Goal: Task Accomplishment & Management: Manage account settings

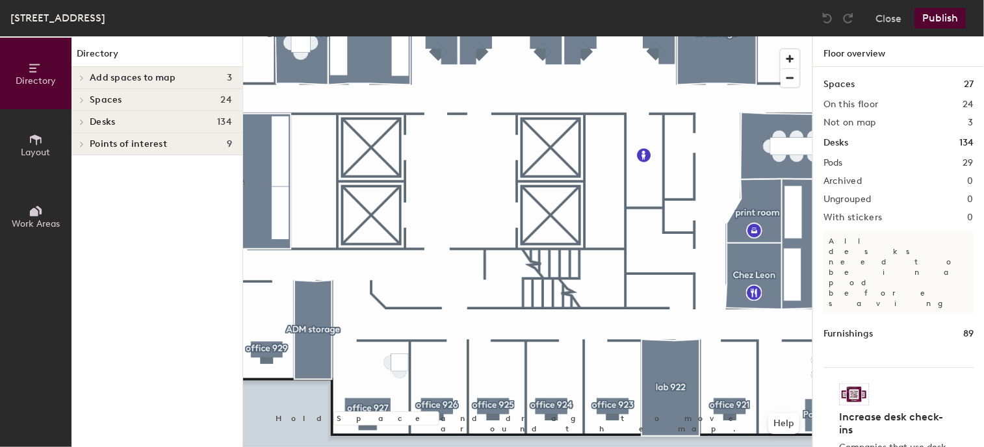
click at [41, 133] on icon at bounding box center [36, 140] width 14 height 14
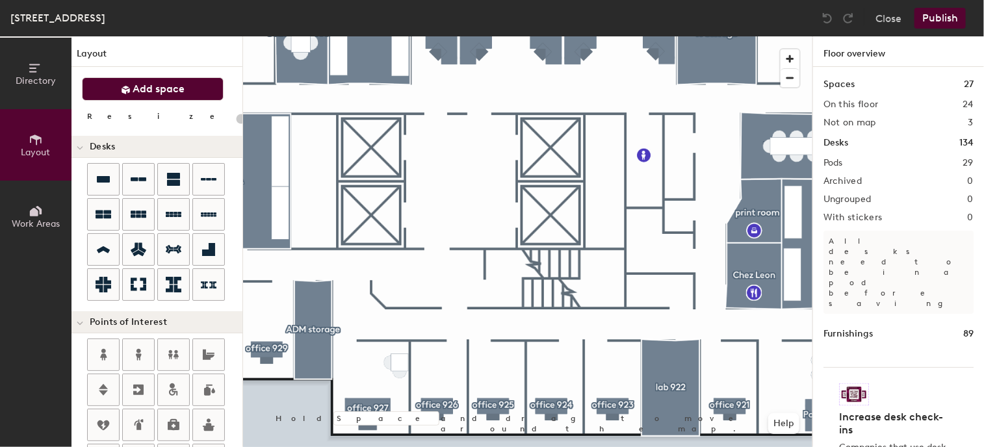
click at [155, 90] on span "Add space" at bounding box center [159, 89] width 52 height 13
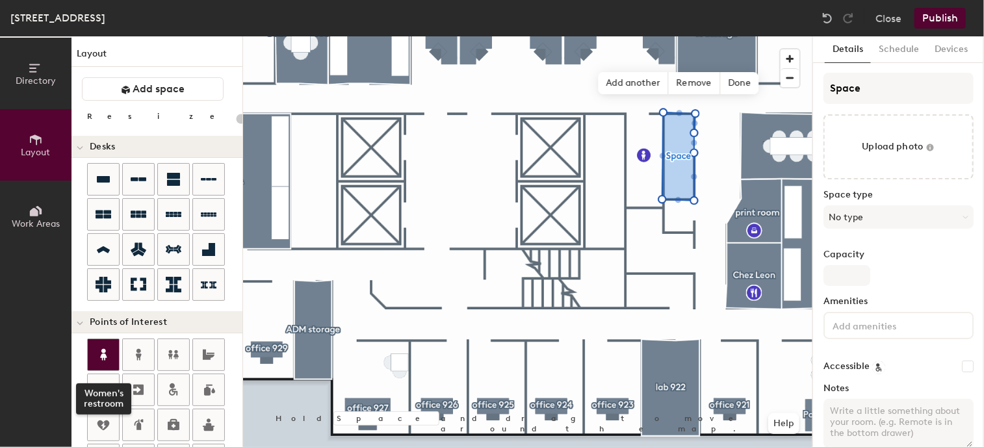
click at [109, 347] on icon at bounding box center [104, 355] width 16 height 16
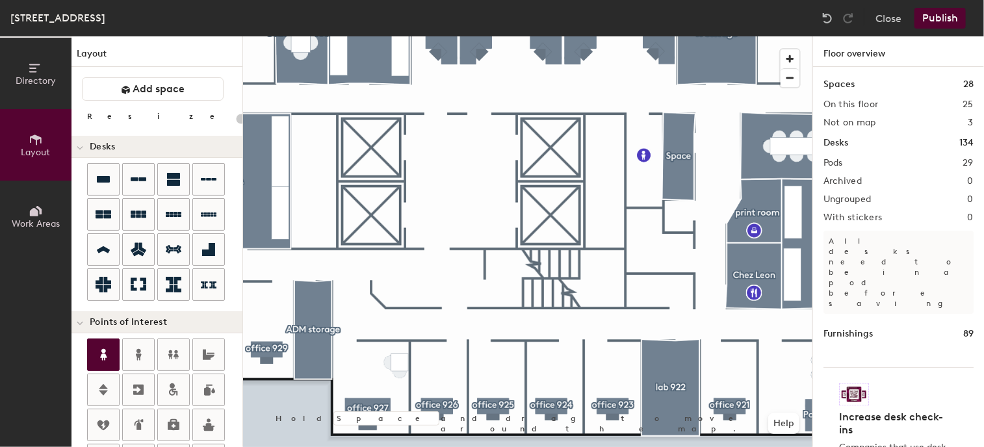
click at [110, 347] on icon at bounding box center [104, 355] width 16 height 16
click at [677, 159] on div "Directory Layout Work Areas Layout Add space Resize Desks Points of Interest Fu…" at bounding box center [492, 241] width 984 height 411
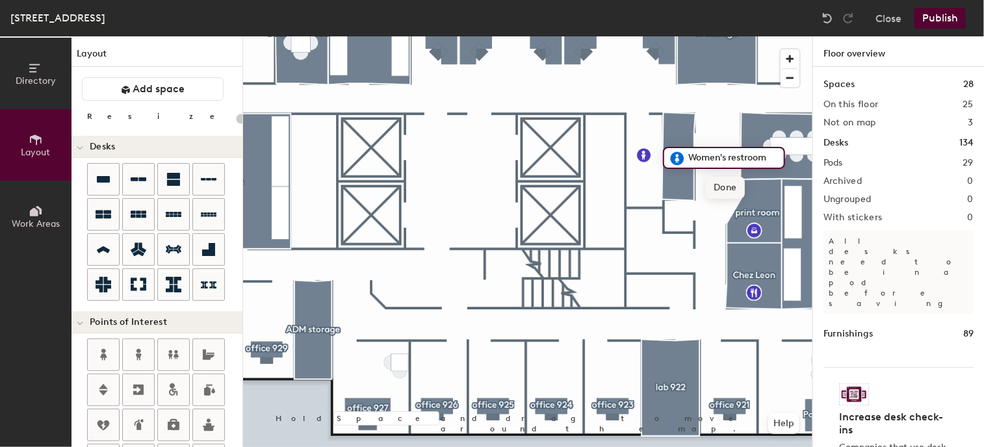
click at [722, 187] on span "Done" at bounding box center [725, 188] width 38 height 22
click at [637, 36] on div at bounding box center [527, 36] width 569 height 0
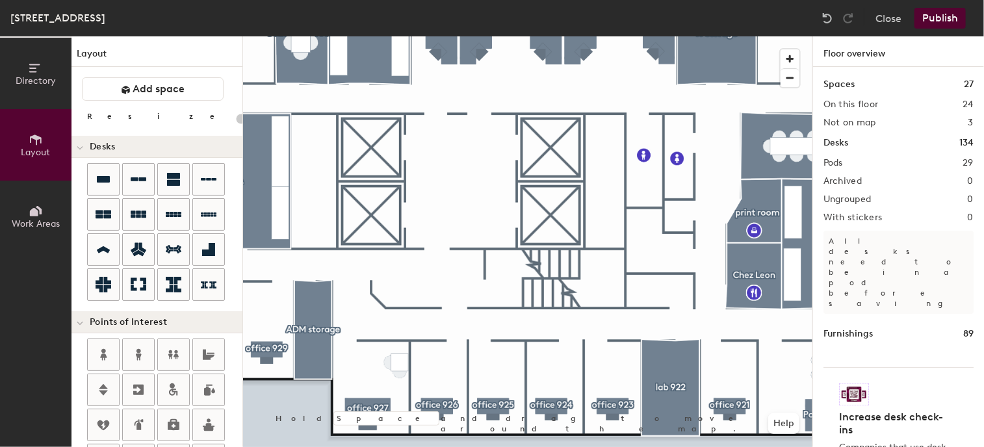
click at [655, 253] on div "Directory Layout Work Areas Layout Add space Resize Desks Points of Interest Fu…" at bounding box center [492, 241] width 984 height 411
click at [695, 282] on span "Done" at bounding box center [697, 282] width 38 height 22
click at [658, 294] on div "Directory Layout Work Areas Layout Add space Resize Desks Points of Interest Fu…" at bounding box center [492, 241] width 984 height 411
click at [702, 322] on span "Done" at bounding box center [705, 323] width 38 height 22
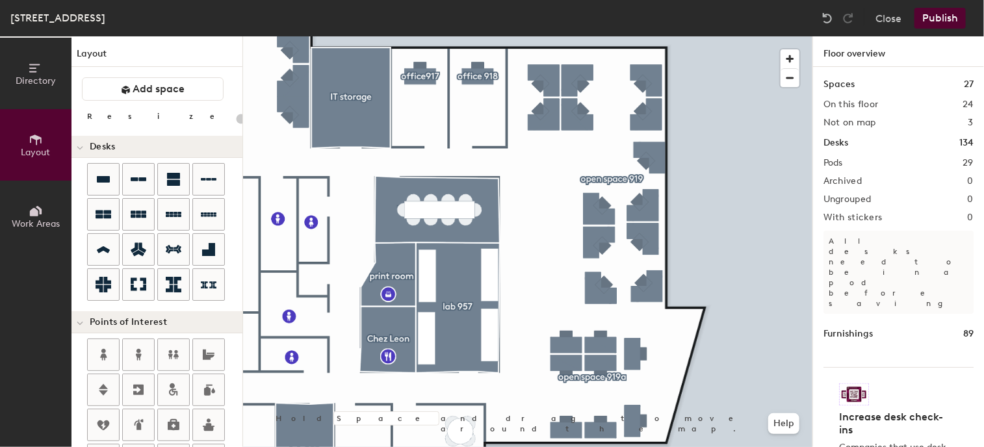
click at [932, 16] on button "Publish" at bounding box center [939, 18] width 51 height 21
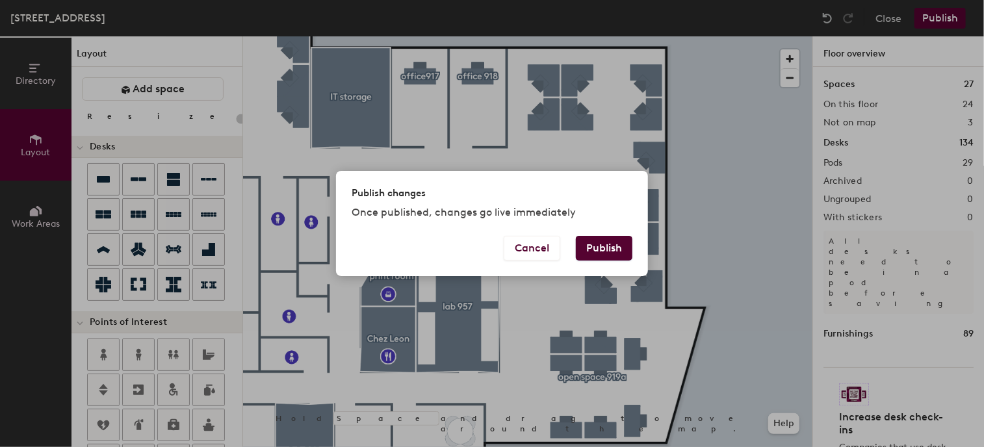
click at [615, 242] on button "Publish" at bounding box center [604, 248] width 57 height 25
type input "20"
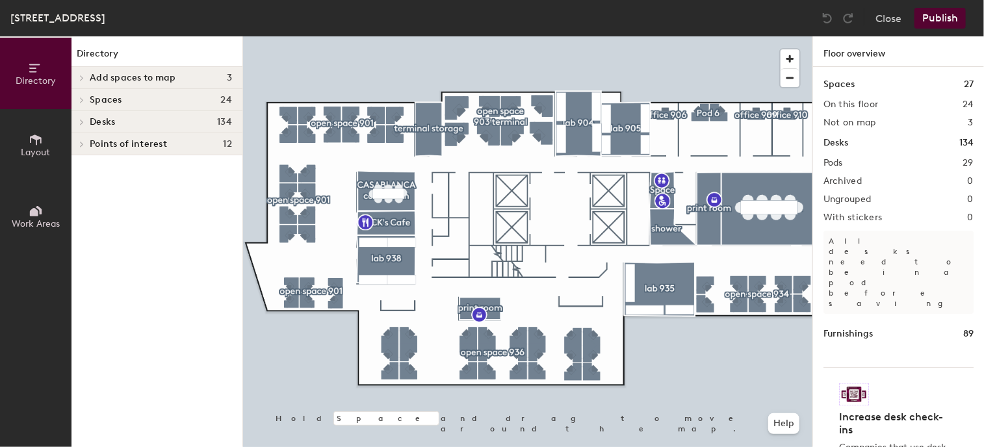
click at [31, 139] on icon at bounding box center [36, 140] width 14 height 14
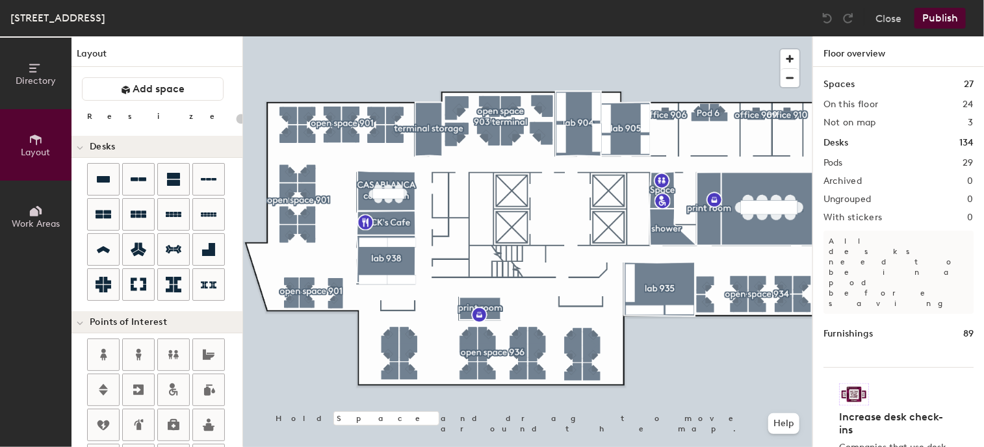
click at [452, 269] on div "Directory Layout Work Areas Layout Add space Resize Desks Points of Interest Fu…" at bounding box center [492, 241] width 984 height 411
click at [498, 294] on span "Done" at bounding box center [499, 298] width 38 height 22
click at [455, 245] on div "Directory Layout Work Areas Layout Add space Resize Desks Points of Interest Fu…" at bounding box center [492, 241] width 984 height 411
click at [497, 278] on span "Done" at bounding box center [497, 274] width 38 height 22
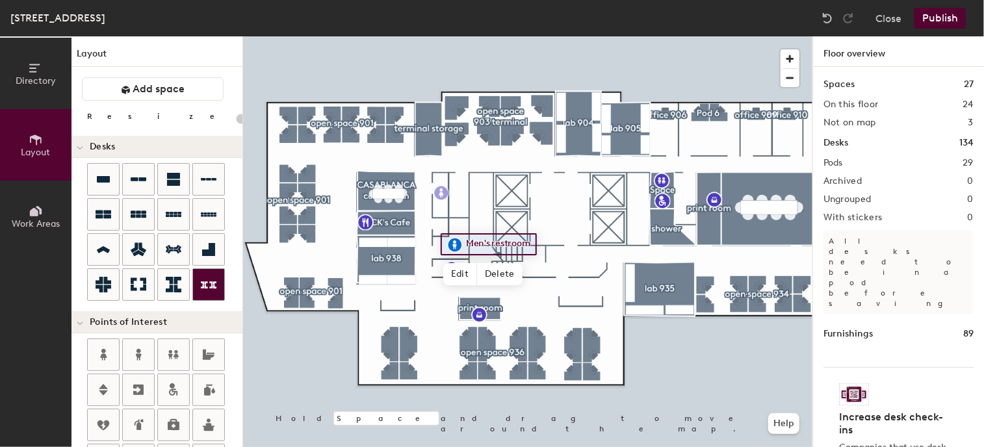
click at [441, 204] on div "Directory Layout Work Areas Layout Add space Resize Desks Points of Interest Fu…" at bounding box center [492, 241] width 984 height 411
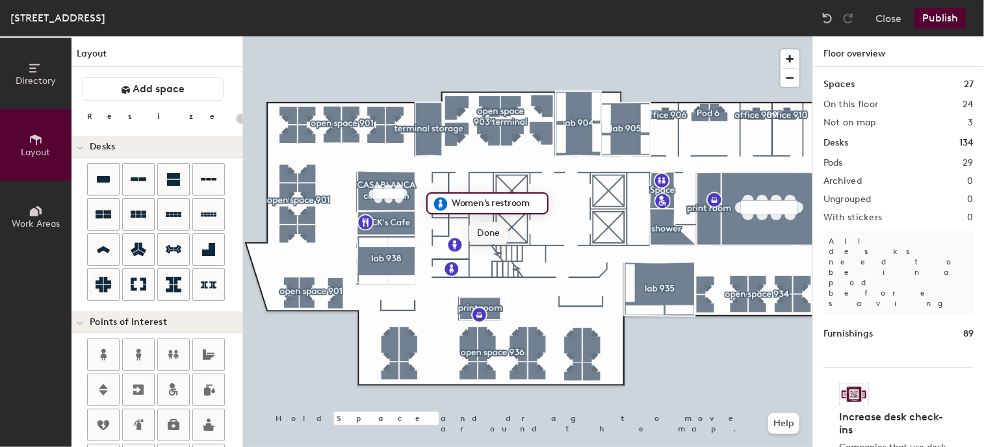
click at [486, 229] on span "Done" at bounding box center [488, 233] width 38 height 22
click at [459, 186] on div "Directory Layout Work Areas Layout Add space Resize Desks Points of Interest Fu…" at bounding box center [492, 241] width 984 height 411
click at [499, 214] on span "Done" at bounding box center [501, 215] width 38 height 22
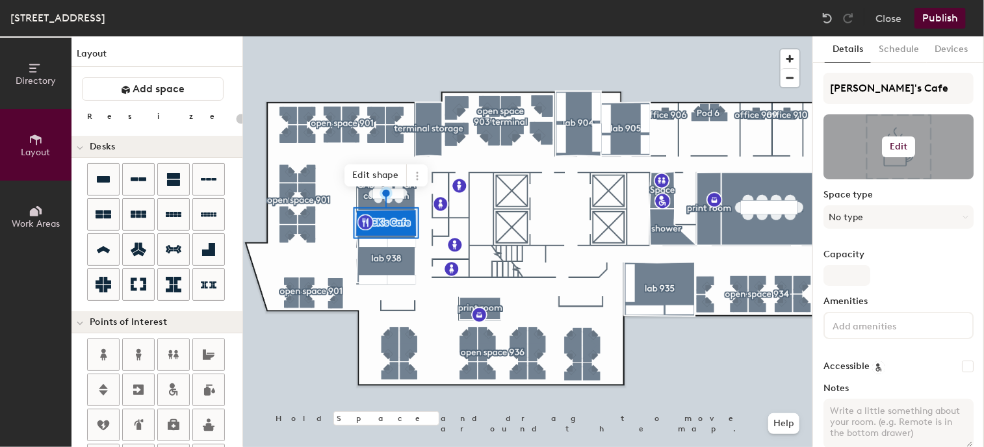
click at [906, 159] on div at bounding box center [898, 146] width 150 height 65
click at [901, 149] on h6 "Edit" at bounding box center [899, 147] width 18 height 10
click at [879, 178] on input "file" at bounding box center [908, 184] width 149 height 19
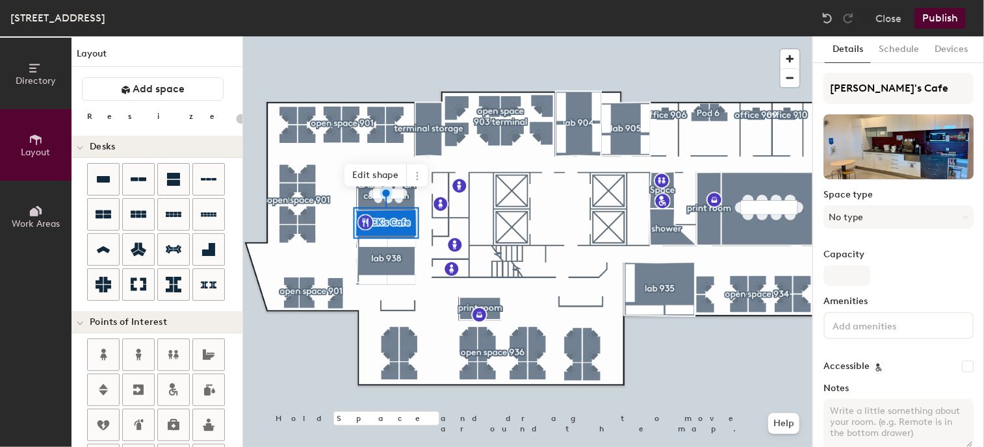
click at [953, 14] on button "Publish" at bounding box center [939, 18] width 51 height 21
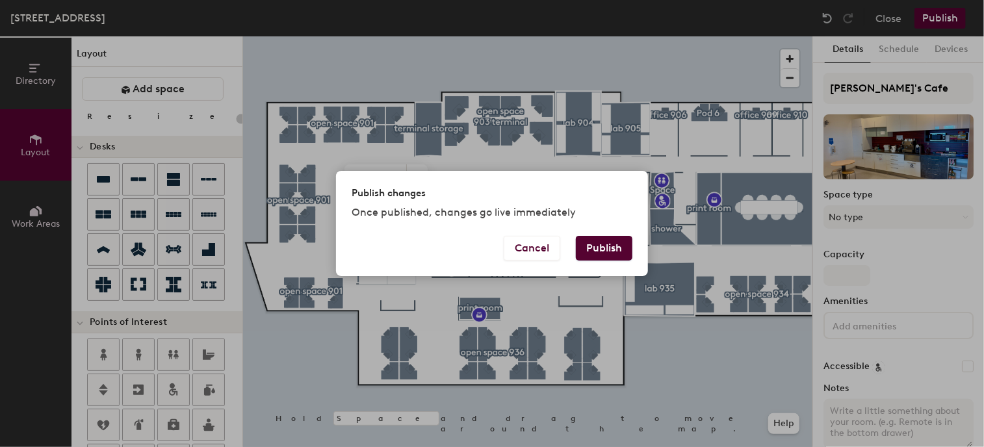
click at [603, 243] on button "Publish" at bounding box center [604, 248] width 57 height 25
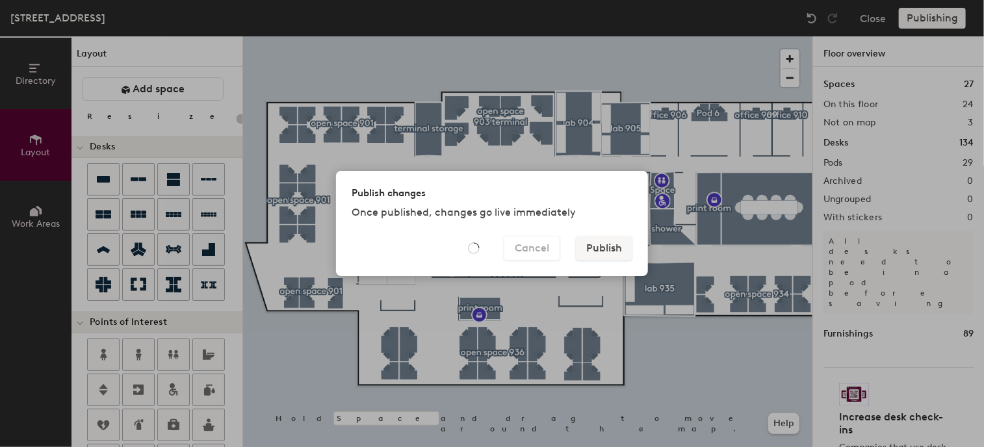
type input "20"
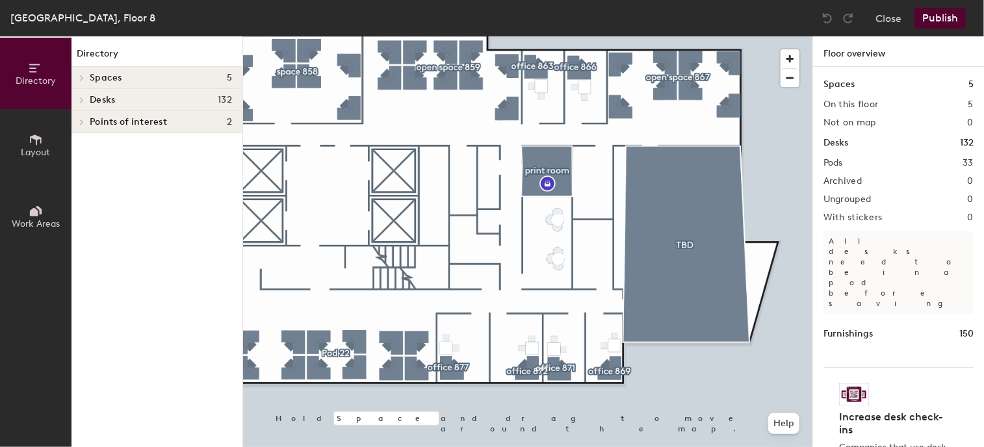
click at [26, 142] on button "Layout" at bounding box center [35, 144] width 71 height 71
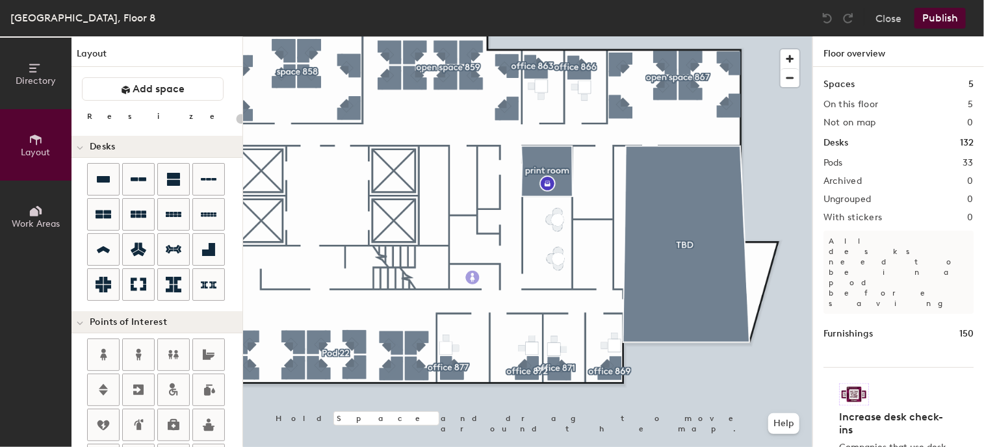
click at [472, 278] on div "Directory Layout Work Areas Layout Add space Resize Desks Points of Interest Fu…" at bounding box center [492, 241] width 984 height 411
click at [515, 305] on span "Done" at bounding box center [520, 307] width 38 height 22
click at [471, 245] on div "Directory Layout Work Areas Layout Add space Resize Desks Points of Interest Fu…" at bounding box center [492, 241] width 984 height 411
click at [511, 272] on span "Done" at bounding box center [513, 274] width 38 height 22
click at [490, 172] on div "Directory Layout Work Areas Layout Add space Resize Desks Points of Interest Fu…" at bounding box center [492, 241] width 984 height 411
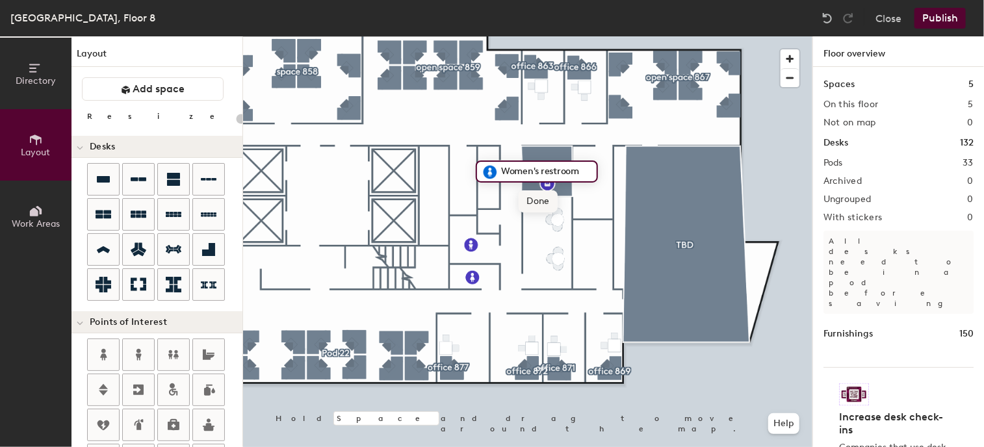
click at [536, 198] on span "Done" at bounding box center [538, 201] width 38 height 22
click at [461, 170] on div "Directory Layout Work Areas Layout Add space Resize Desks Points of Interest Fu…" at bounding box center [492, 241] width 984 height 411
click at [502, 199] on span "Done" at bounding box center [503, 199] width 38 height 22
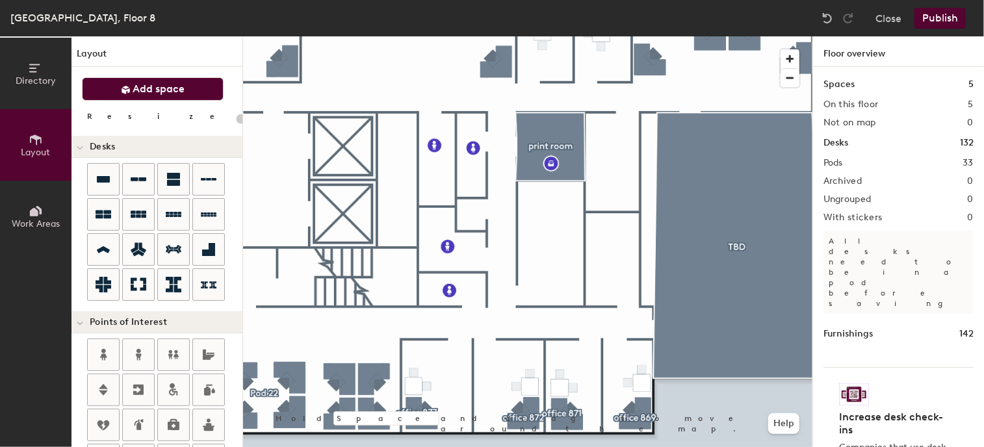
click at [175, 86] on span "Add space" at bounding box center [159, 89] width 52 height 13
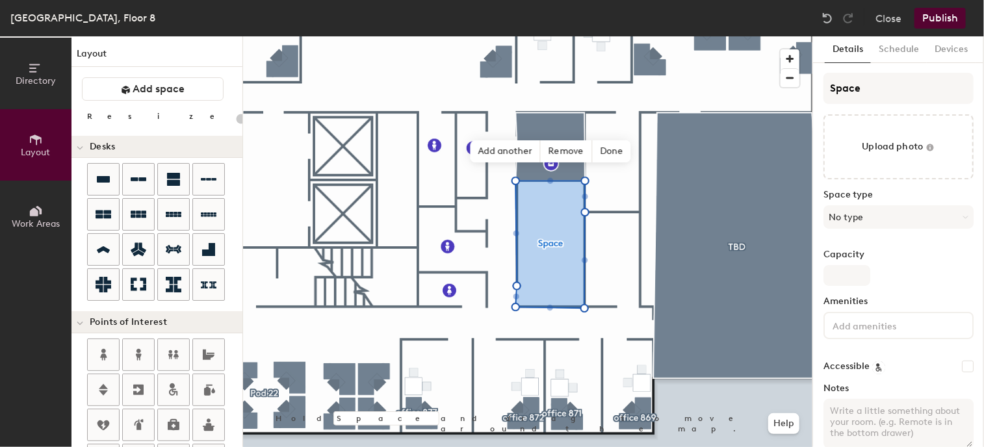
type input "20"
click at [904, 95] on input "Space" at bounding box center [898, 88] width 150 height 31
click at [758, 101] on div "Directory Layout Work Areas Layout Add space Resize Desks Points of Interest Fu…" at bounding box center [492, 241] width 984 height 411
type input "FR"
type input "20"
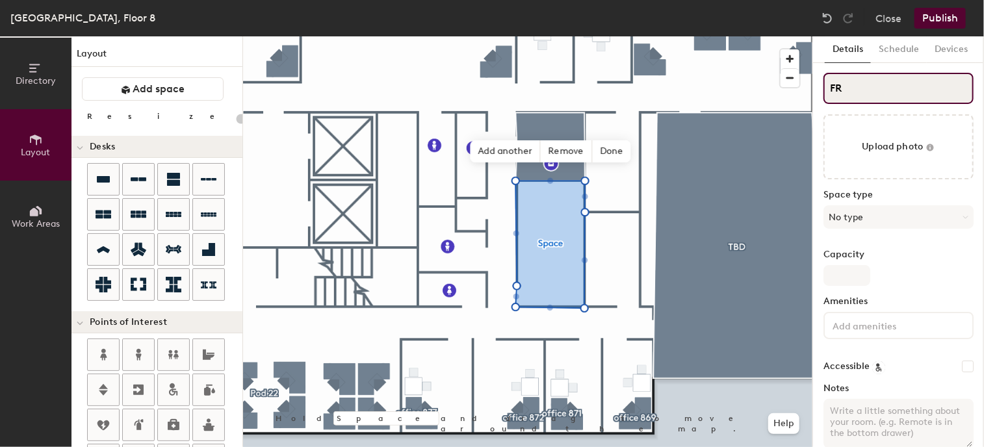
type input "FRO"
type input "20"
type input "FROD"
type input "20"
type input "FRODO"
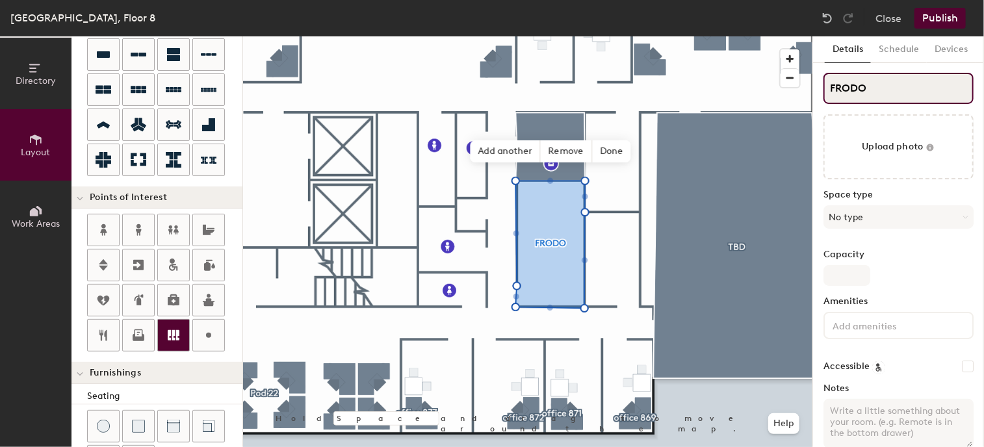
scroll to position [130, 0]
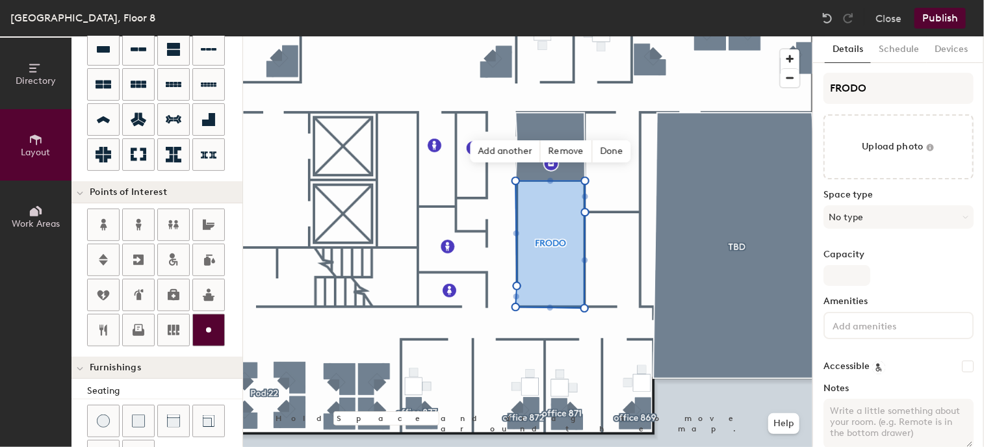
click at [550, 261] on div "Directory Layout Work Areas Layout Add space Resize Desks Points of Interest Fu…" at bounding box center [492, 241] width 984 height 411
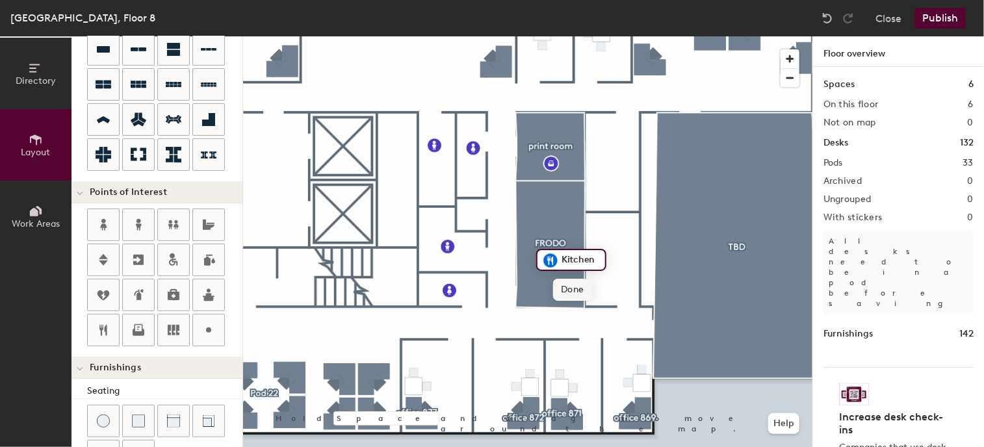
click at [573, 290] on span "Done" at bounding box center [572, 290] width 38 height 22
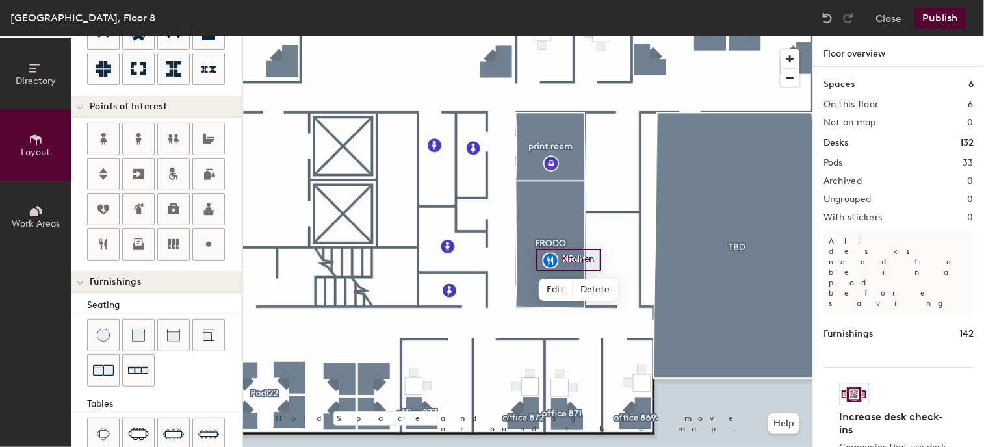
scroll to position [325, 0]
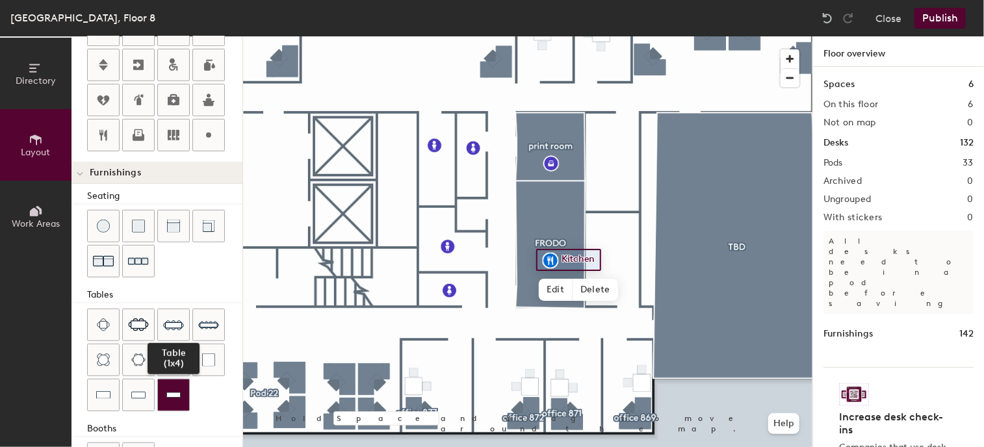
click at [169, 391] on img at bounding box center [173, 395] width 14 height 13
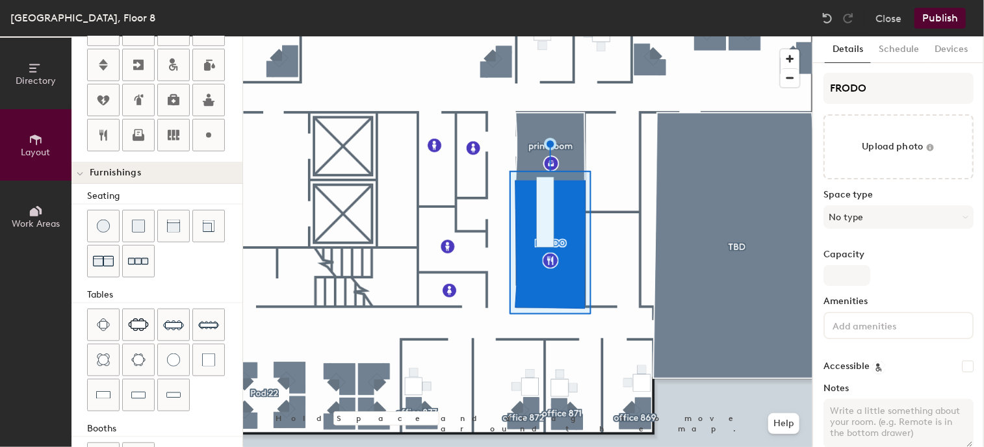
click at [541, 36] on div at bounding box center [527, 36] width 569 height 0
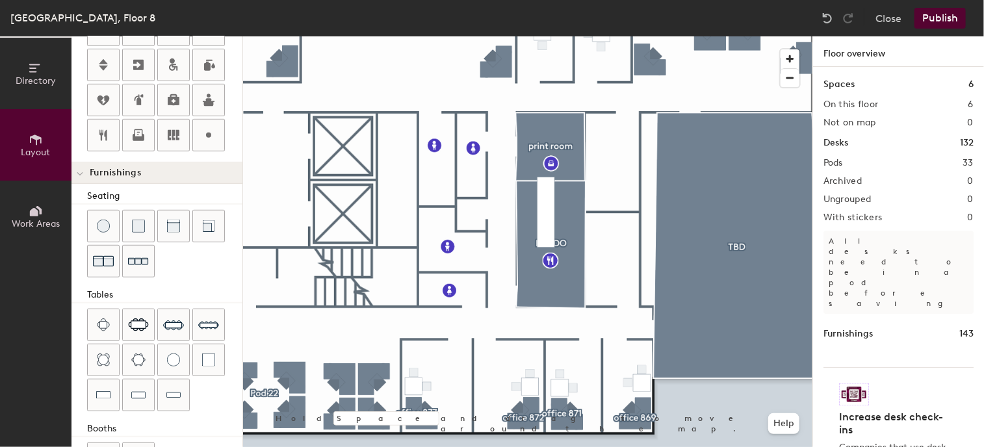
click at [546, 36] on div at bounding box center [527, 36] width 569 height 0
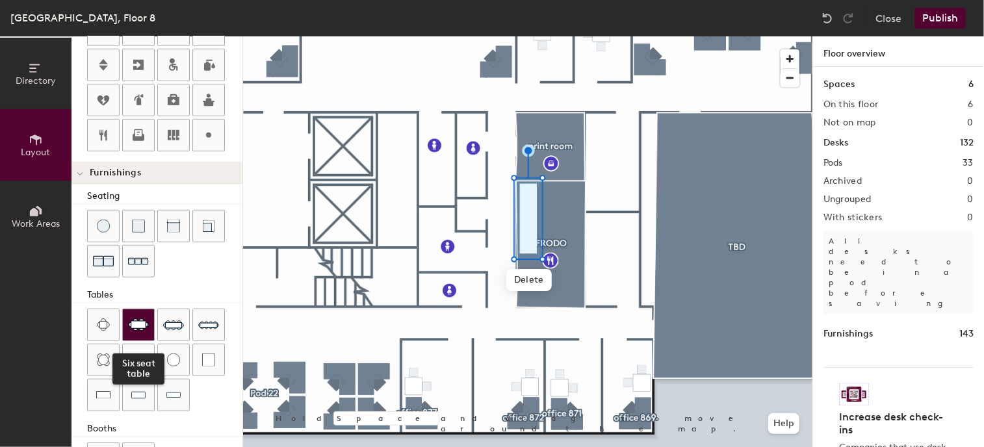
click at [142, 318] on img at bounding box center [138, 324] width 21 height 13
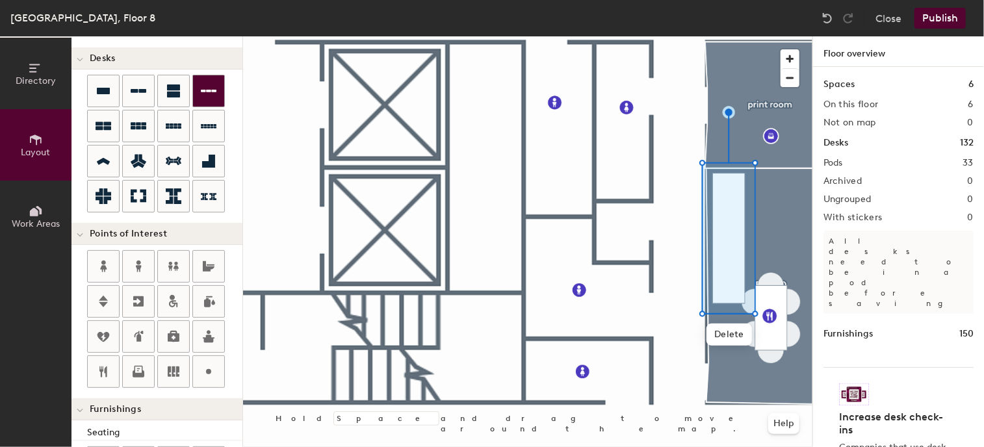
scroll to position [0, 0]
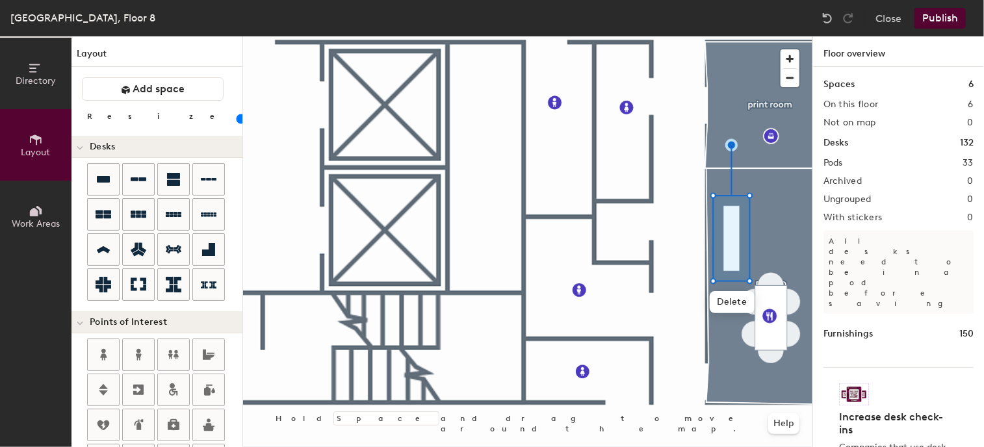
drag, startPoint x: 123, startPoint y: 116, endPoint x: 101, endPoint y: 121, distance: 22.7
click at [236, 121] on input "range" at bounding box center [236, 119] width 0 height 10
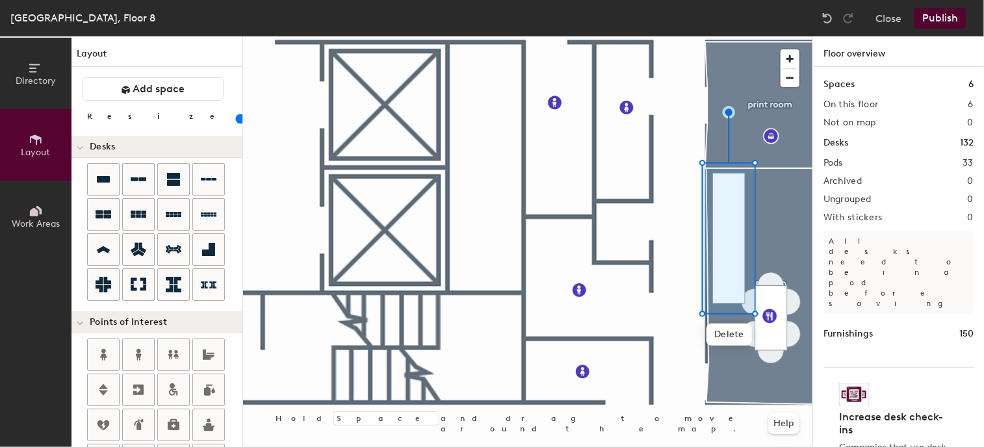
click at [236, 119] on input "range" at bounding box center [236, 119] width 0 height 10
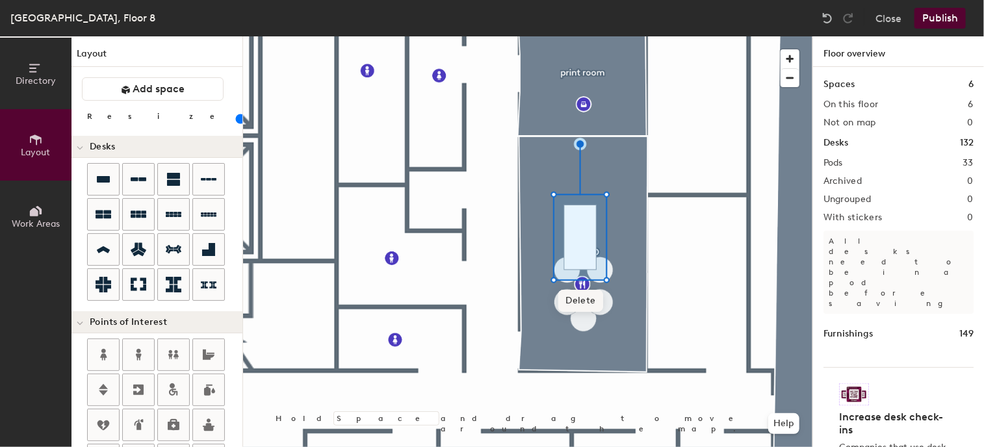
click at [588, 304] on span "Delete" at bounding box center [580, 301] width 45 height 22
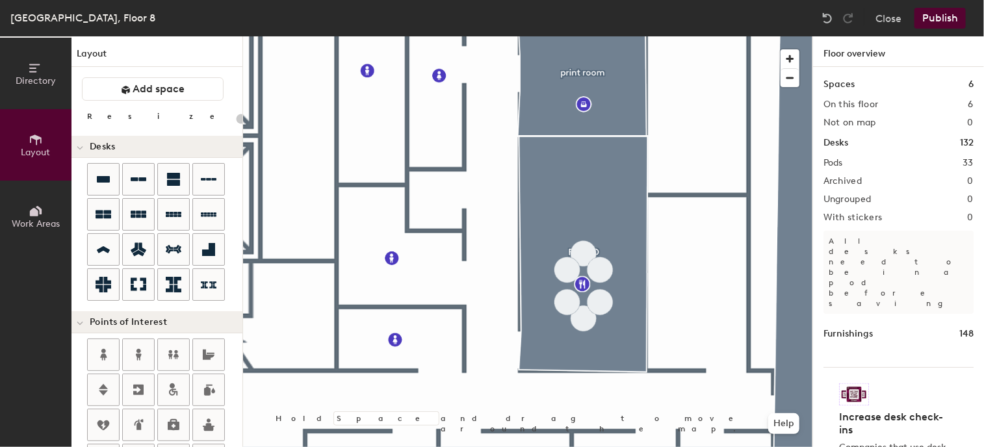
click at [585, 36] on div at bounding box center [527, 36] width 569 height 0
click at [601, 36] on div at bounding box center [527, 36] width 569 height 0
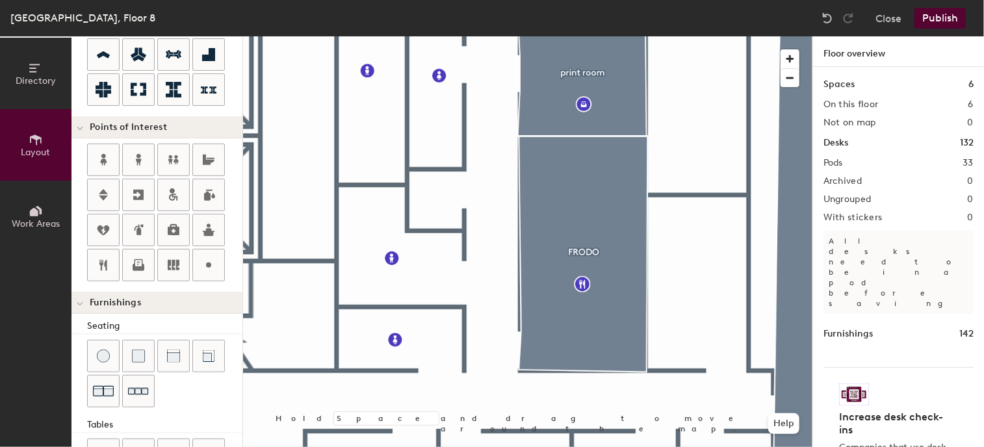
scroll to position [369, 0]
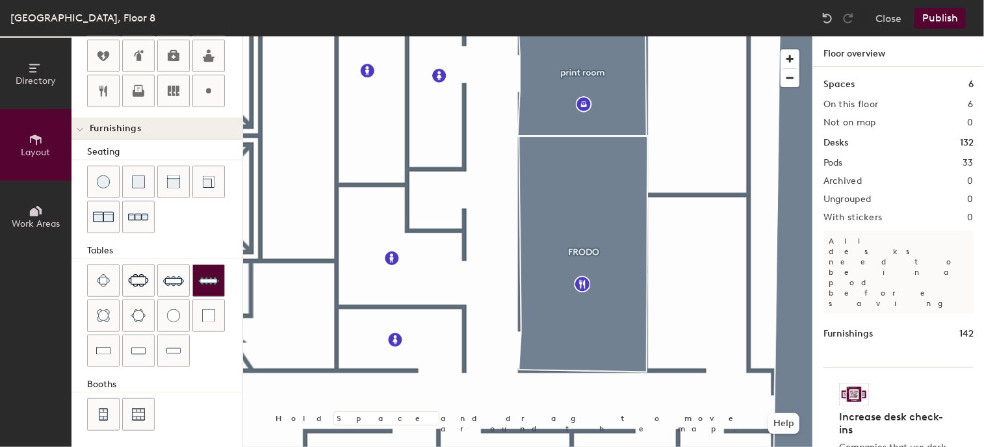
click at [584, 232] on div "Directory Layout Work Areas Layout Add space Resize Desks Points of Interest Fu…" at bounding box center [492, 241] width 984 height 411
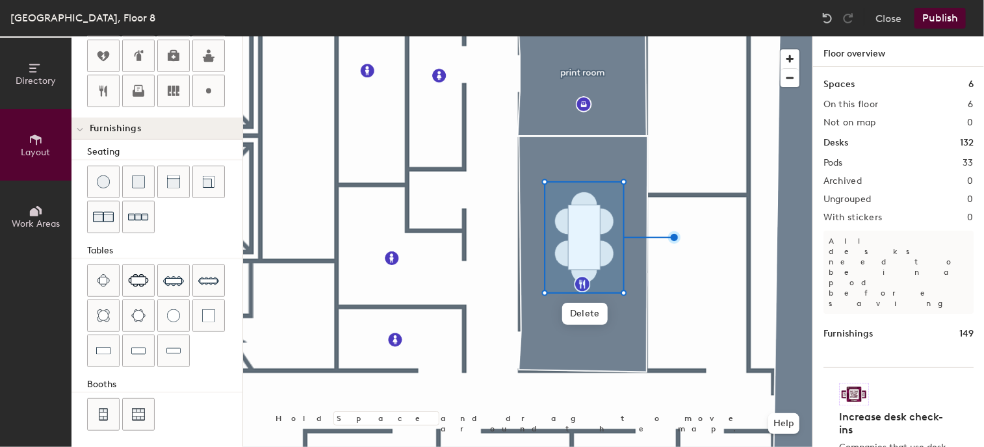
click at [943, 18] on button "Publish" at bounding box center [939, 18] width 51 height 21
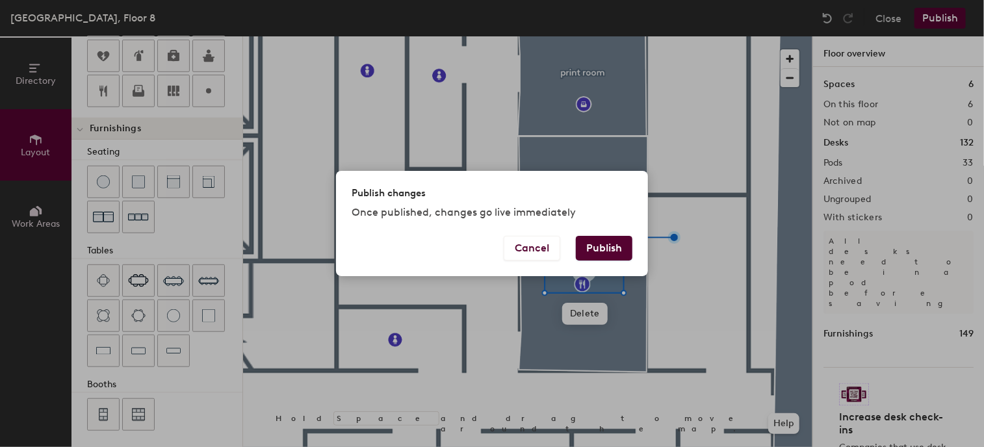
click at [599, 258] on button "Publish" at bounding box center [604, 248] width 57 height 25
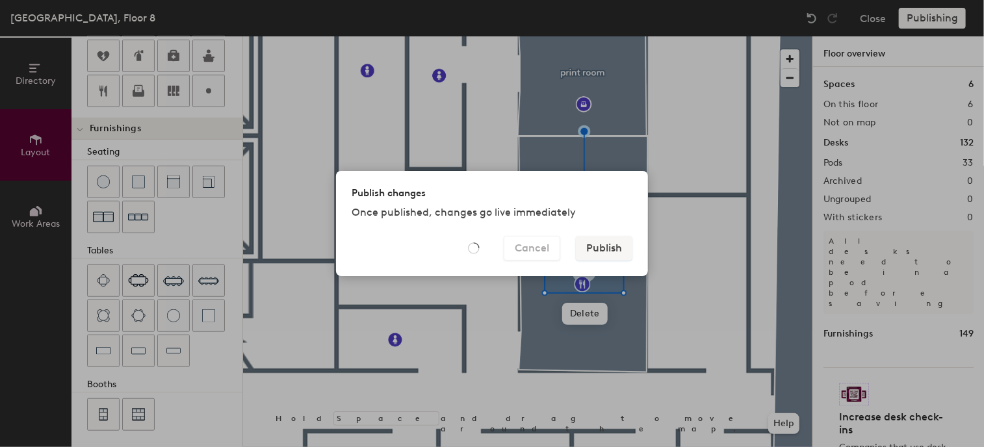
type input "20"
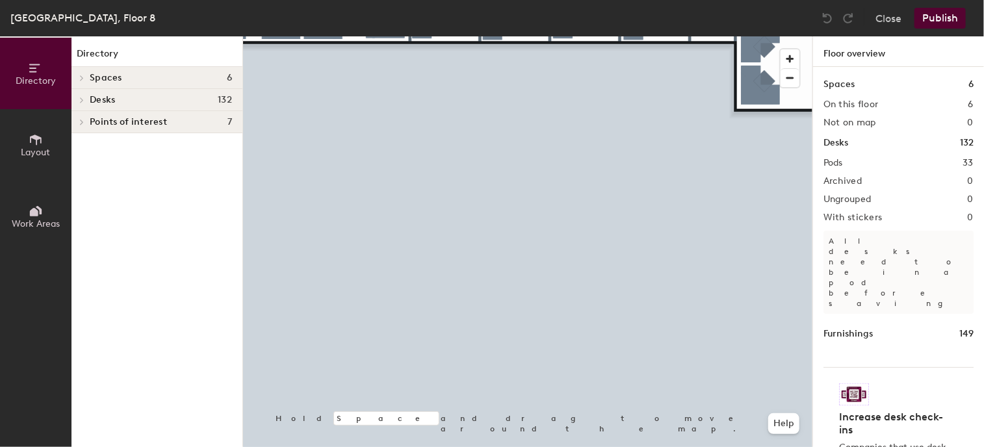
click at [338, 446] on html "Skip navigation Schedule Office People Analytics Visits Deliveries Services Man…" at bounding box center [492, 223] width 984 height 447
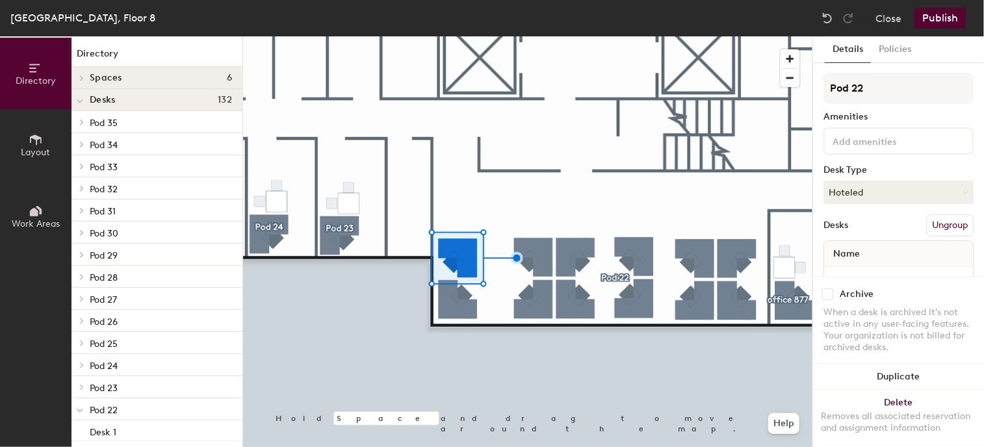
click at [459, 36] on div at bounding box center [527, 36] width 569 height 0
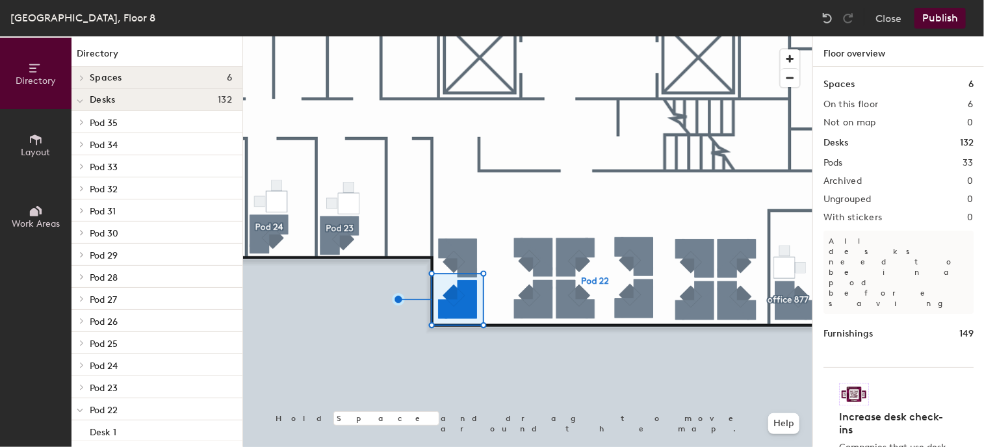
click at [543, 36] on div at bounding box center [527, 36] width 569 height 0
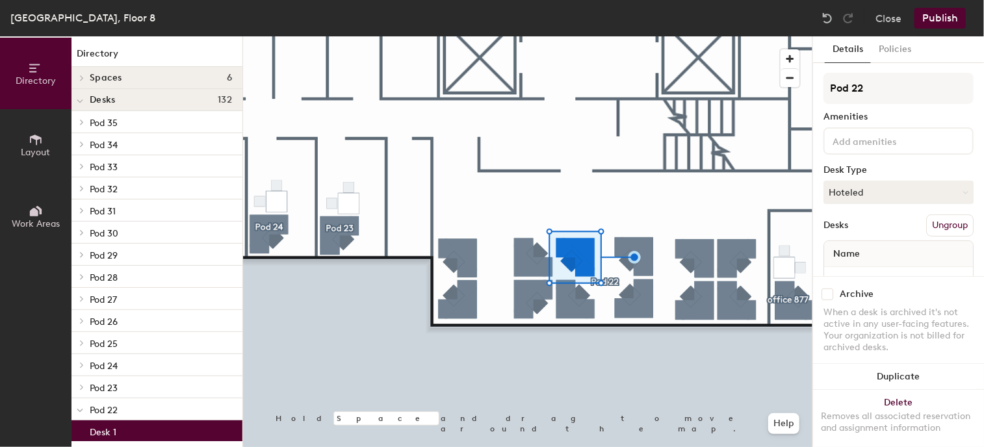
click at [575, 36] on div at bounding box center [527, 36] width 569 height 0
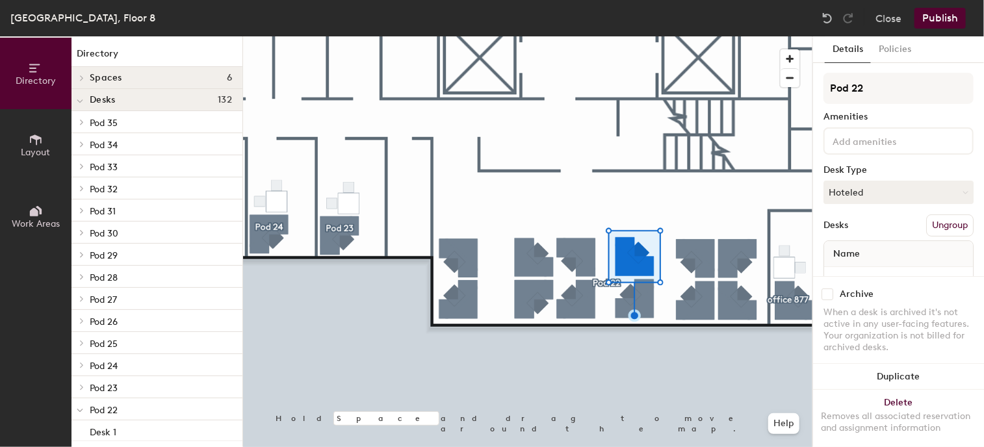
click at [662, 36] on div at bounding box center [527, 36] width 569 height 0
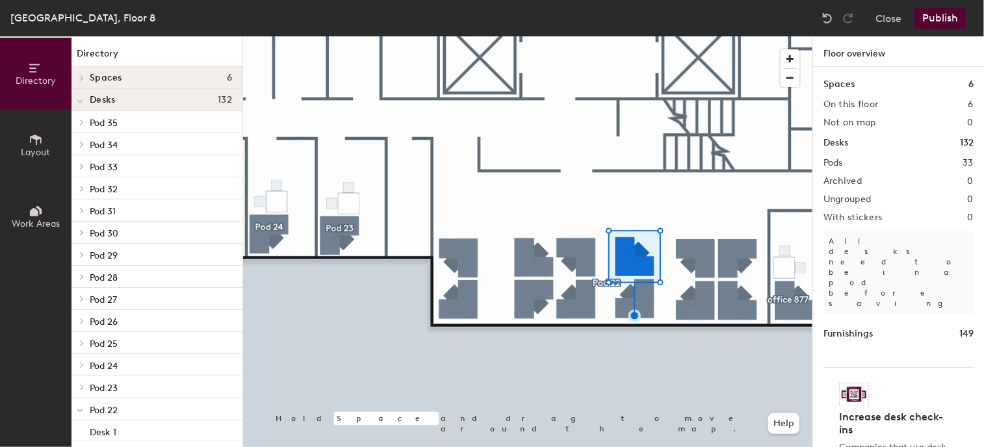
click at [642, 36] on div at bounding box center [527, 36] width 569 height 0
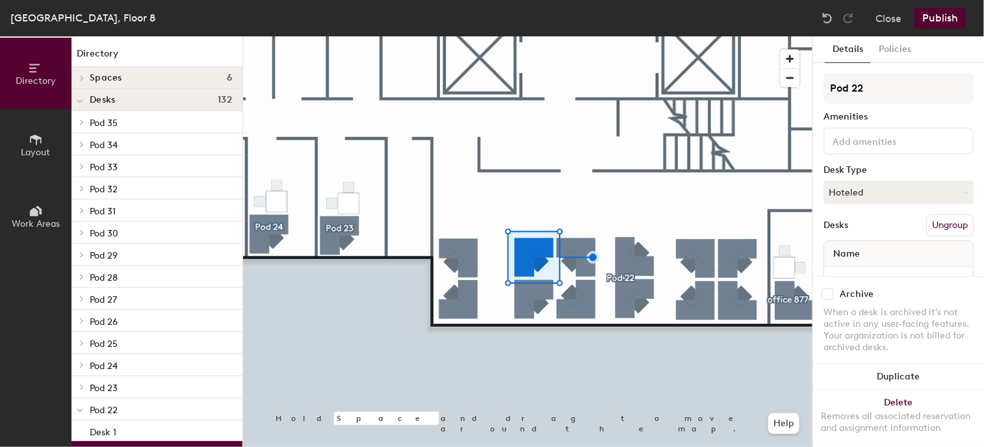
click at [528, 36] on div at bounding box center [527, 36] width 569 height 0
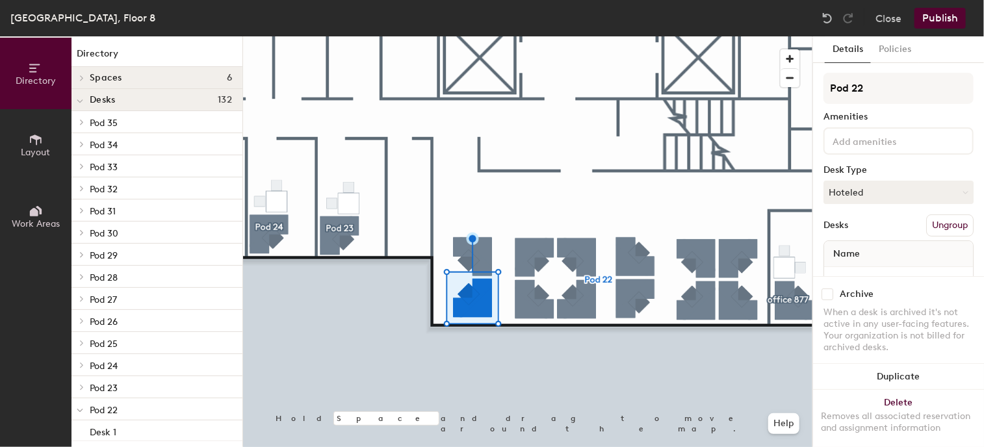
click at [502, 36] on div at bounding box center [527, 36] width 569 height 0
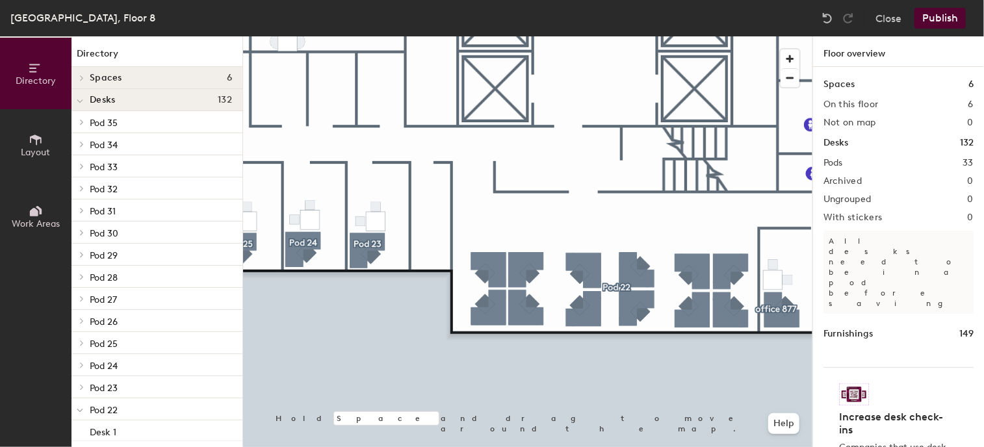
click at [629, 36] on div at bounding box center [527, 36] width 569 height 0
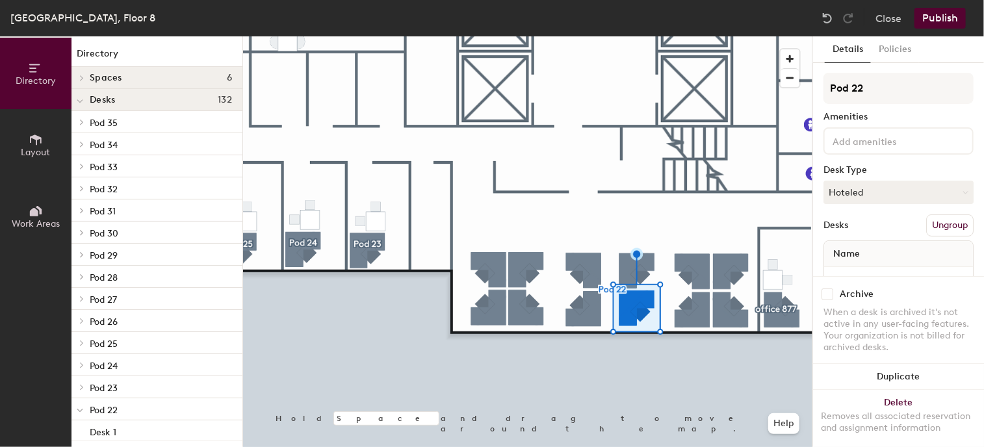
click at [664, 36] on div at bounding box center [527, 36] width 569 height 0
click at [666, 36] on div at bounding box center [527, 36] width 569 height 0
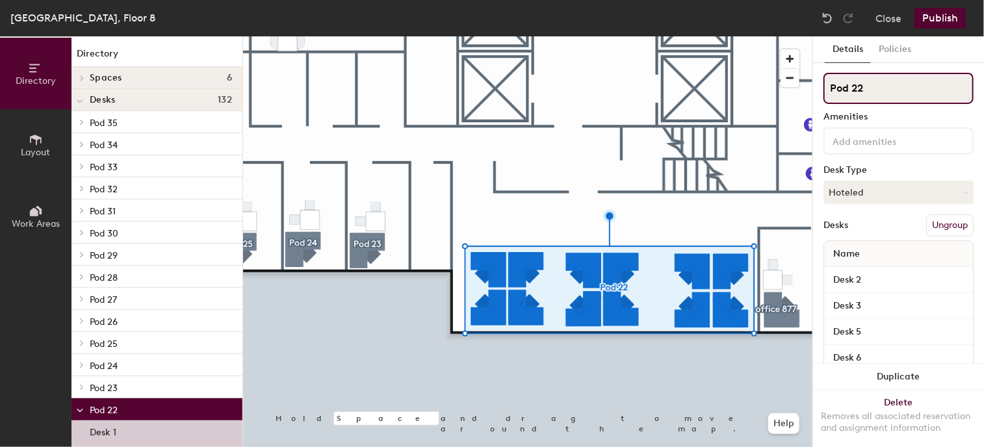
click at [891, 88] on input "Pod 22" at bounding box center [898, 88] width 150 height 31
click at [796, 94] on div "Directory Layout Work Areas Directory Spaces 6 adm storage conf. room FRODO pri…" at bounding box center [492, 241] width 984 height 411
type input "open space 878"
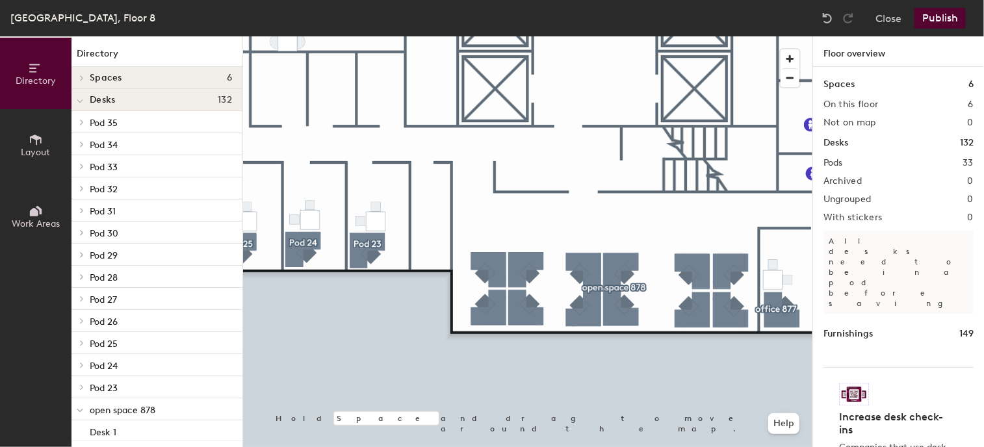
click at [34, 130] on button "Layout" at bounding box center [35, 144] width 71 height 71
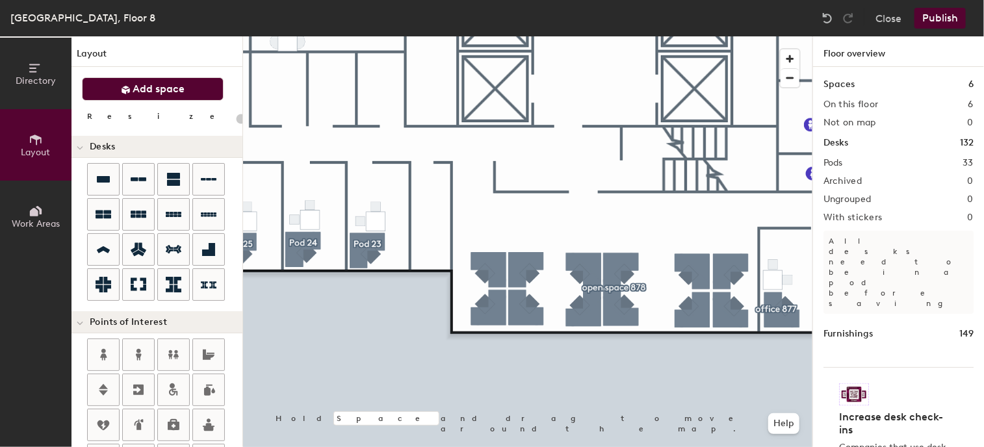
click at [138, 81] on button "Add space" at bounding box center [153, 88] width 142 height 23
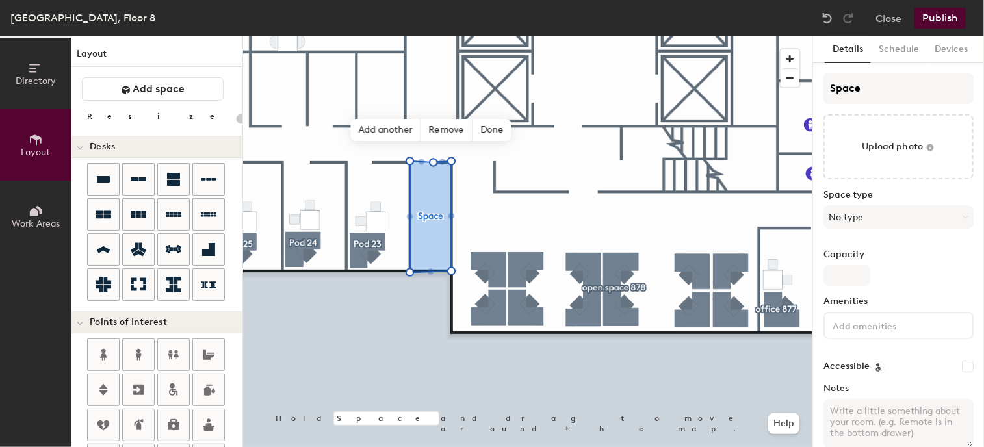
type input "20"
click at [877, 90] on input "Space" at bounding box center [898, 88] width 150 height 31
click at [782, 90] on div "Directory Layout Work Areas Layout Add space Resize Desks Points of Interest Fu…" at bounding box center [492, 241] width 984 height 411
type input "A"
type input "20"
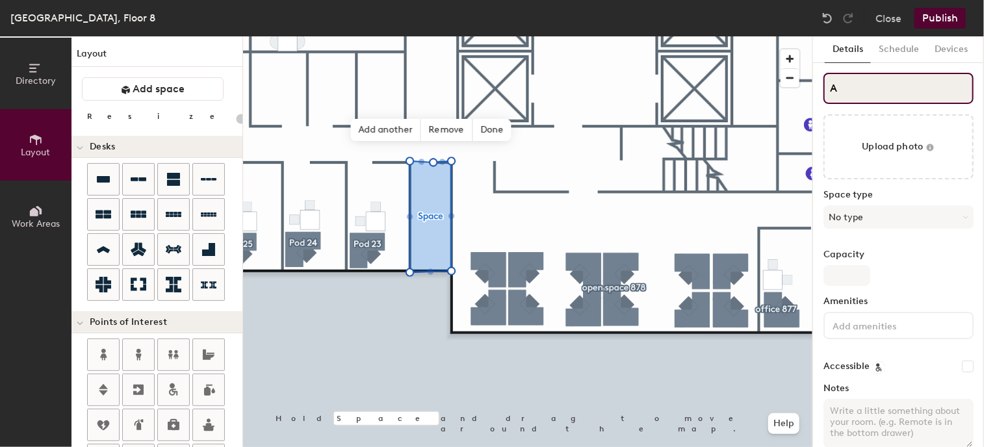
type input "AD"
type input "20"
type input "ADM"
type input "20"
type input "ADM s"
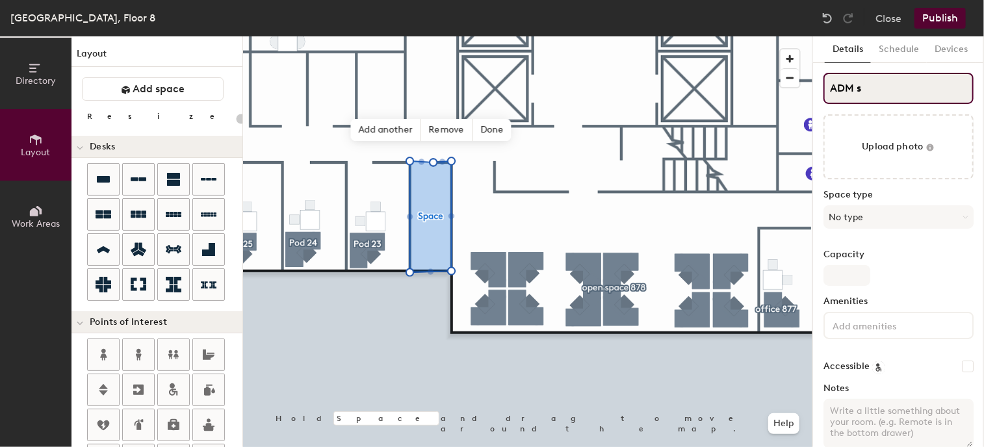
type input "20"
type input "ADM st"
type input "20"
type input "ADM sto"
type input "20"
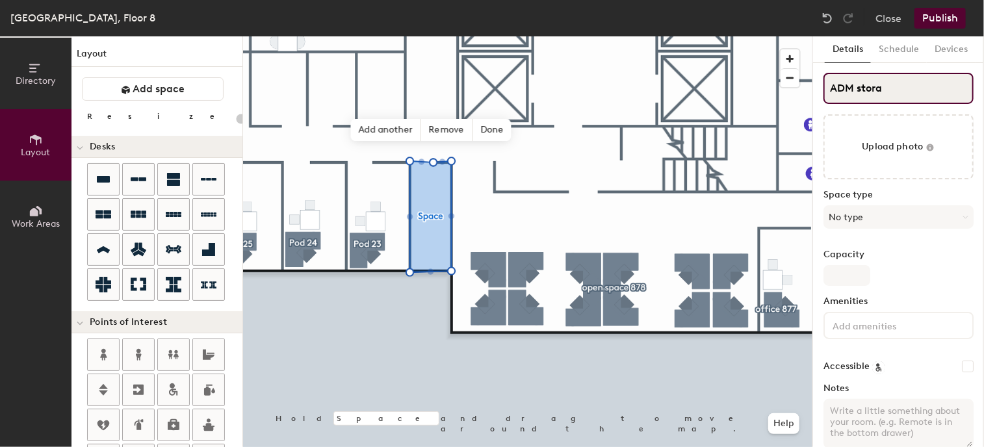
type input "ADM storag"
type input "20"
type input "ADM storage"
type input "20"
type input "ADM storage"
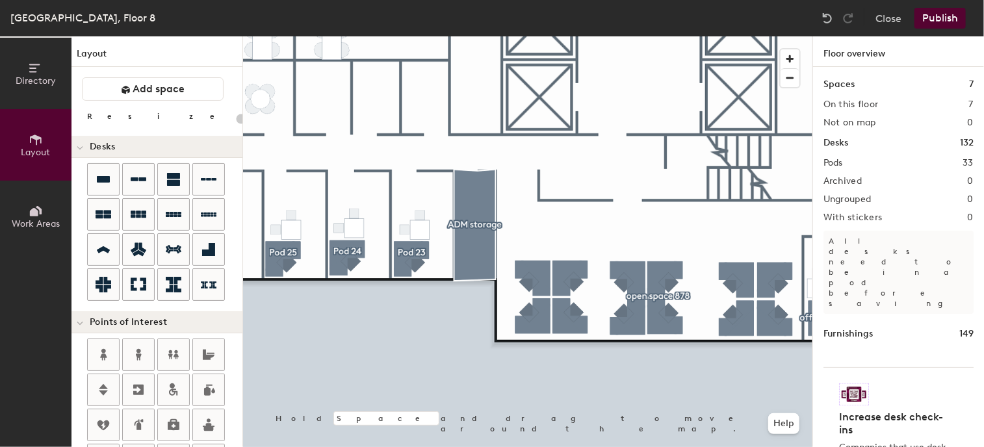
click at [940, 16] on button "Publish" at bounding box center [939, 18] width 51 height 21
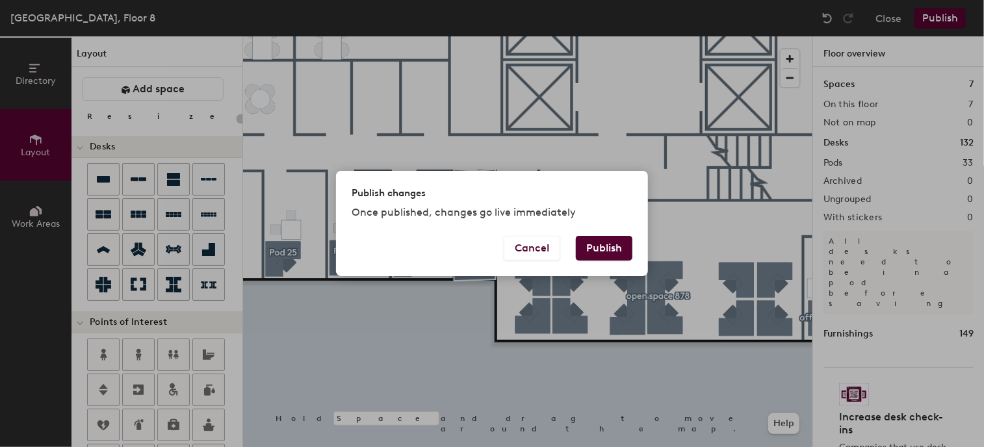
click at [601, 244] on button "Publish" at bounding box center [604, 248] width 57 height 25
type input "20"
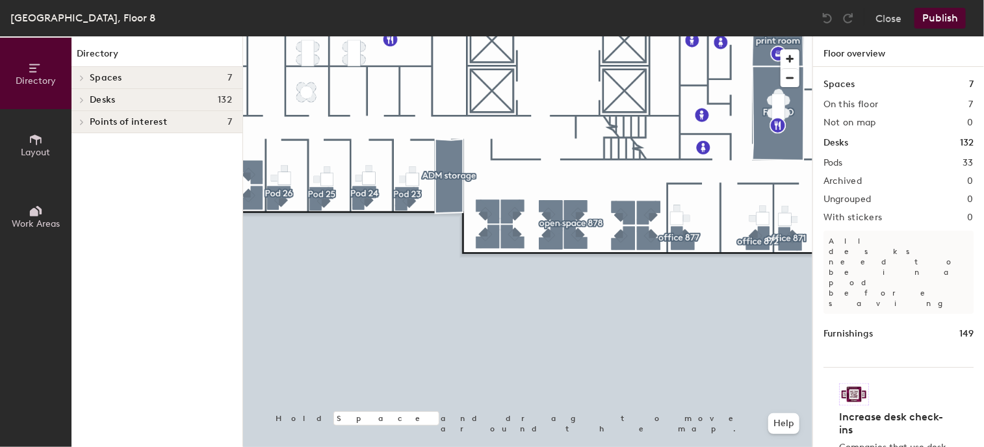
click at [432, 446] on html "Skip navigation Schedule Office People Analytics Visits Deliveries Services Man…" at bounding box center [492, 223] width 984 height 447
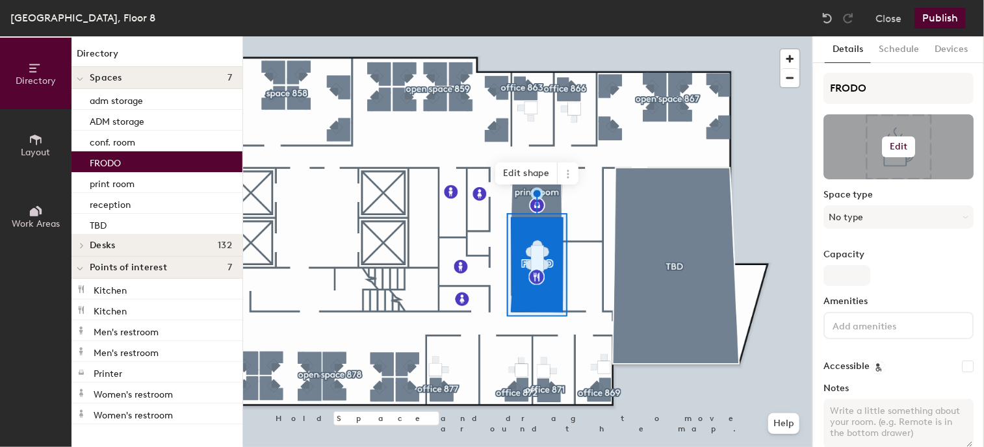
click at [901, 136] on button "Edit" at bounding box center [899, 146] width 34 height 21
click at [873, 177] on input "file" at bounding box center [908, 184] width 149 height 19
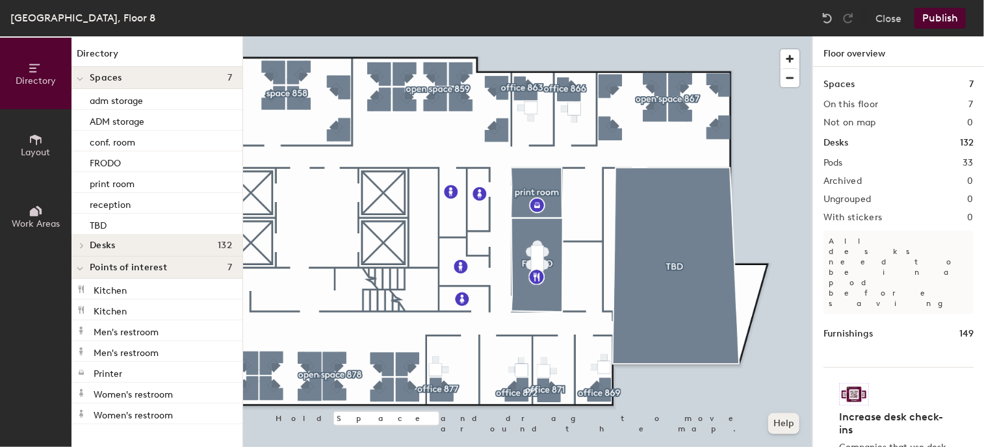
click at [791, 426] on div "Hold Space and drag to move around the map. Help" at bounding box center [527, 241] width 569 height 411
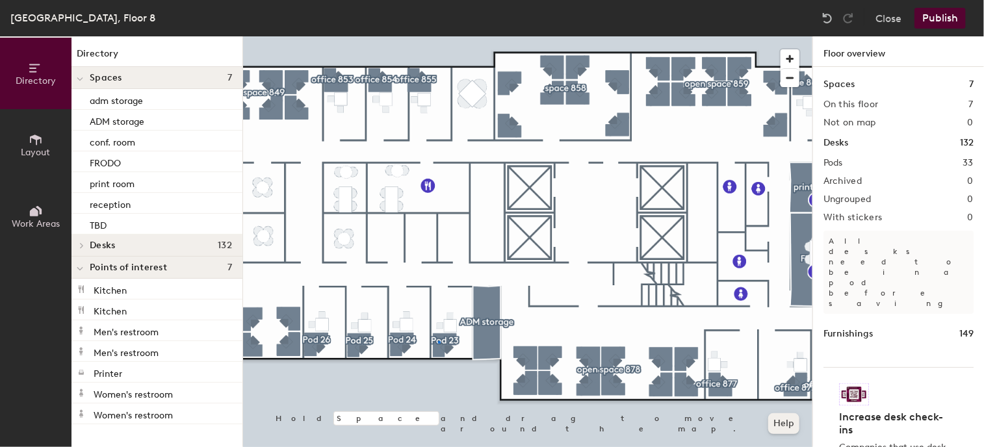
click at [439, 36] on div at bounding box center [527, 36] width 569 height 0
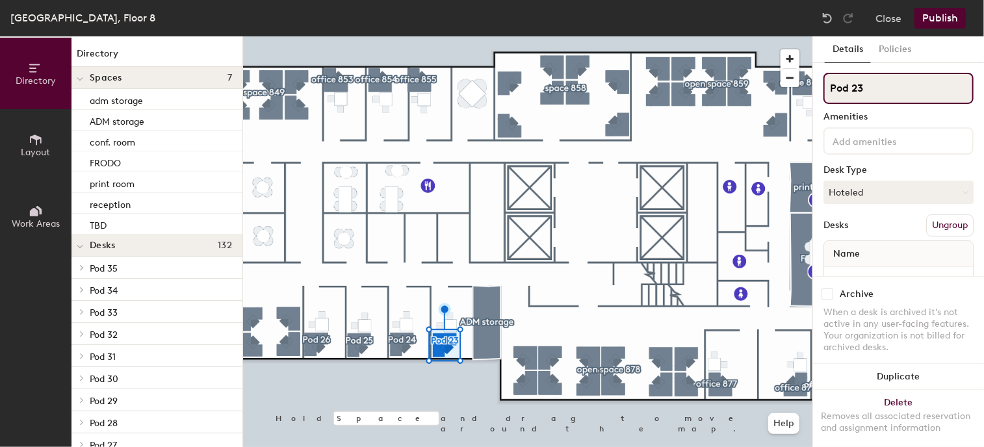
click at [767, 89] on div "Directory Layout Work Areas Directory Spaces 7 adm storage ADM storage conf. ro…" at bounding box center [492, 241] width 984 height 411
type input "o"
click at [853, 92] on input "o" at bounding box center [898, 88] width 150 height 31
type input "office 803"
click at [810, 90] on div "Directory Layout Work Areas Directory Spaces 7 adm storage ADM storage conf. ro…" at bounding box center [492, 241] width 984 height 411
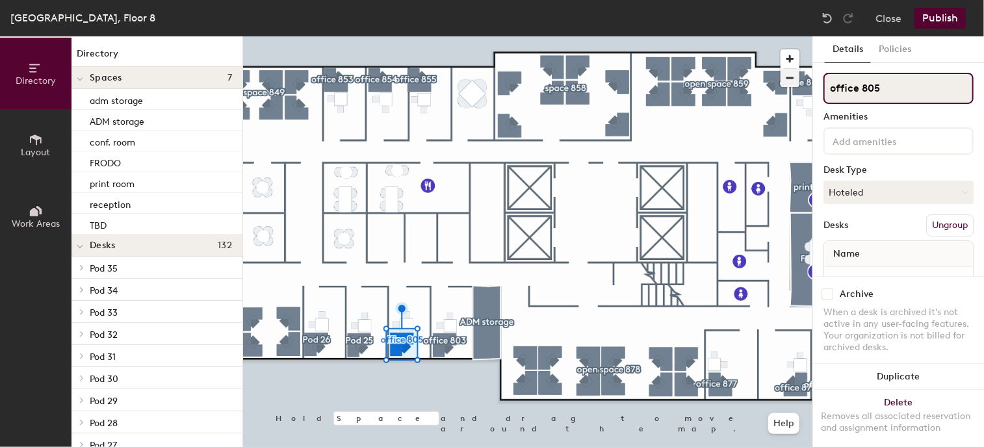
type input "office 805"
click at [886, 89] on input "Pod 25" at bounding box center [898, 88] width 150 height 31
click at [788, 90] on div "Directory Layout Work Areas Directory Spaces 7 adm storage ADM storage conf. ro…" at bounding box center [492, 241] width 984 height 411
type input "office 807"
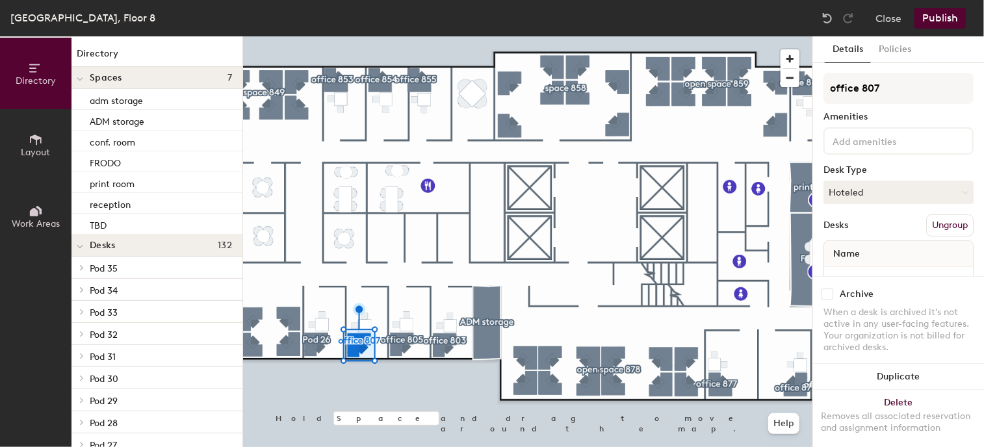
click at [319, 36] on div at bounding box center [527, 36] width 569 height 0
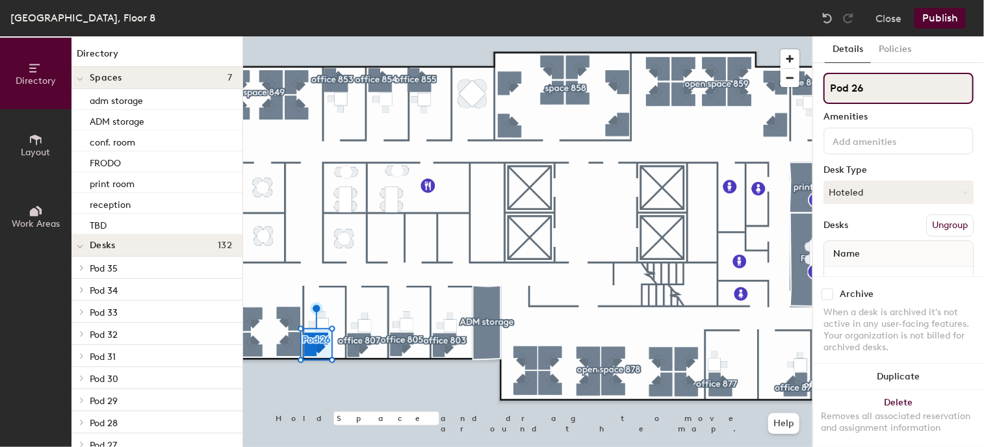
click at [881, 90] on input "Pod 26" at bounding box center [898, 88] width 150 height 31
click at [790, 88] on div "Directory Layout Work Areas Directory Spaces 7 adm storage ADM storage conf. ro…" at bounding box center [492, 241] width 984 height 411
type input "office 810"
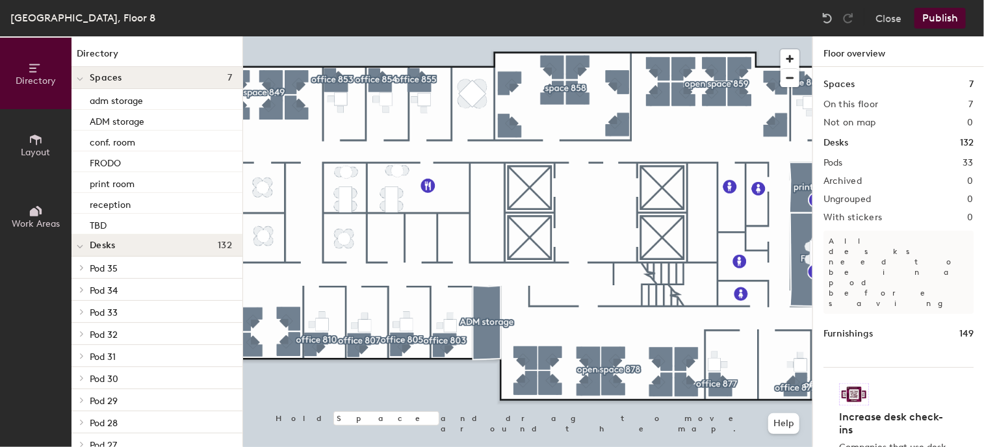
click at [36, 144] on icon at bounding box center [36, 140] width 12 height 10
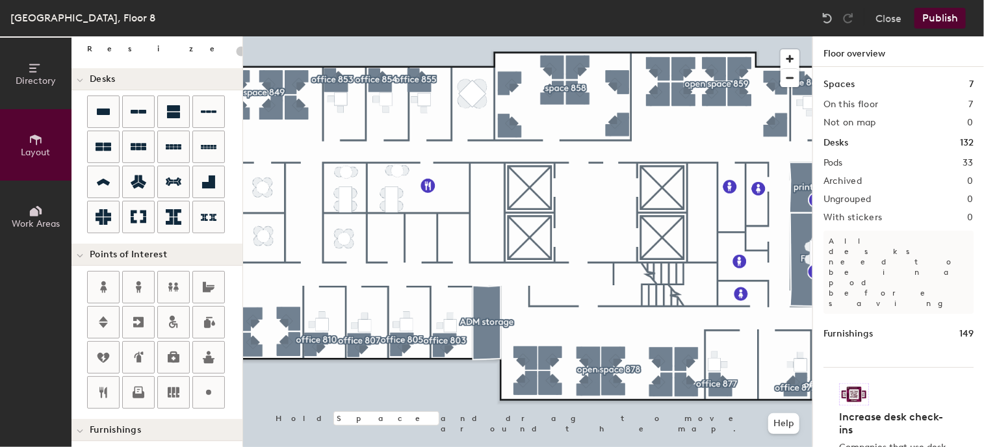
scroll to position [65, 0]
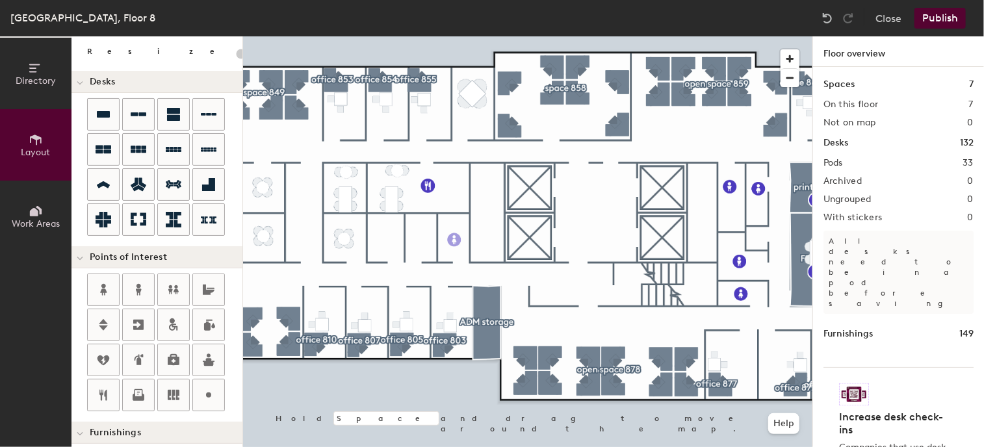
click at [454, 240] on div "Directory Layout Work Areas Layout Add space Resize Desks Points of Interest Fu…" at bounding box center [492, 241] width 984 height 411
click at [502, 265] on span "Done" at bounding box center [502, 269] width 38 height 22
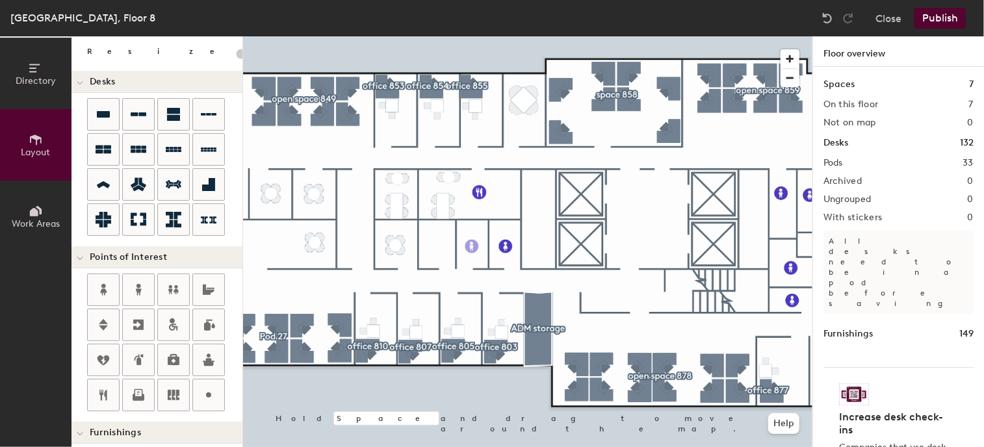
click at [472, 246] on div "Directory Layout Work Areas Layout Add space Resize Desks Points of Interest Fu…" at bounding box center [492, 241] width 984 height 411
click at [513, 278] on span "Done" at bounding box center [514, 276] width 38 height 22
click at [434, 246] on div "Directory Layout Work Areas Layout Add space Resize Desks Points of Interest Fu…" at bounding box center [492, 241] width 984 height 411
click at [469, 276] on span "Done" at bounding box center [464, 275] width 38 height 22
drag, startPoint x: 32, startPoint y: 131, endPoint x: 68, endPoint y: 133, distance: 35.1
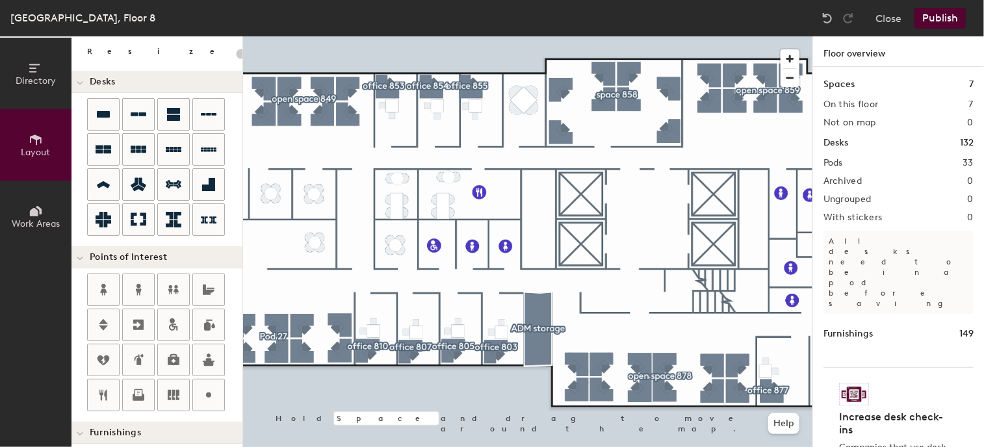
click at [33, 131] on button "Layout" at bounding box center [35, 144] width 71 height 71
click at [35, 136] on icon at bounding box center [36, 140] width 12 height 10
click at [40, 140] on icon at bounding box center [36, 140] width 14 height 14
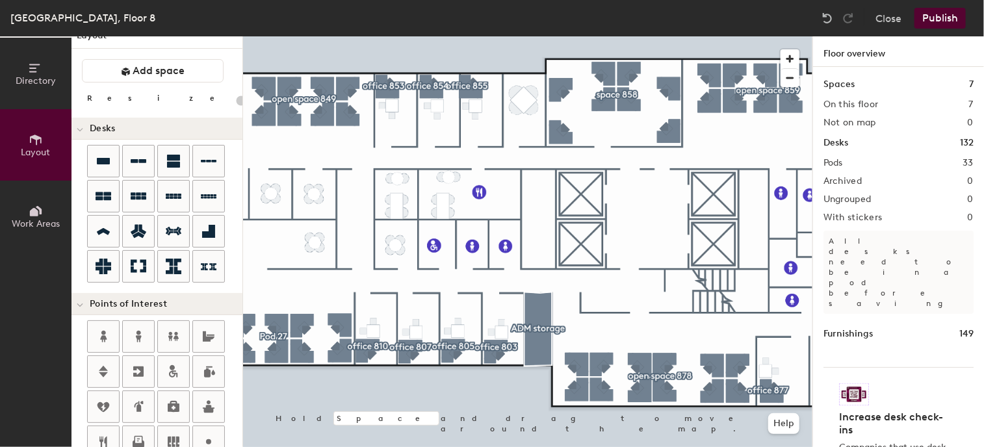
scroll to position [0, 0]
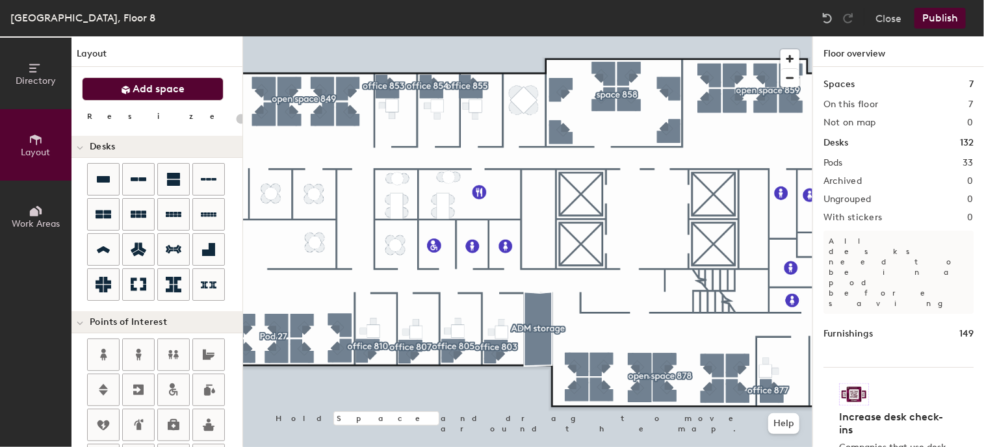
click at [148, 86] on span "Add space" at bounding box center [159, 89] width 52 height 13
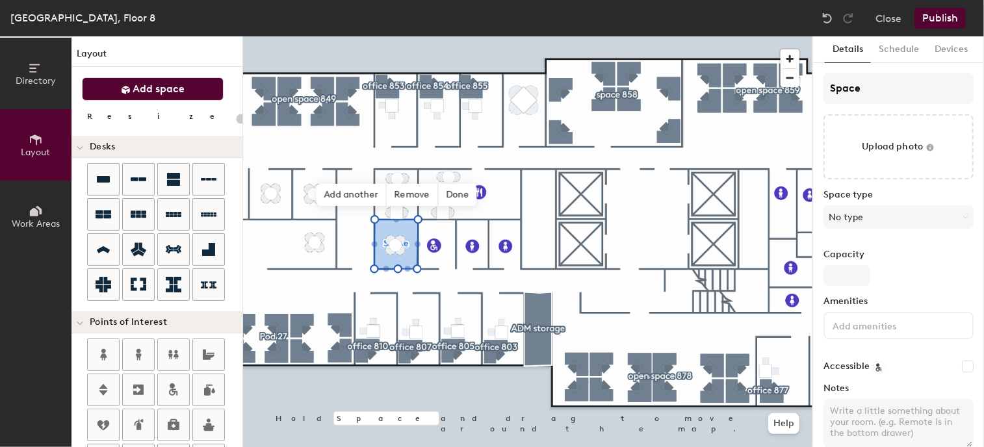
type input "20"
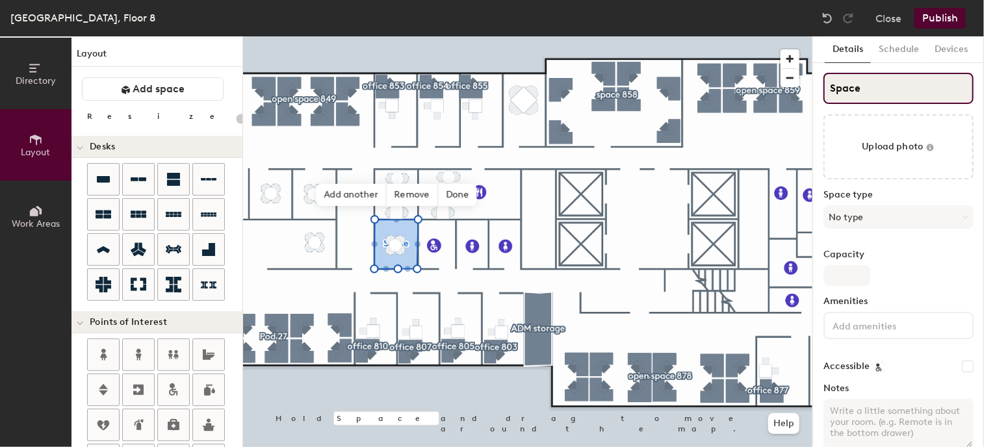
click at [890, 89] on input "Space" at bounding box center [898, 88] width 150 height 31
drag, startPoint x: 890, startPoint y: 89, endPoint x: 805, endPoint y: 77, distance: 85.3
click at [805, 77] on div "Directory Layout Work Areas Layout Add space Resize Desks Points of Interest Fu…" at bounding box center [492, 241] width 984 height 411
type input "c"
type input "20"
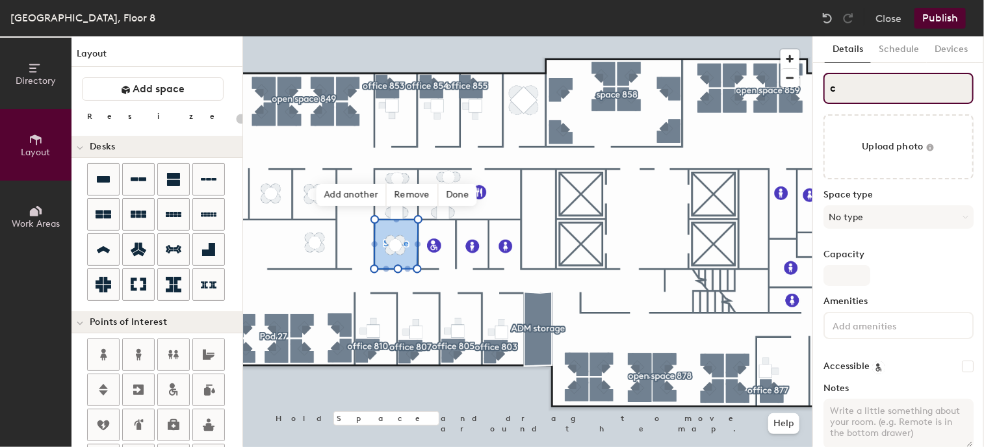
type input "co"
type input "20"
type input "con"
type input "20"
type input "conf"
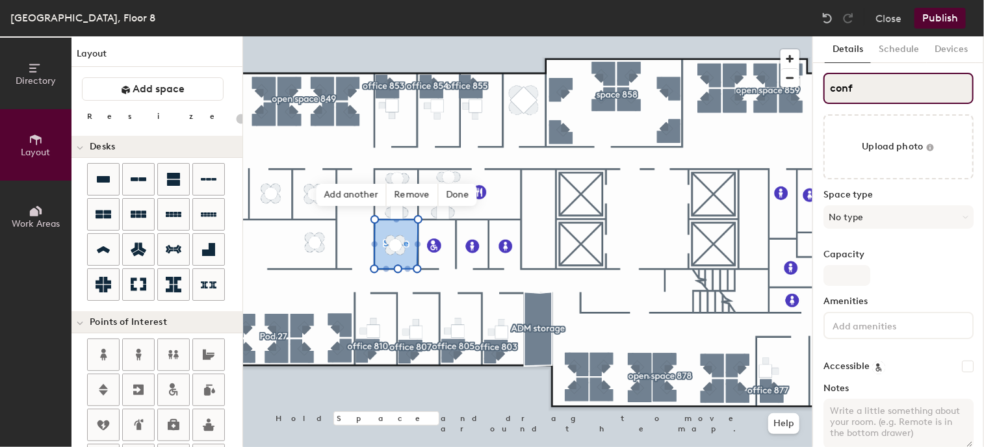
type input "20"
type input "conf."
type input "20"
type input "conf."
type input "20"
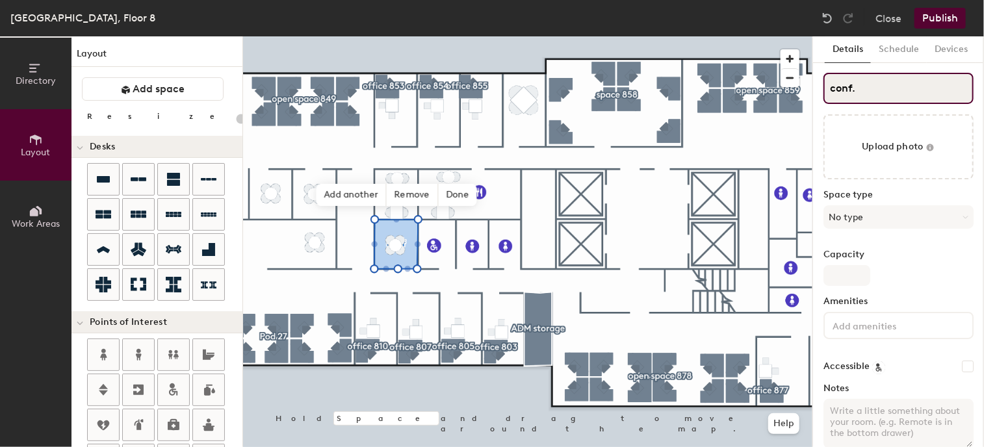
type input "conf. r"
type input "20"
type input "conf. roo"
type input "20"
type input "conf. room"
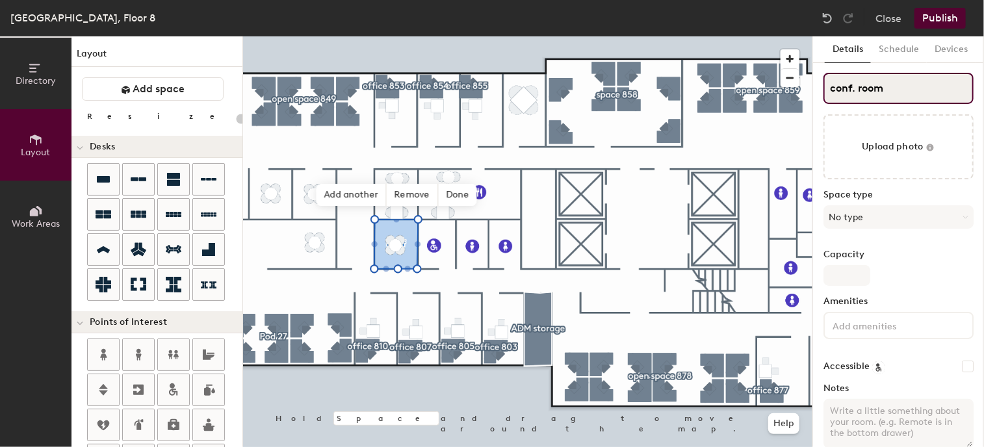
type input "20"
type input "conf. room"
type input "20"
type input "conf. room S"
type input "20"
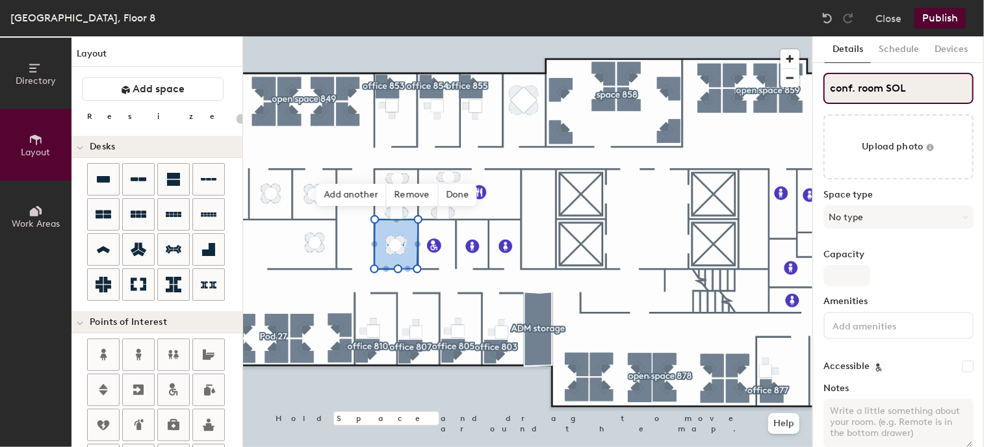
type input "conf. room SOLO"
type input "20"
type input "conf. room SOLO"
click at [952, 17] on button "Publish" at bounding box center [939, 18] width 51 height 21
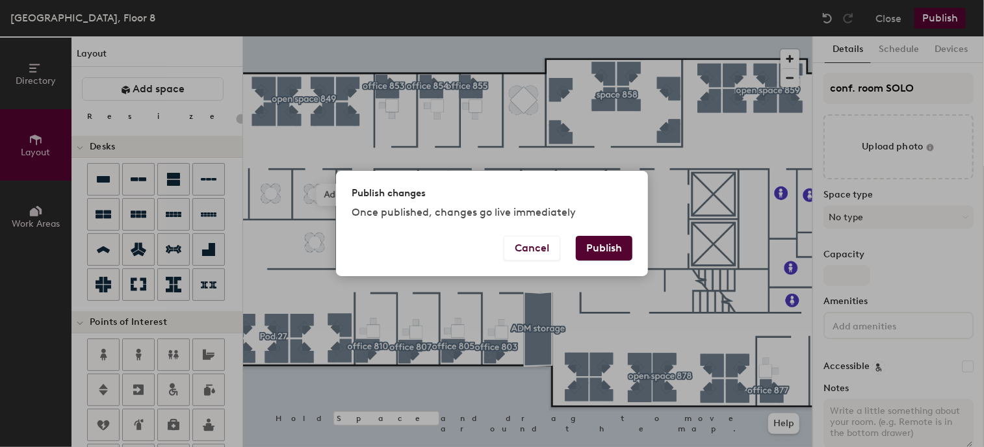
drag, startPoint x: 606, startPoint y: 240, endPoint x: 616, endPoint y: 240, distance: 10.4
click at [606, 240] on button "Publish" at bounding box center [604, 248] width 57 height 25
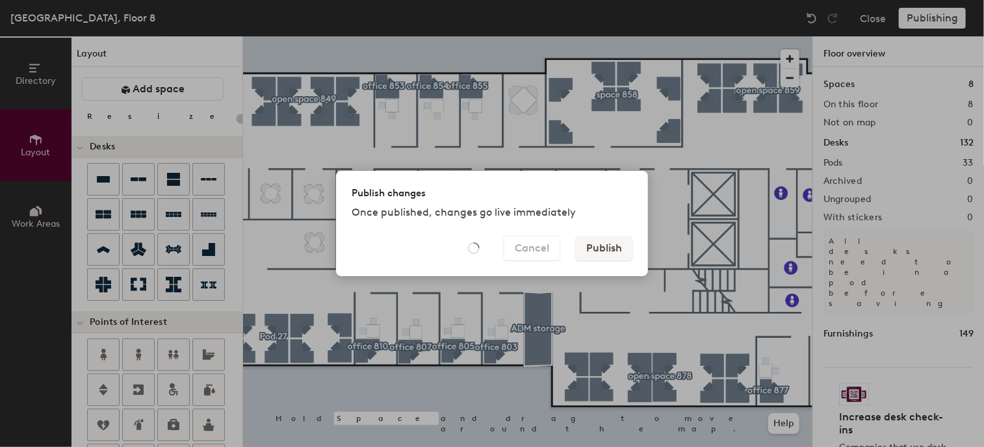
type input "20"
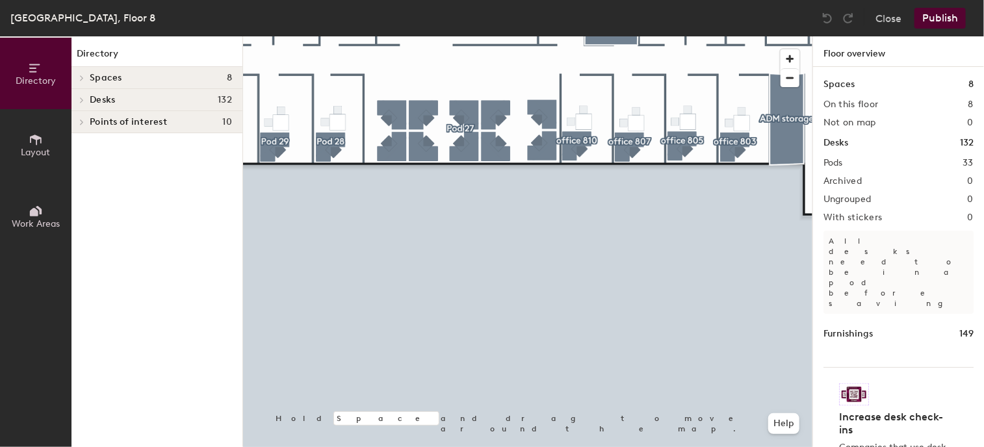
click at [465, 36] on div at bounding box center [527, 36] width 569 height 0
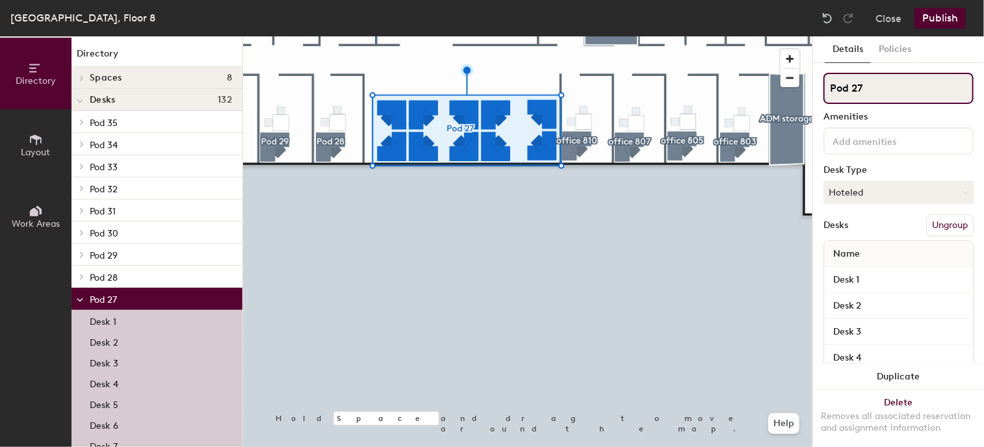
click at [786, 87] on div "Directory Layout Work Areas Directory Spaces 8 adm storage ADM storage conf. ro…" at bounding box center [492, 241] width 984 height 411
type input "open space 814"
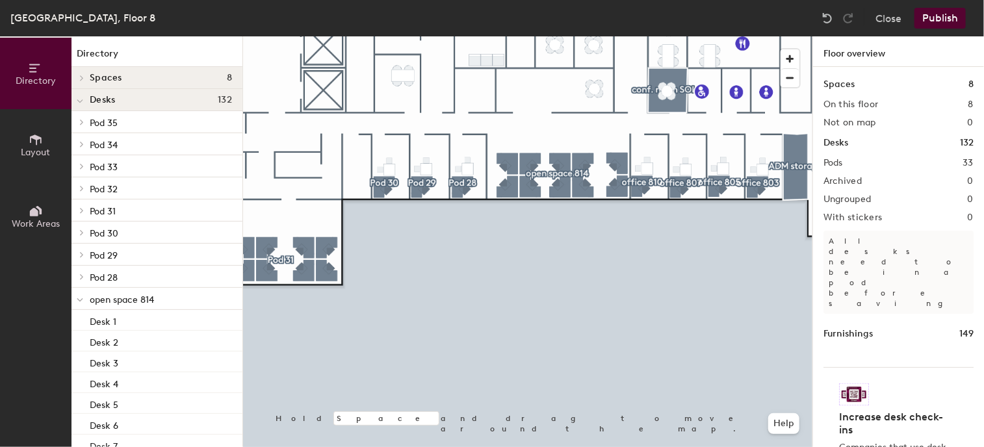
drag, startPoint x: 884, startPoint y: 89, endPoint x: 486, endPoint y: 480, distance: 557.9
click at [486, 446] on html "Skip navigation Schedule Office People Analytics Visits Deliveries Services Man…" at bounding box center [492, 223] width 984 height 447
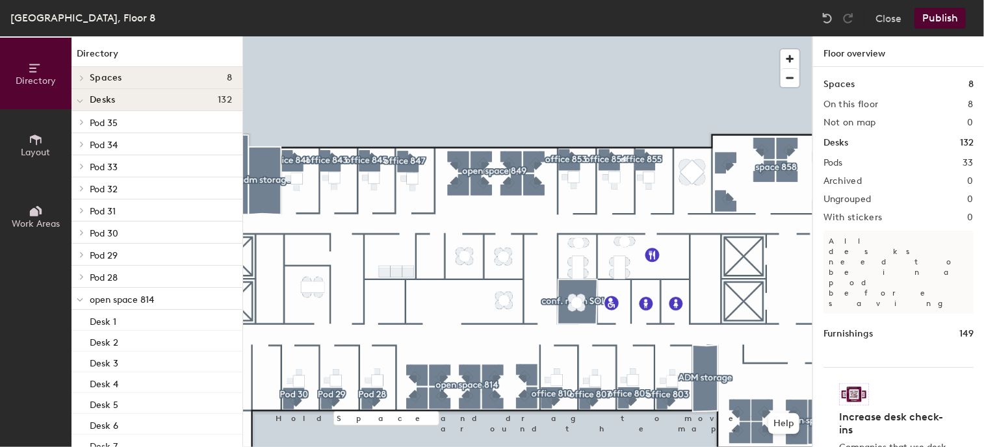
drag, startPoint x: 27, startPoint y: 135, endPoint x: 64, endPoint y: 132, distance: 37.2
click at [27, 135] on button "Layout" at bounding box center [35, 144] width 71 height 71
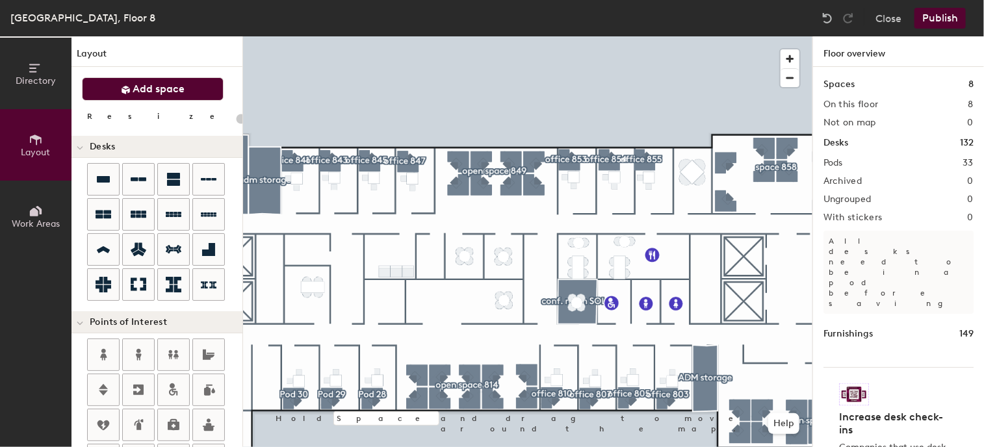
click at [137, 81] on button "Add space" at bounding box center [153, 88] width 142 height 23
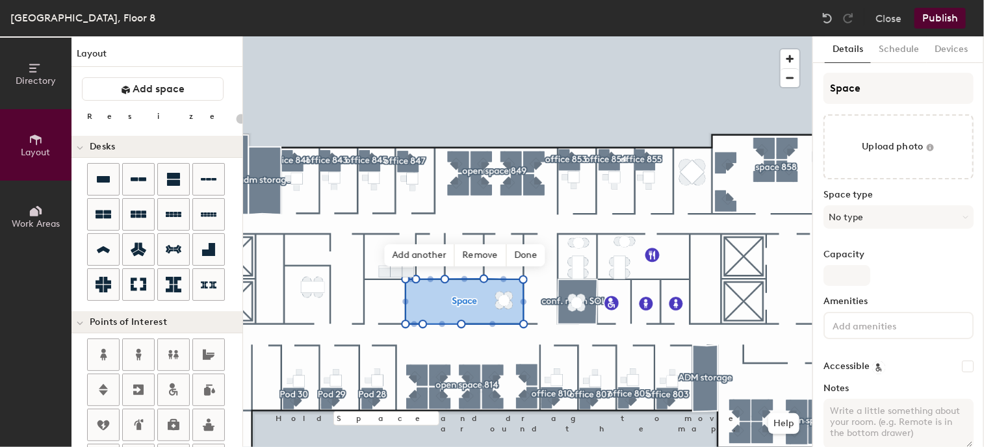
type input "20"
click at [881, 146] on input "file" at bounding box center [898, 146] width 150 height 65
type input "C:\fakepath\showroom8thfloor.jpg"
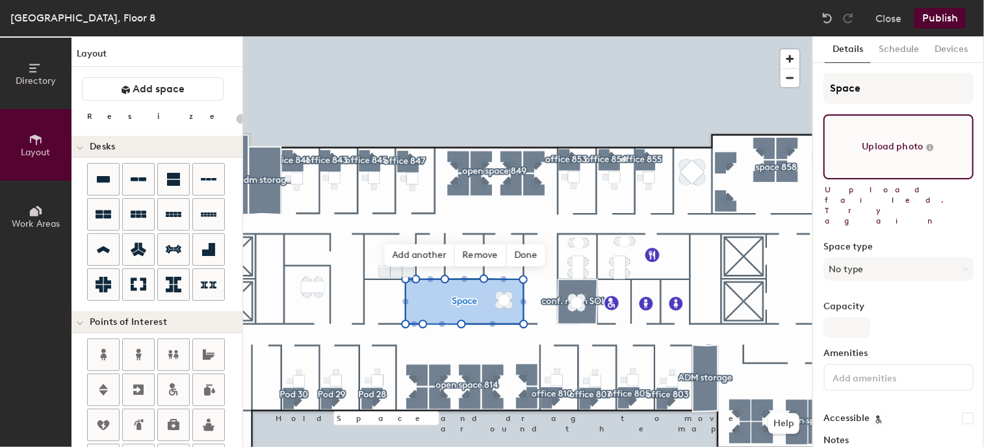
click at [882, 136] on input "file" at bounding box center [898, 146] width 150 height 65
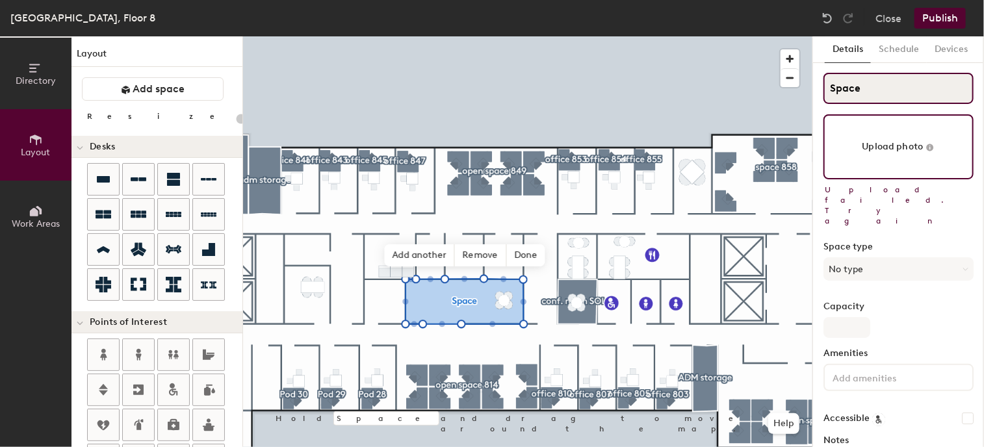
click at [902, 92] on input "Space" at bounding box center [898, 88] width 150 height 31
click at [771, 90] on div "Directory Layout Work Areas Layout Add space Resize Desks Points of Interest Fu…" at bounding box center [492, 241] width 984 height 411
type input "s"
type input "20"
type input "sh"
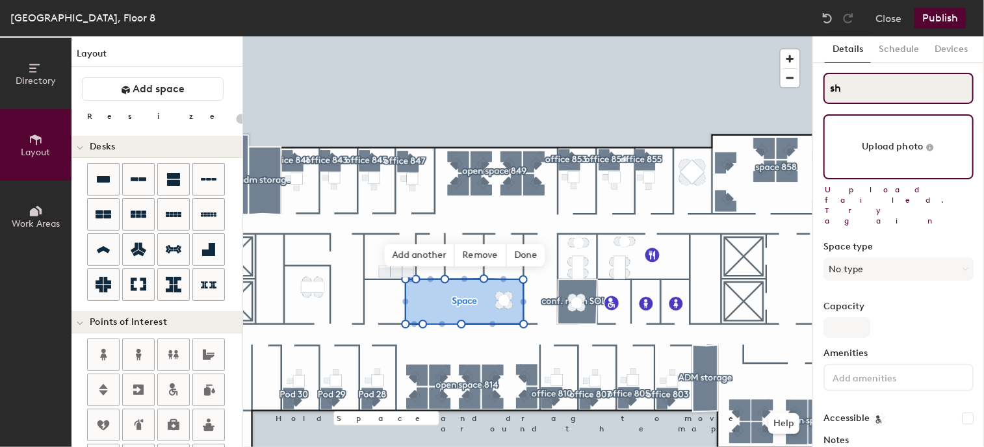
type input "20"
type input "sho"
type input "20"
type input "show"
type input "20"
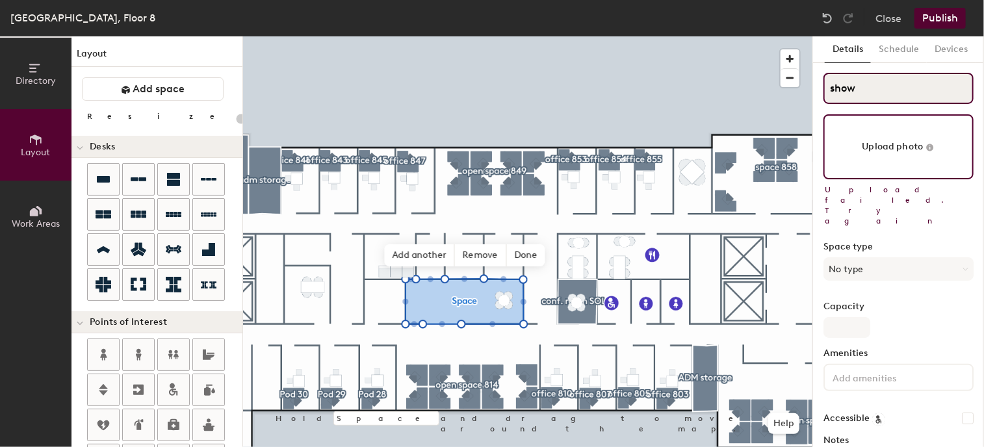
type input "showr"
type input "20"
type input "showroo"
type input "20"
type input "showroom"
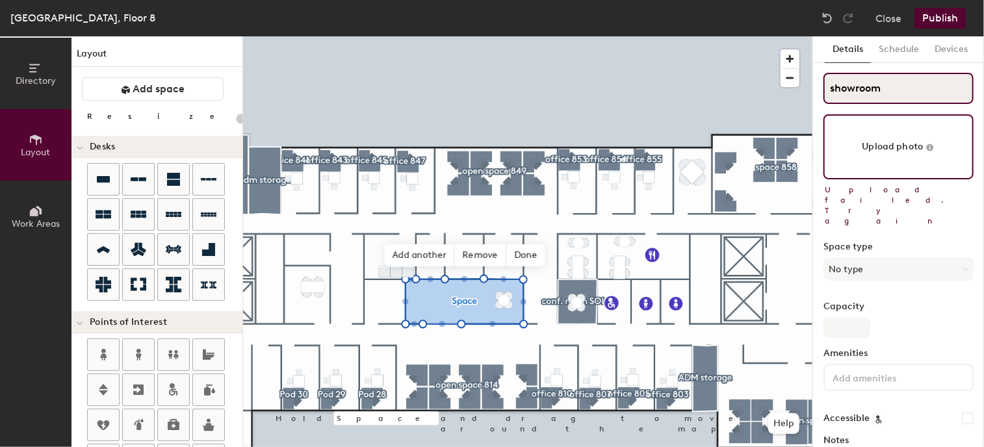
type input "20"
type input "showroom"
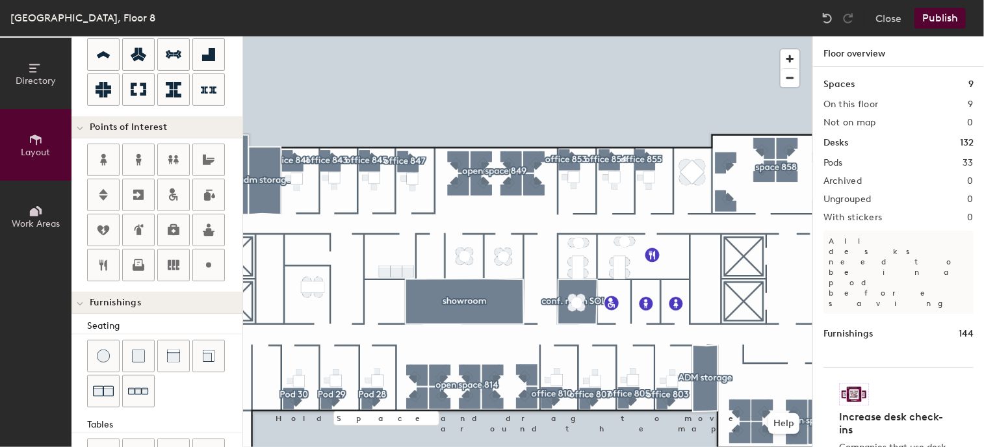
scroll to position [325, 0]
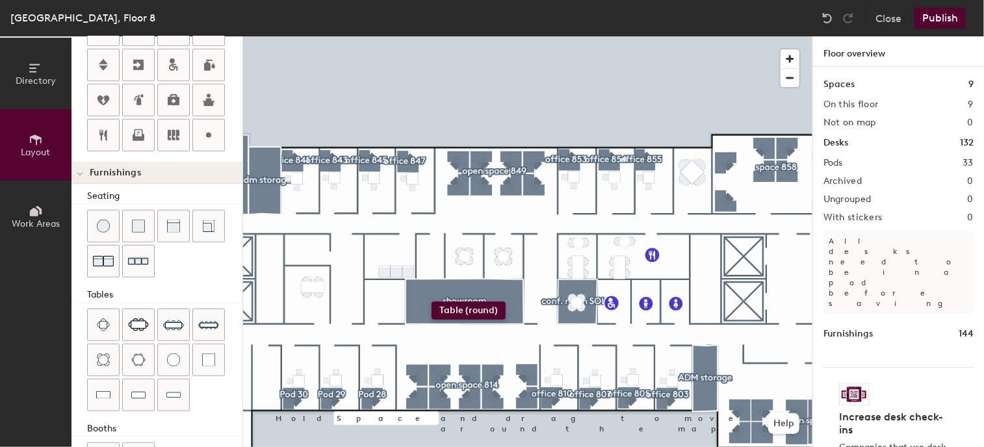
click at [432, 302] on div "Directory Layout Work Areas Layout Add space Resize Desks Points of Interest Fu…" at bounding box center [492, 241] width 984 height 411
click at [461, 36] on div at bounding box center [527, 36] width 569 height 0
click at [419, 307] on div "Directory Layout Work Areas Layout Add space Resize Desks Points of Interest Fu…" at bounding box center [492, 241] width 984 height 411
click at [424, 289] on div "Directory Layout Work Areas Layout Add space Resize Desks Points of Interest Fu…" at bounding box center [492, 241] width 984 height 411
click at [439, 289] on div "Directory Layout Work Areas Layout Add space Resize Desks Points of Interest Fu…" at bounding box center [492, 241] width 984 height 411
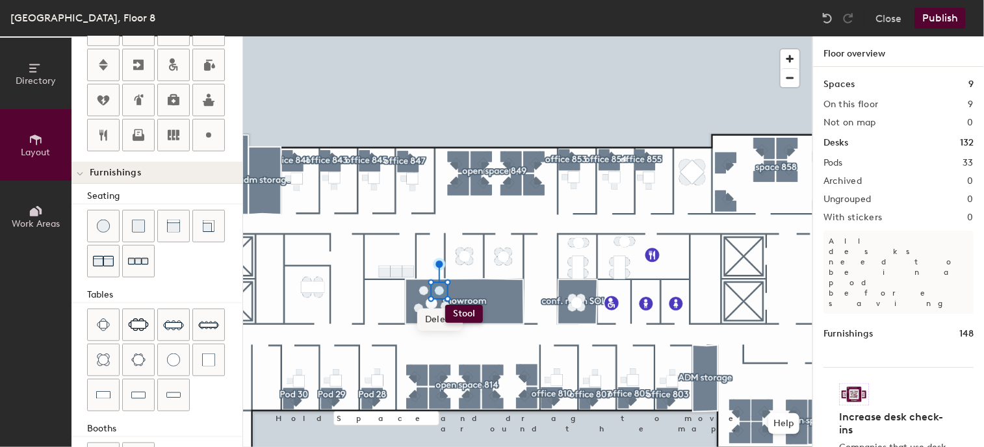
click at [445, 305] on div "Directory Layout Work Areas Layout Add space Resize Desks Points of Interest Fu…" at bounding box center [492, 241] width 984 height 411
drag, startPoint x: 112, startPoint y: 217, endPoint x: 448, endPoint y: 308, distance: 348.1
click at [519, 36] on div at bounding box center [527, 36] width 569 height 0
click at [482, 36] on div at bounding box center [527, 36] width 569 height 0
click at [444, 36] on div at bounding box center [527, 36] width 569 height 0
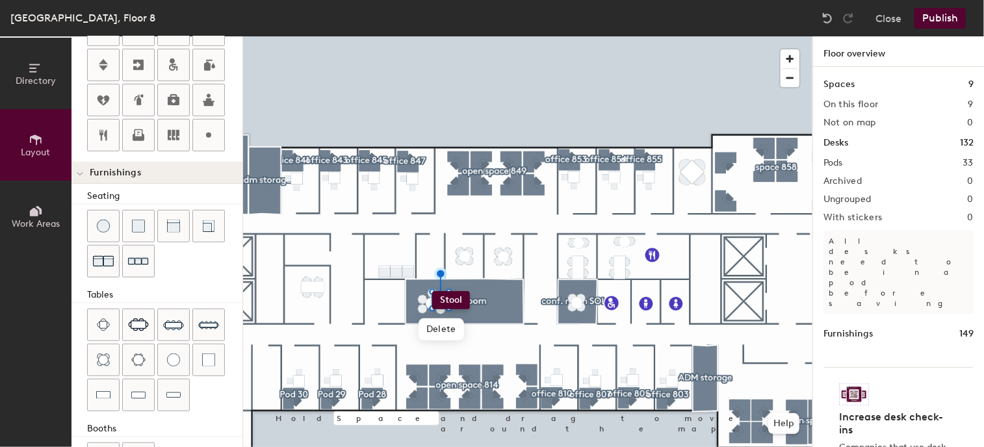
click at [432, 291] on div "Directory Layout Work Areas Layout Add space Resize Desks Points of Interest Fu…" at bounding box center [492, 241] width 984 height 411
click at [946, 18] on button "Publish" at bounding box center [939, 18] width 51 height 21
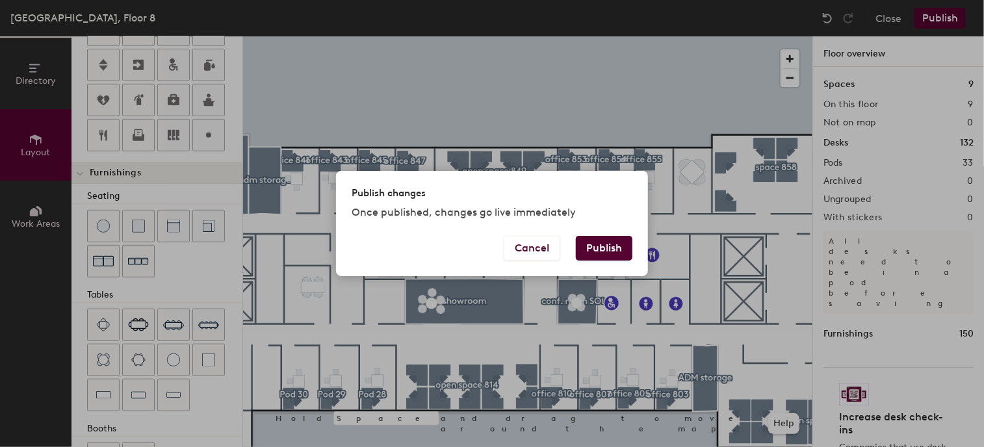
drag, startPoint x: 595, startPoint y: 244, endPoint x: 609, endPoint y: 249, distance: 14.6
click at [597, 244] on button "Publish" at bounding box center [604, 248] width 57 height 25
type input "20"
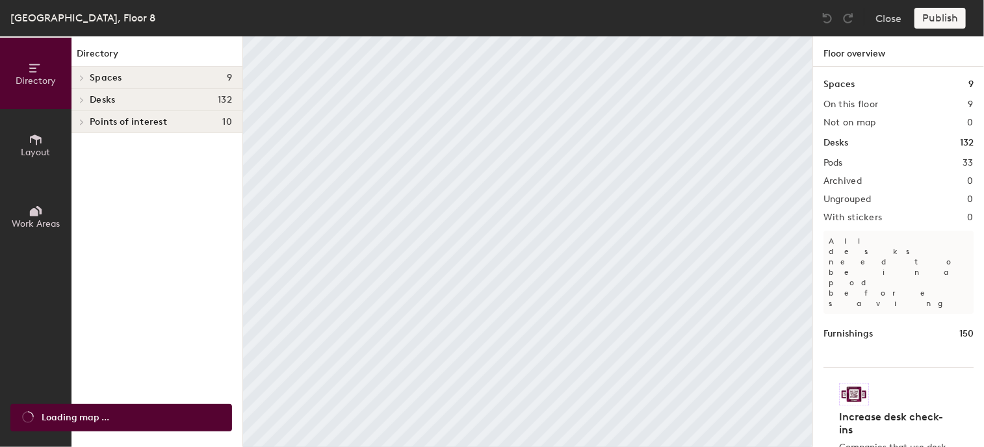
click at [42, 138] on icon at bounding box center [36, 140] width 14 height 14
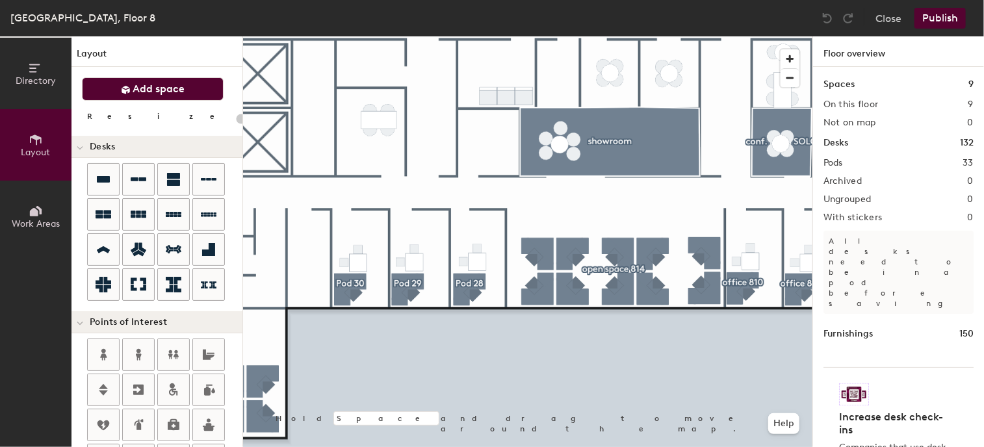
click at [195, 81] on button "Add space" at bounding box center [153, 88] width 142 height 23
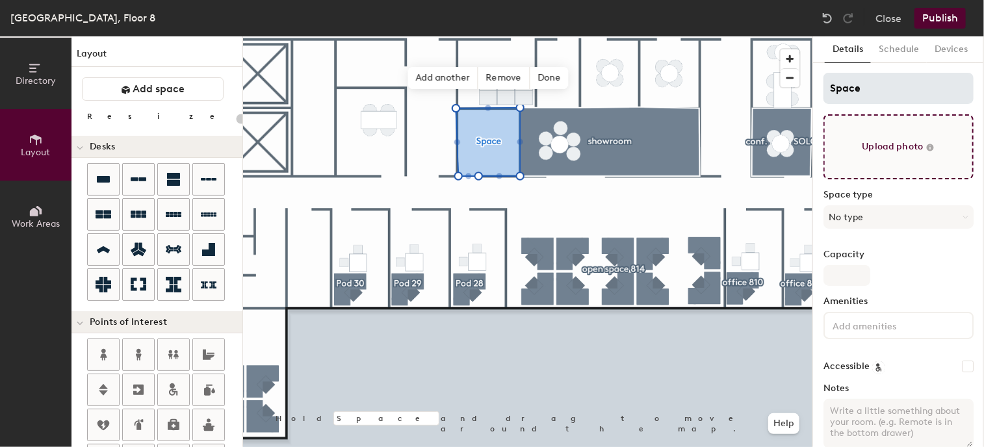
type input "20"
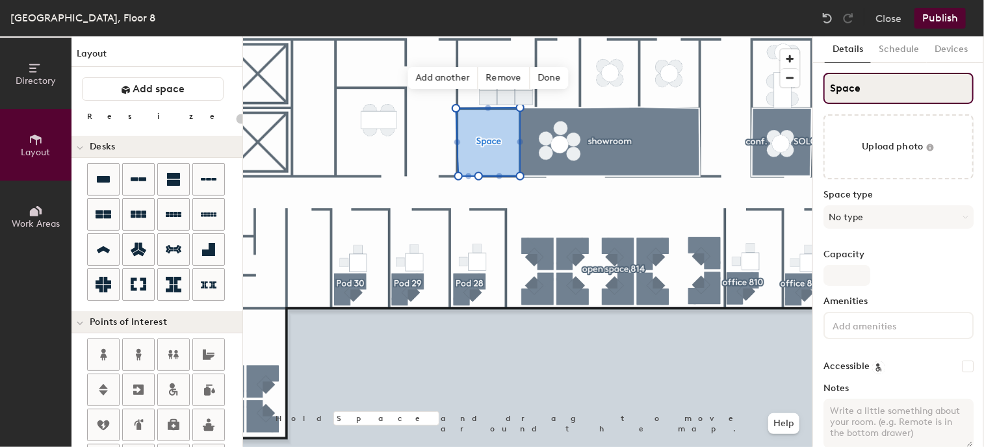
click at [881, 84] on input "Space" at bounding box center [898, 88] width 150 height 31
click at [807, 88] on div "Directory Layout Work Areas Layout Add space Resize Desks Points of Interest Fu…" at bounding box center [492, 241] width 984 height 411
type input "s"
type input "20"
type input "se"
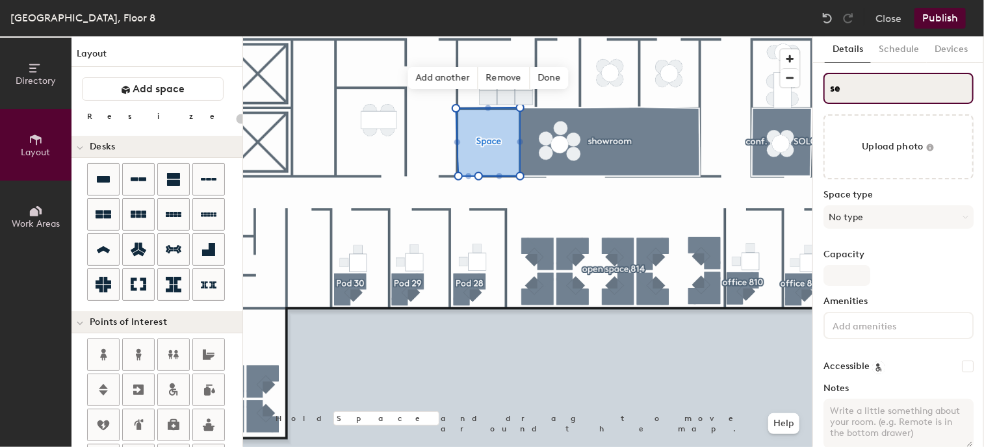
type input "20"
type input "ser"
type input "20"
type input "server"
type input "20"
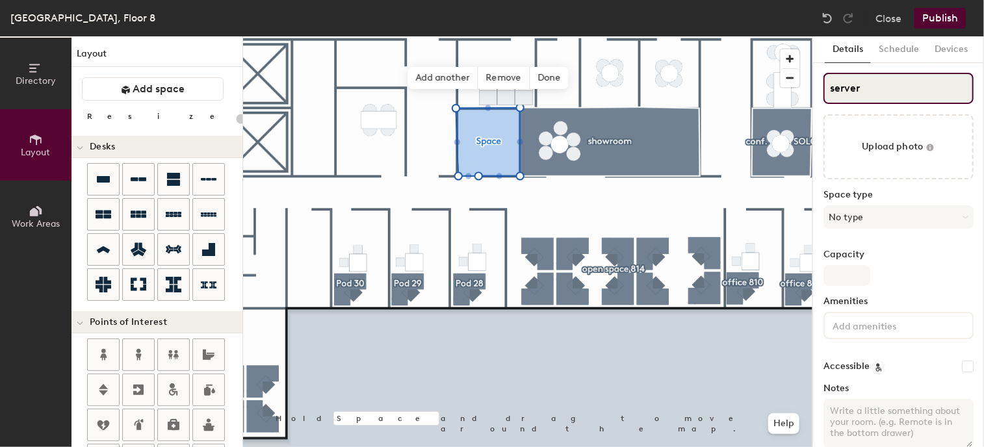
type input "server"
type input "20"
type input "server r"
type input "20"
type input "server roo"
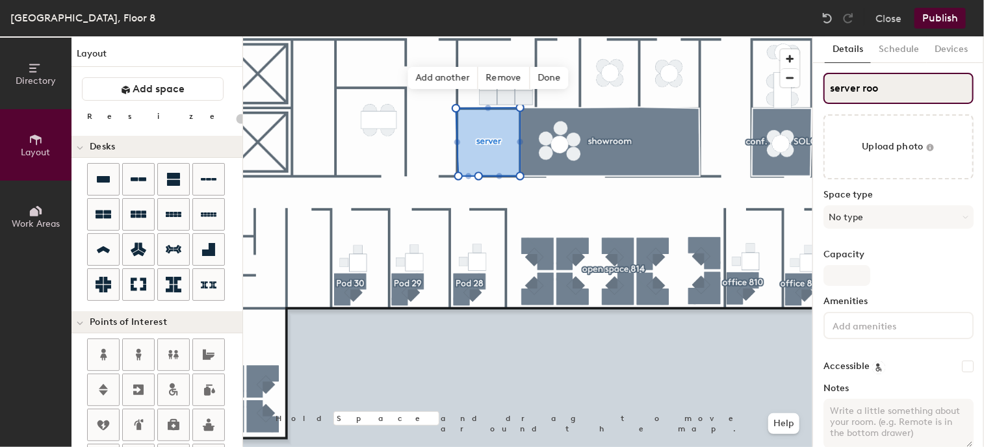
type input "20"
type input "server room"
type input "20"
type input "server room"
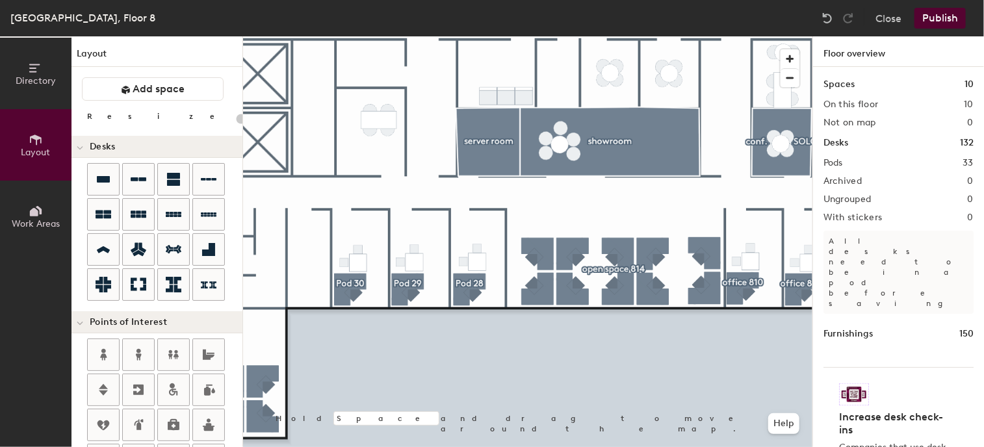
type input "100"
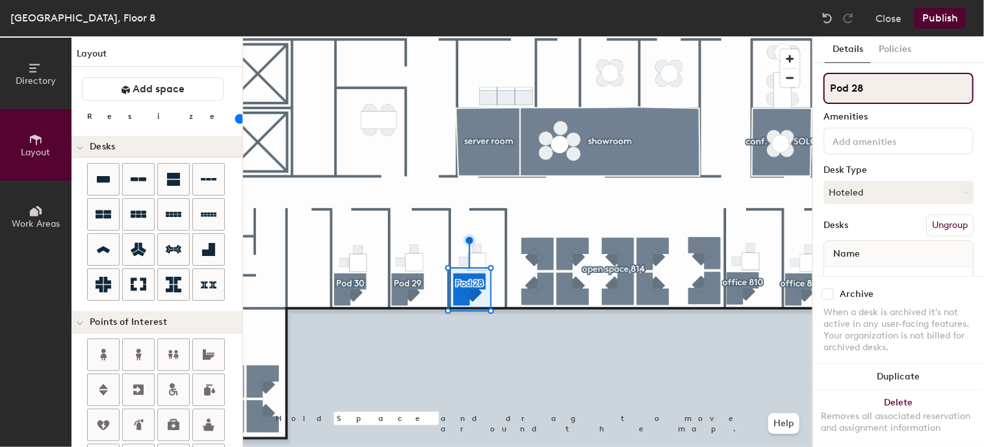
drag, startPoint x: 874, startPoint y: 88, endPoint x: 806, endPoint y: 84, distance: 68.4
click at [806, 84] on div "Directory Layout Work Areas Layout Add space Resize Desks Points of Interest Fu…" at bounding box center [492, 241] width 984 height 411
type input "office 816"
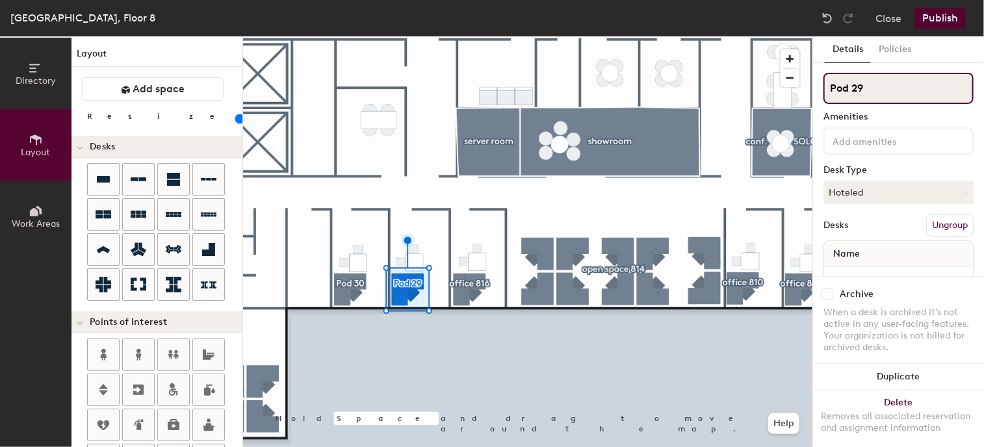
click at [887, 79] on input "Pod 29" at bounding box center [898, 88] width 150 height 31
click at [766, 84] on div "Directory Layout Work Areas Layout Add space Resize Desks Points of Interest Fu…" at bounding box center [492, 241] width 984 height 411
type input "office 817"
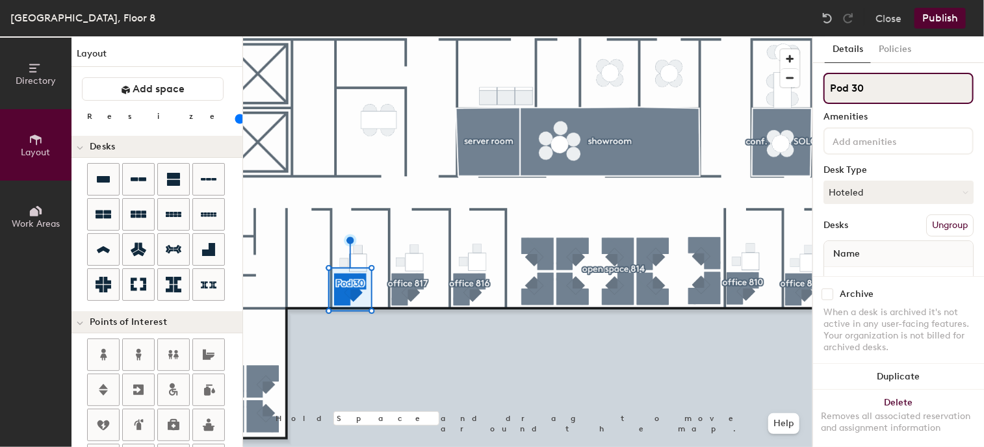
click at [881, 83] on input "Pod 30" at bounding box center [898, 88] width 150 height 31
drag, startPoint x: 866, startPoint y: 84, endPoint x: 790, endPoint y: 83, distance: 76.0
click at [793, 84] on div "Directory Layout Work Areas Layout Add space Resize Desks Points of Interest Fu…" at bounding box center [492, 241] width 984 height 411
type input "office 819"
click at [528, 36] on div at bounding box center [527, 36] width 569 height 0
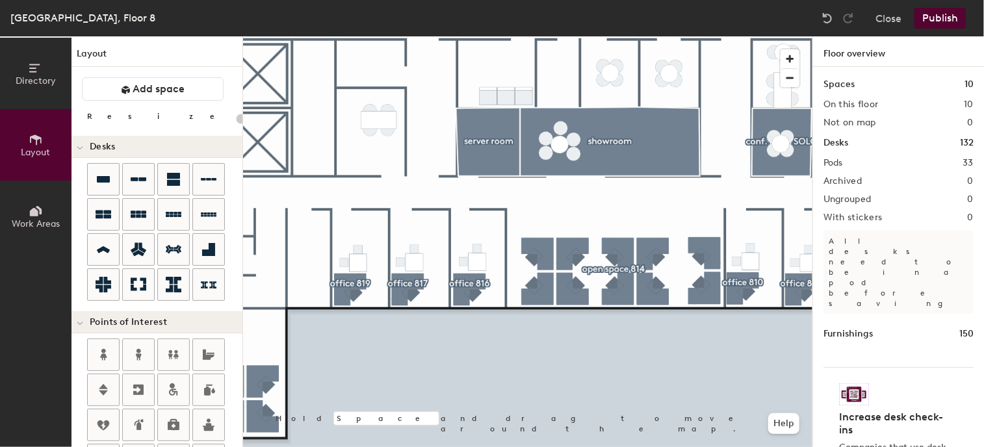
click at [539, 446] on html "Skip navigation Schedule Office People Analytics Visits Deliveries Services Man…" at bounding box center [492, 223] width 984 height 447
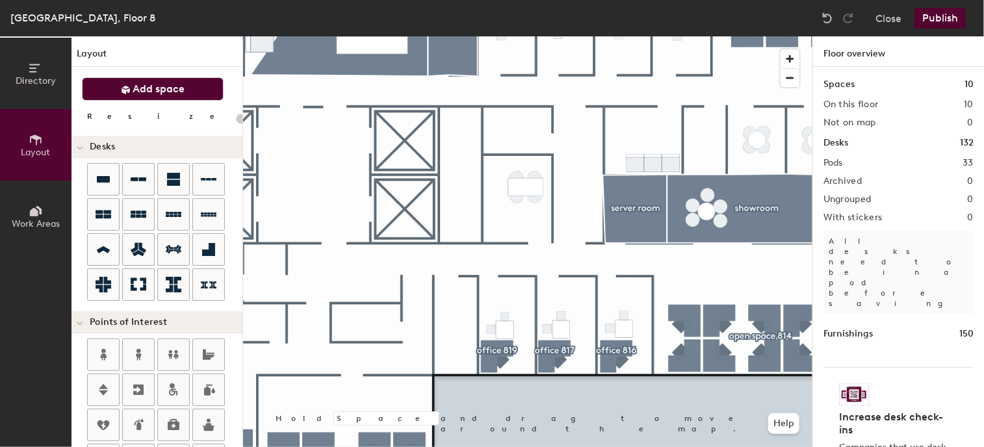
click at [164, 92] on span "Add space" at bounding box center [159, 89] width 52 height 13
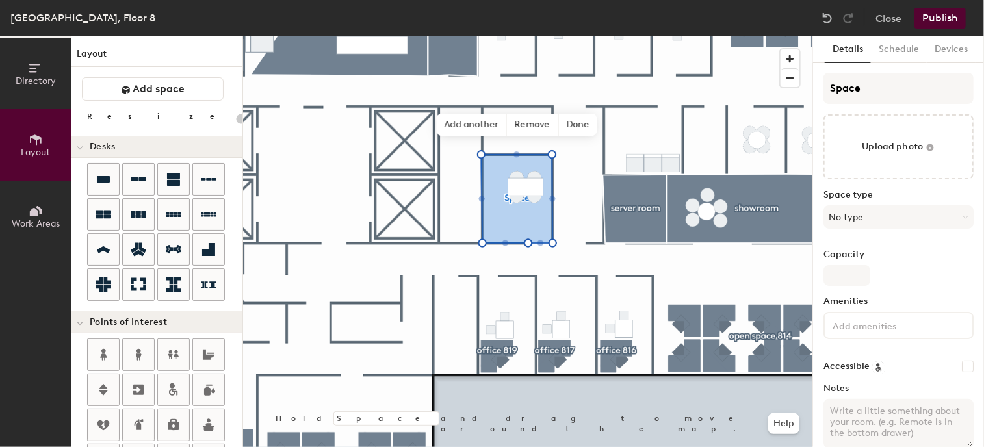
type input "20"
click at [891, 83] on input "Space" at bounding box center [898, 88] width 150 height 31
drag, startPoint x: 891, startPoint y: 83, endPoint x: 790, endPoint y: 86, distance: 100.8
click at [791, 86] on div "Directory Layout Work Areas Layout Add space Resize Desks Points of Interest Fu…" at bounding box center [492, 241] width 984 height 411
type input "F"
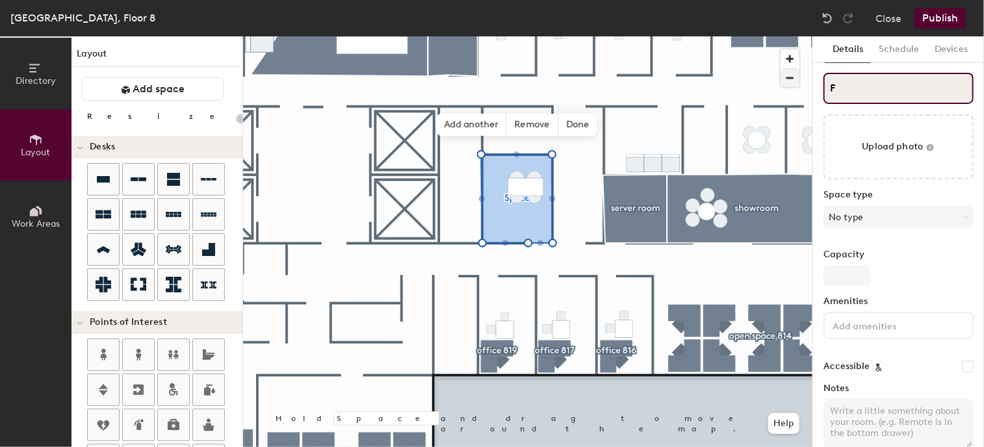
type input "20"
type input "FR"
type input "20"
type input "F"
type input "20"
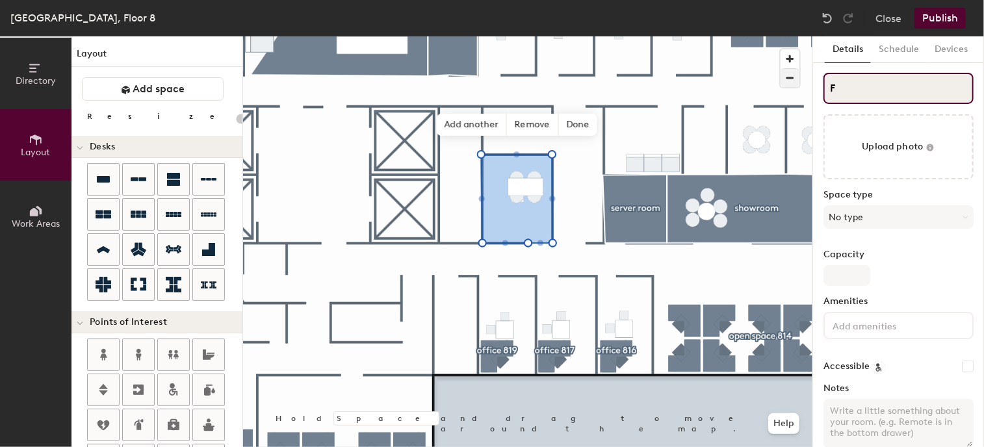
type input "F"
type input "20"
type input "FG"
type input "20"
type input "FGA"
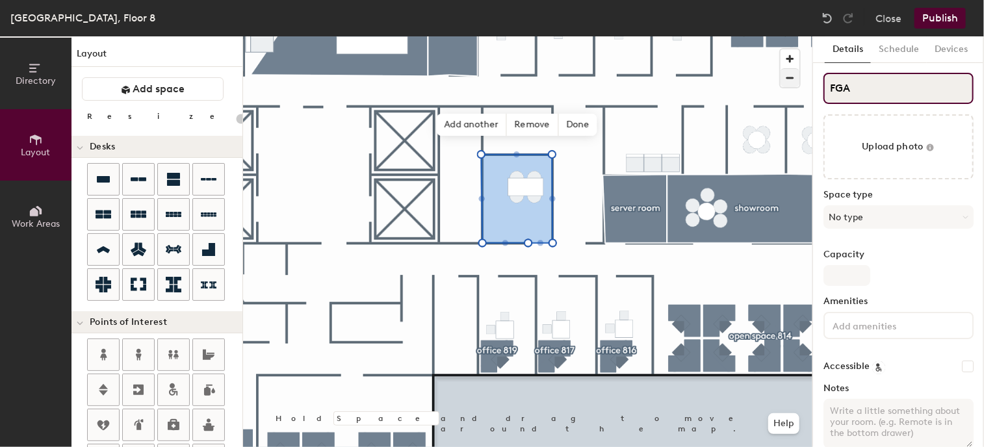
type input "20"
type input "FGAN"
type input "20"
type input "FGANDA"
type input "20"
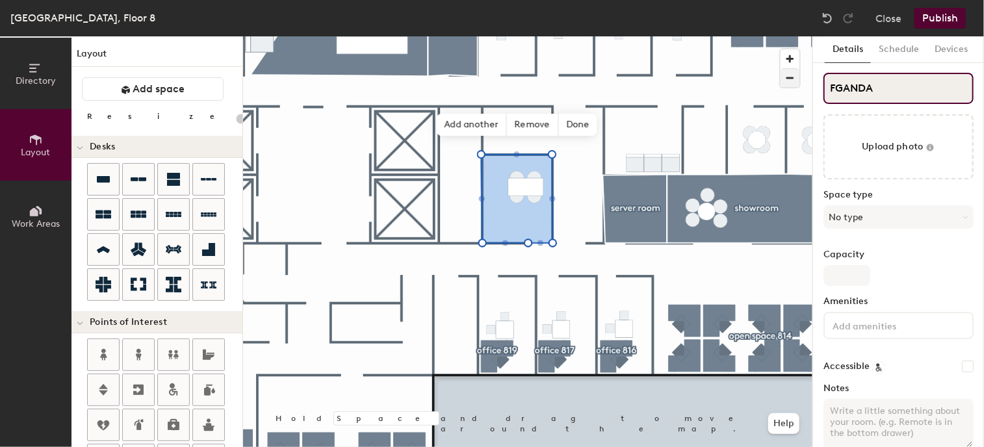
type input "FGAND"
type input "20"
type input "F"
type input "20"
type input "F"
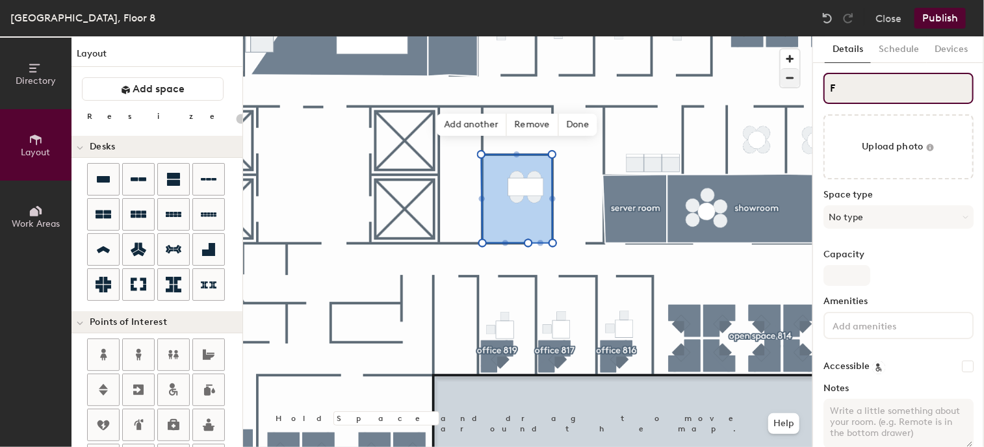
type input "20"
type input "F"
type input "20"
drag, startPoint x: 829, startPoint y: 86, endPoint x: 840, endPoint y: 86, distance: 11.0
click at [840, 86] on input "F" at bounding box center [898, 88] width 150 height 31
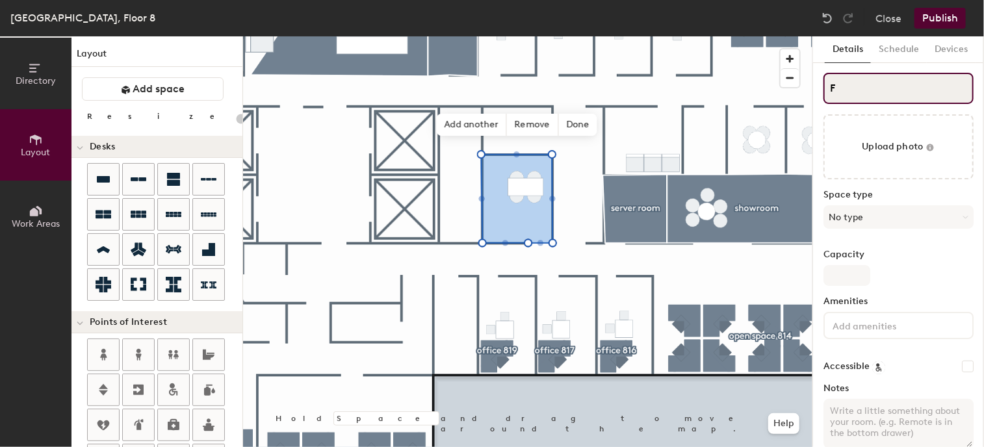
type input "G"
type input "20"
type input "GA"
type input "20"
type input "GAN"
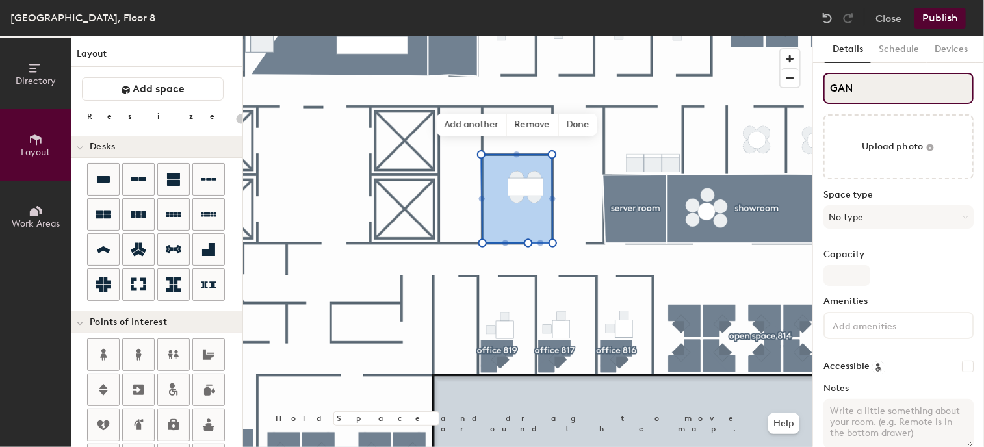
type input "20"
type input "GAND"
type input "20"
type input "GANDA"
type input "20"
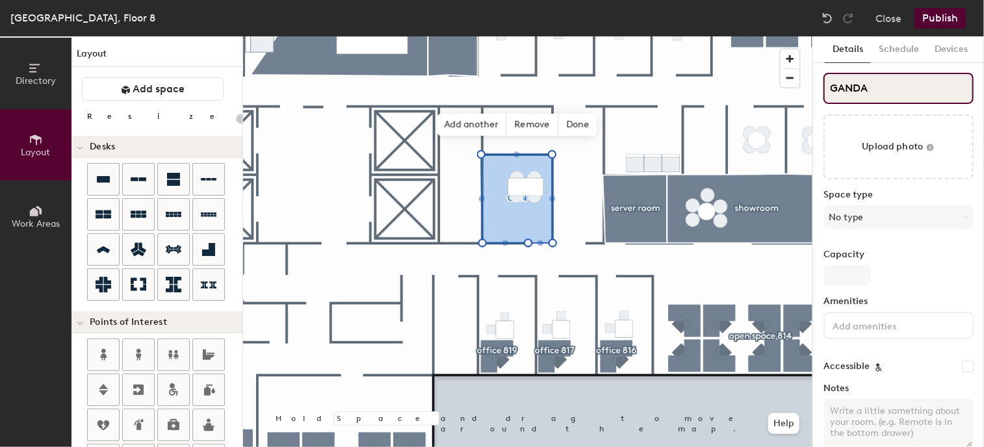
type input "GANDAL"
type input "20"
type input "GANDALF"
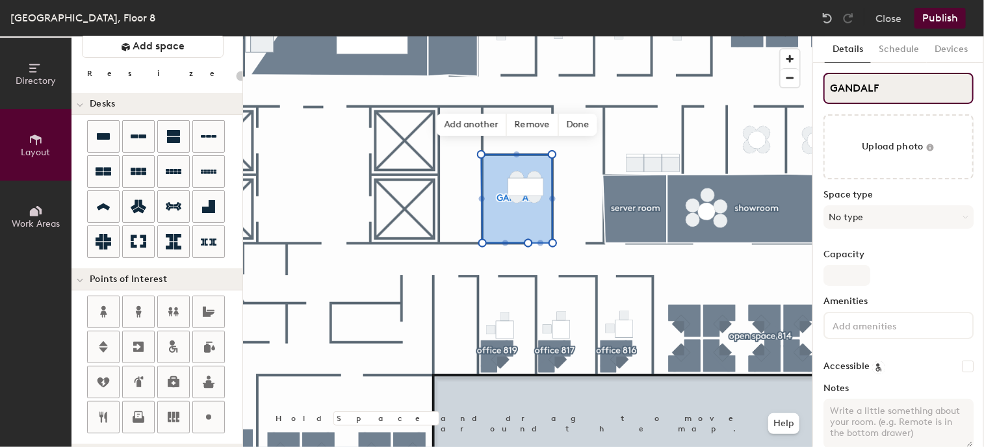
scroll to position [65, 0]
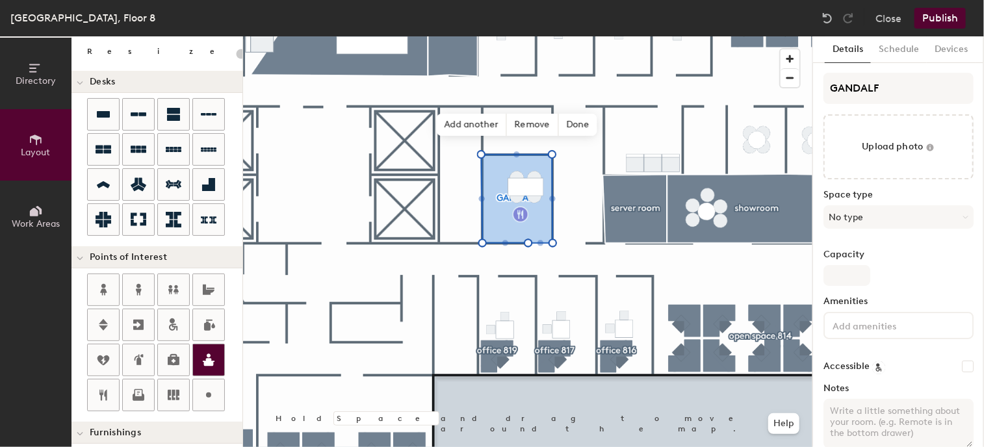
click at [521, 214] on div "Directory Layout Work Areas Layout Add space Resize Desks Points of Interest Fu…" at bounding box center [492, 241] width 984 height 411
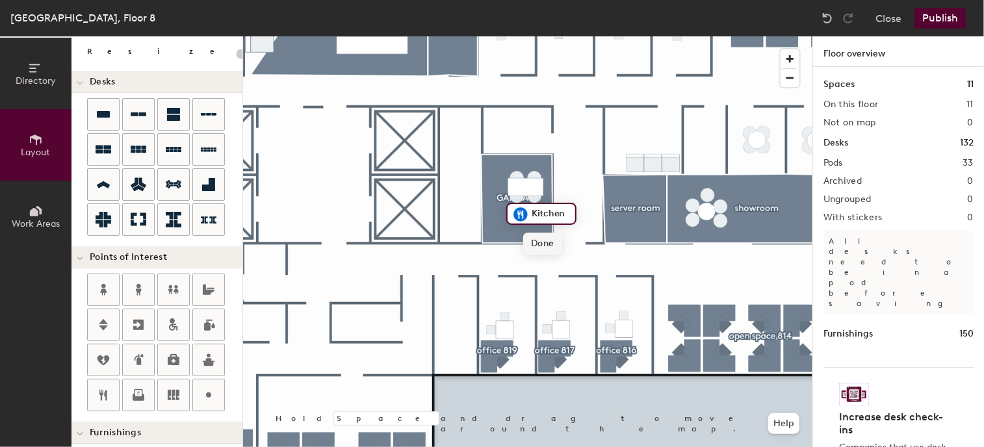
click at [540, 245] on span "Done" at bounding box center [542, 244] width 38 height 22
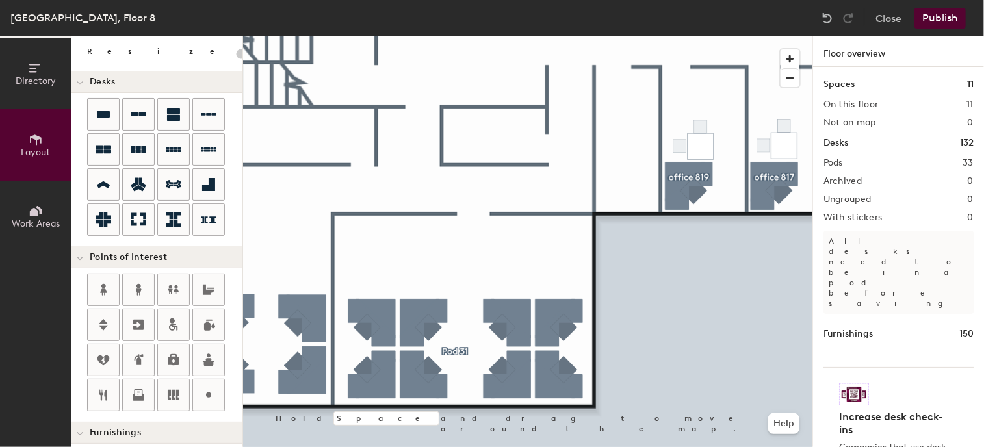
click at [953, 16] on button "Publish" at bounding box center [939, 18] width 51 height 21
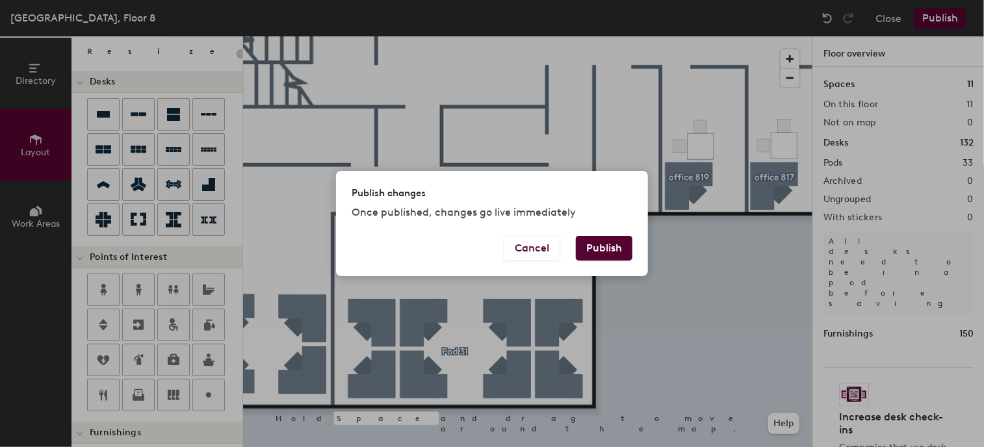
click at [601, 244] on button "Publish" at bounding box center [604, 248] width 57 height 25
type input "20"
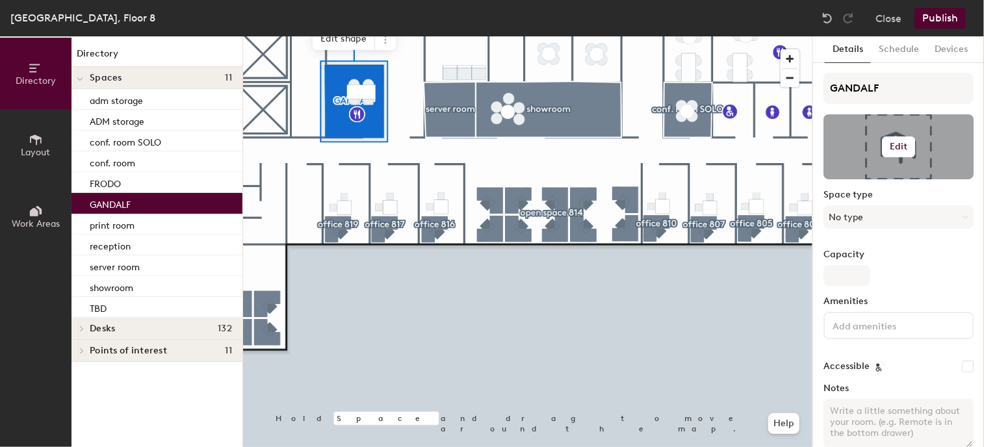
click at [892, 149] on h6 "Edit" at bounding box center [899, 147] width 18 height 10
click at [866, 176] on input "file" at bounding box center [908, 184] width 149 height 19
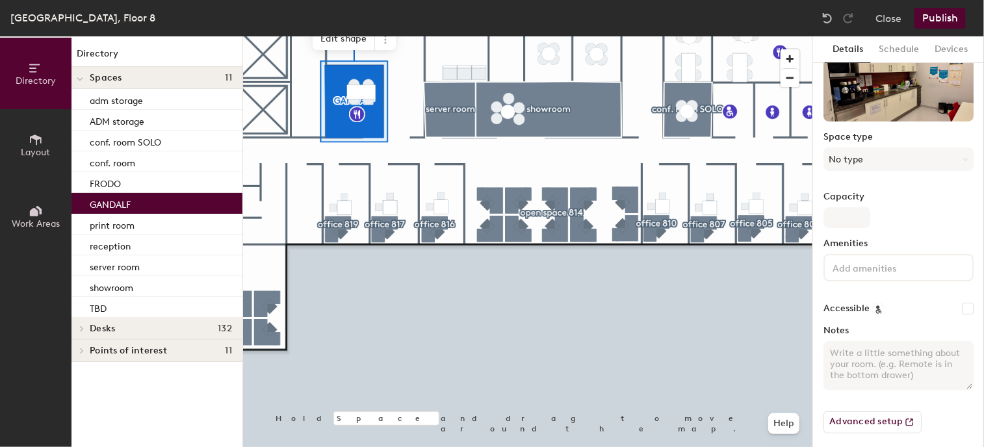
scroll to position [64, 0]
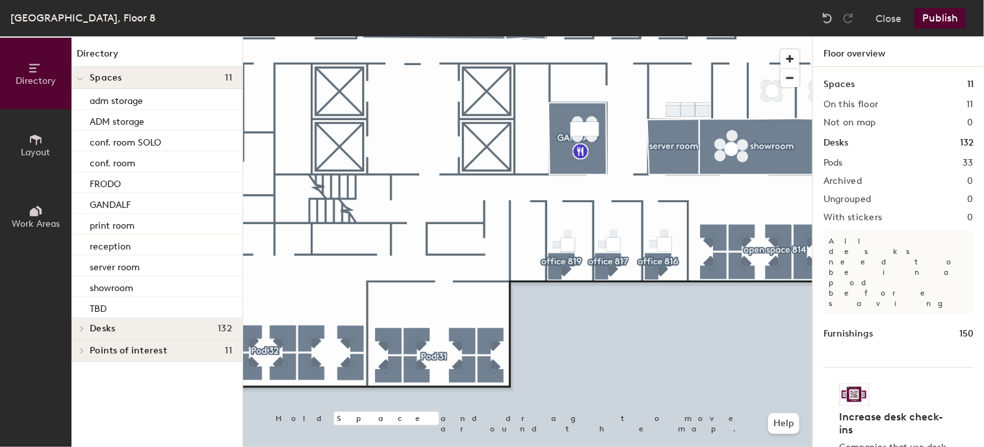
click at [440, 36] on div at bounding box center [527, 36] width 569 height 0
click at [440, 357] on div at bounding box center [441, 358] width 3 height 3
click at [331, 36] on div at bounding box center [527, 36] width 569 height 0
click at [266, 36] on div at bounding box center [527, 36] width 569 height 0
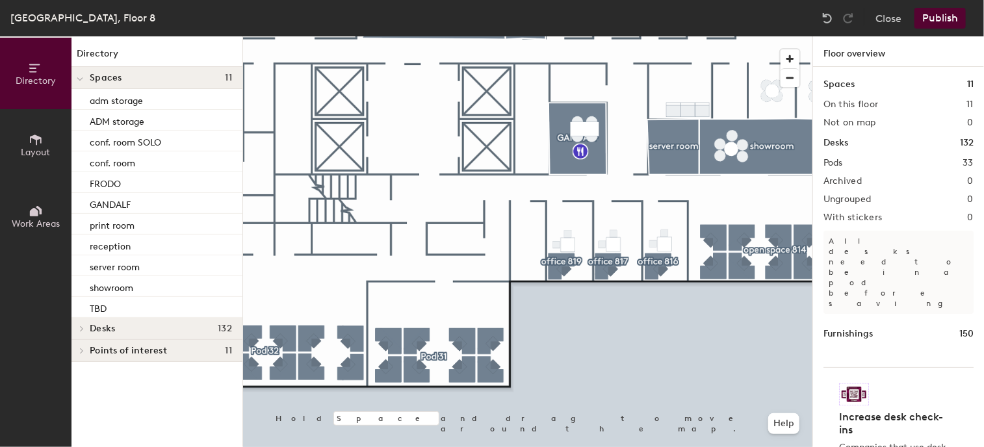
click at [950, 11] on button "Publish" at bounding box center [939, 18] width 51 height 21
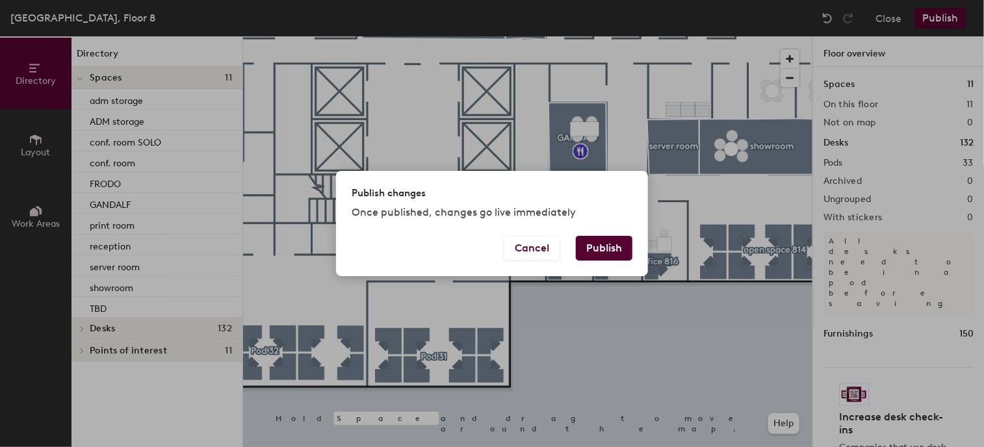
click at [619, 244] on button "Publish" at bounding box center [604, 248] width 57 height 25
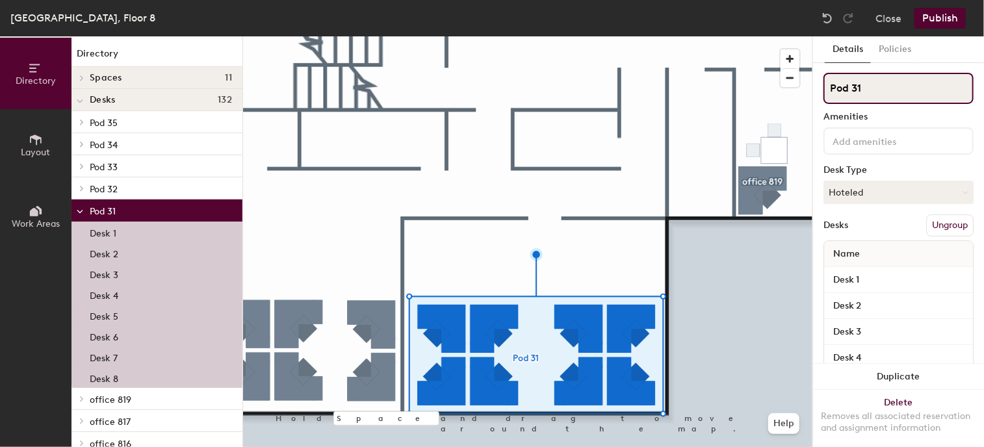
click at [877, 95] on input "Pod 31" at bounding box center [898, 88] width 150 height 31
click at [755, 88] on div "Directory Layout Work Areas Directory Spaces 11 adm storage ADM storage conf. r…" at bounding box center [492, 241] width 984 height 411
type input "space 822"
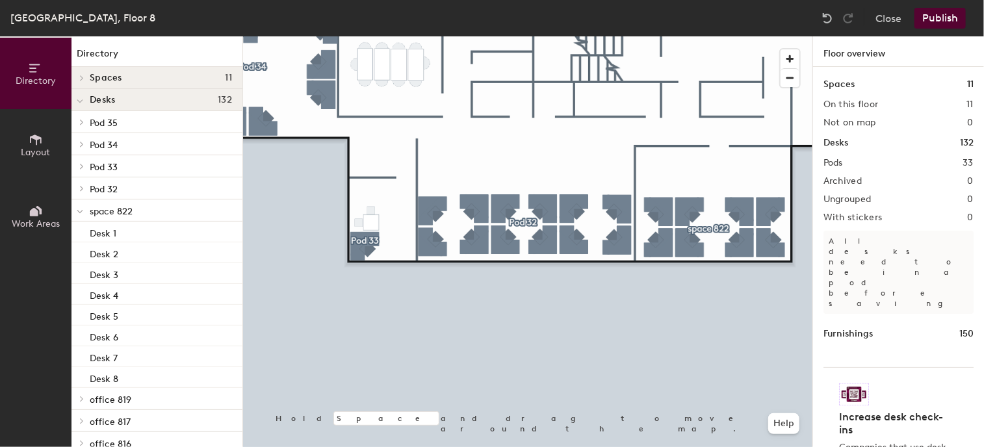
click at [33, 138] on icon at bounding box center [36, 140] width 14 height 14
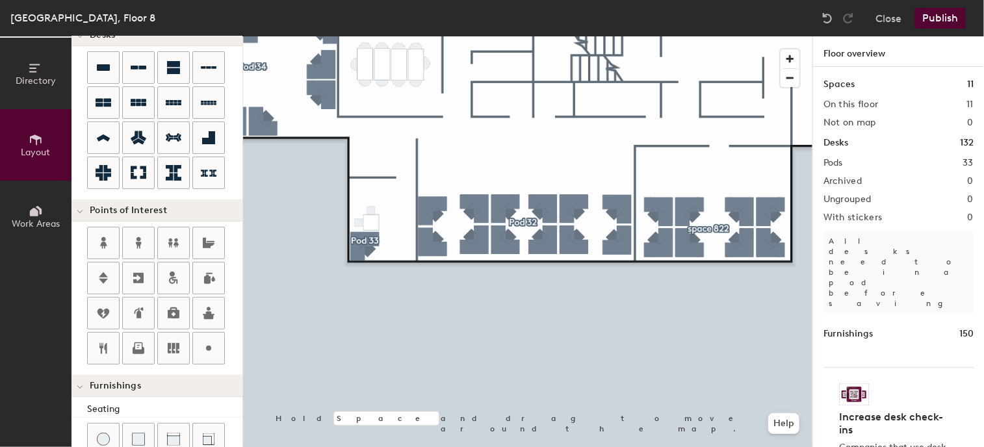
scroll to position [195, 0]
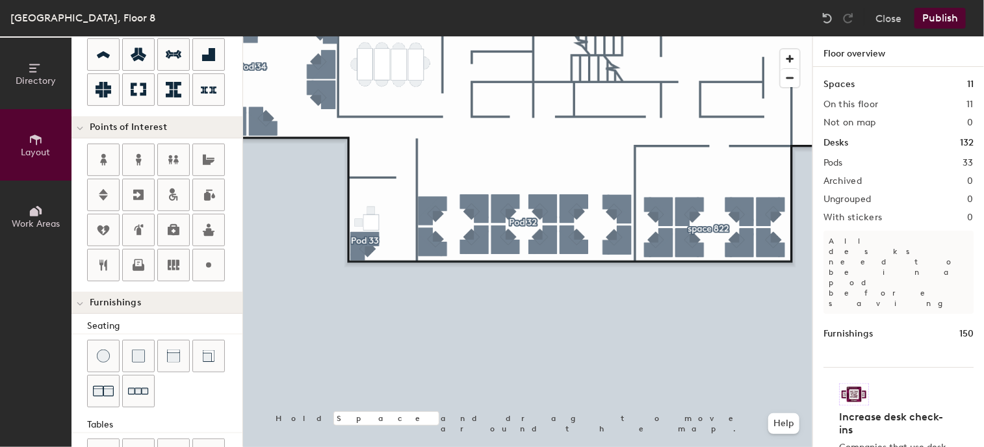
click at [557, 99] on div "Directory Layout Work Areas Layout Add space Resize Desks Points of Interest Fu…" at bounding box center [492, 241] width 984 height 411
click at [580, 127] on span "Done" at bounding box center [579, 128] width 38 height 22
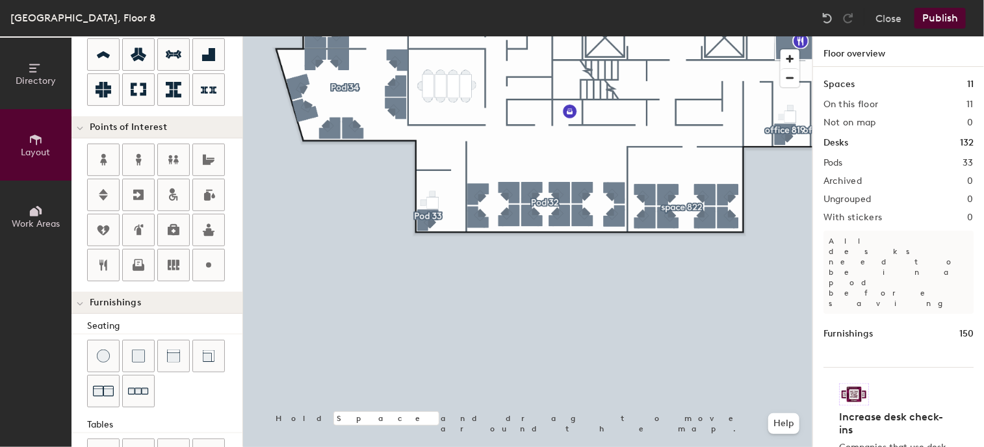
click at [953, 16] on button "Publish" at bounding box center [939, 18] width 51 height 21
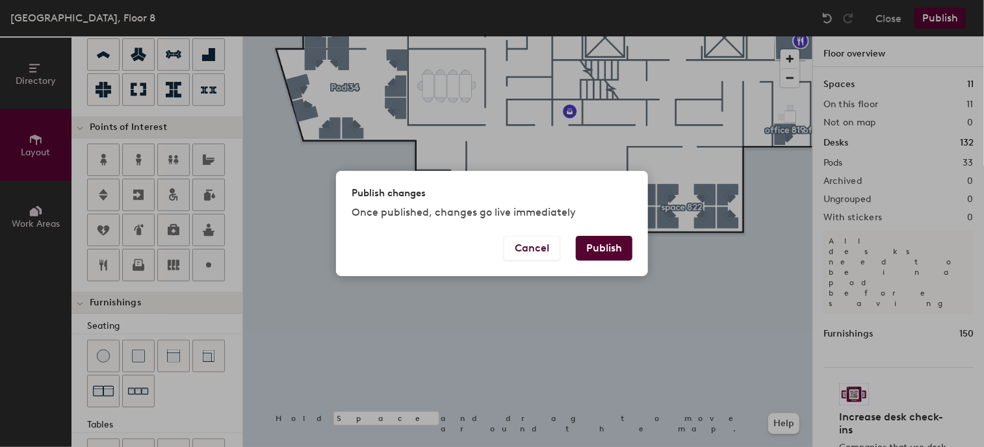
click at [601, 252] on button "Publish" at bounding box center [604, 248] width 57 height 25
type input "20"
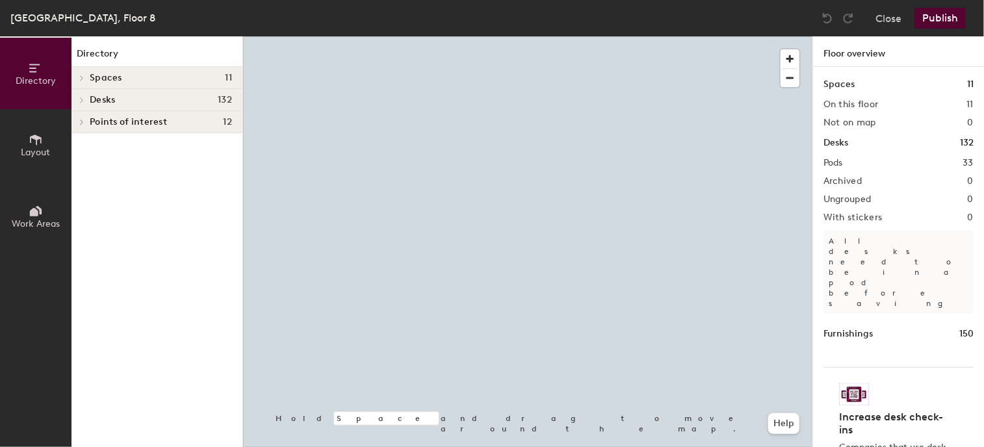
click at [686, 446] on html "Skip navigation Schedule Office People Analytics Visits Deliveries Services Man…" at bounding box center [492, 223] width 984 height 447
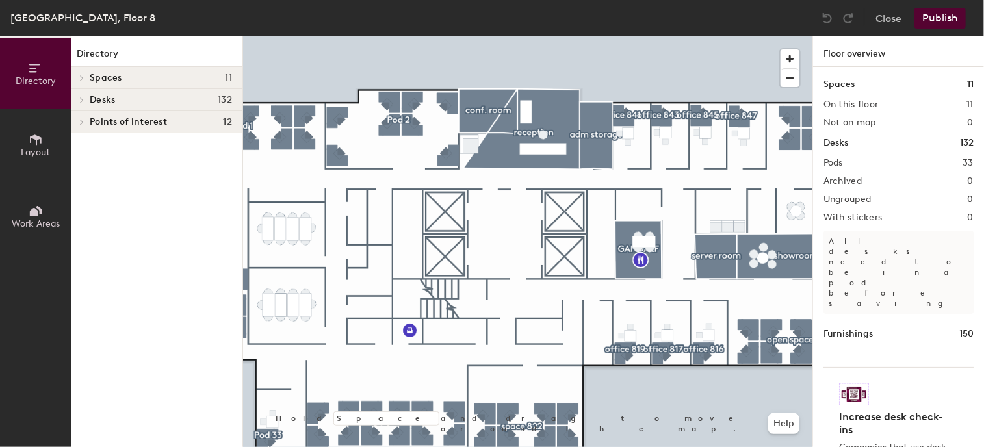
click at [41, 141] on icon at bounding box center [36, 140] width 12 height 10
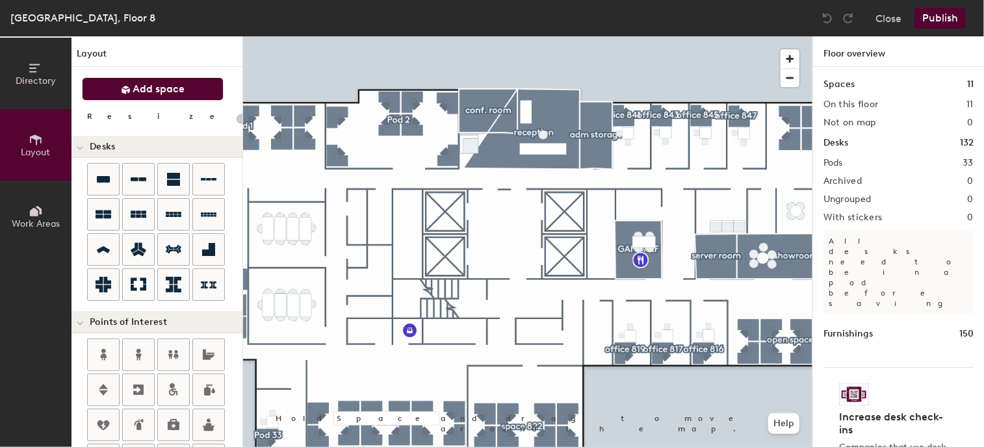
click at [149, 87] on span "Add space" at bounding box center [159, 89] width 52 height 13
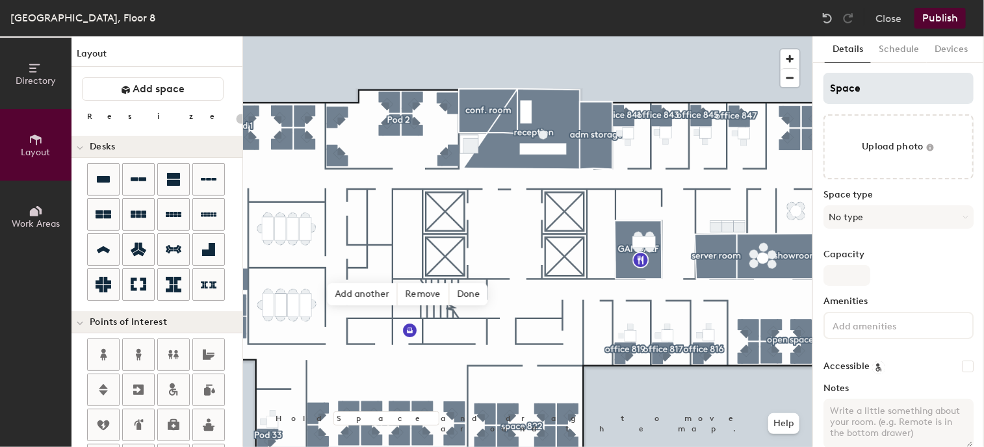
type input "20"
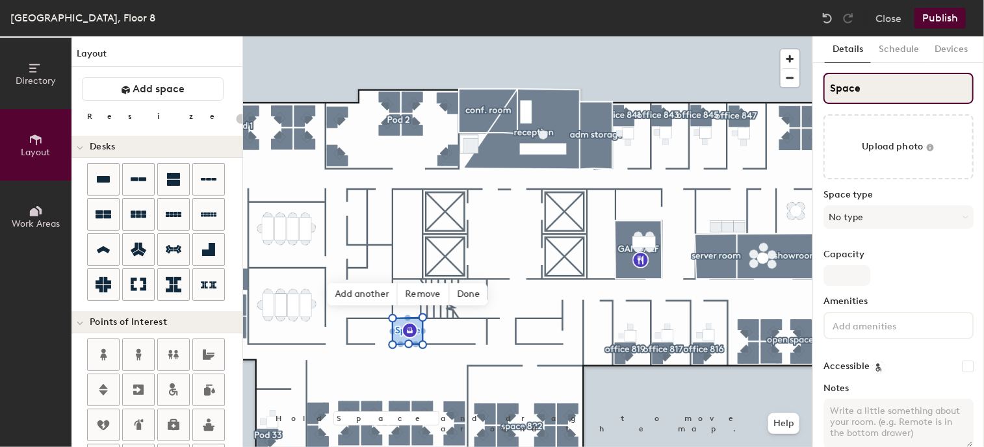
click at [885, 97] on input "Space" at bounding box center [898, 88] width 150 height 31
click at [777, 84] on div "Directory Layout Work Areas Layout Add space Resize Desks Points of Interest Fu…" at bounding box center [492, 241] width 984 height 411
type input "p"
type input "20"
type input "pr"
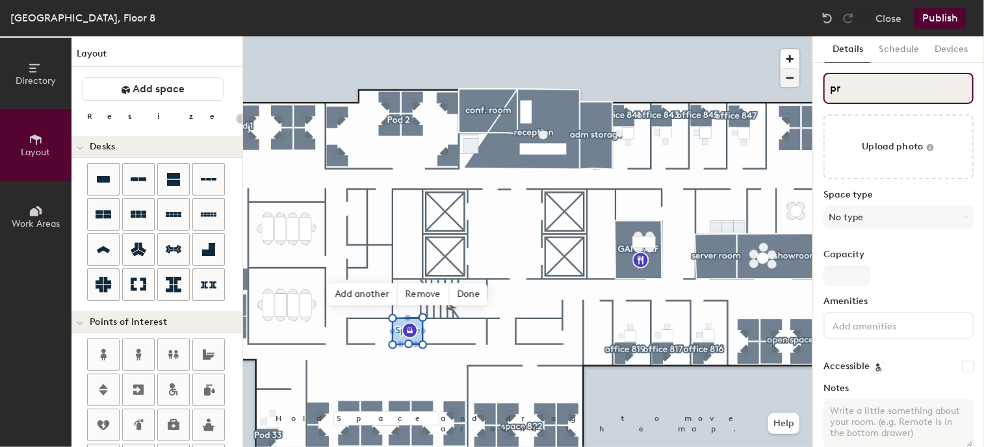
type input "20"
type input "pri"
type input "20"
type input "prin"
type input "20"
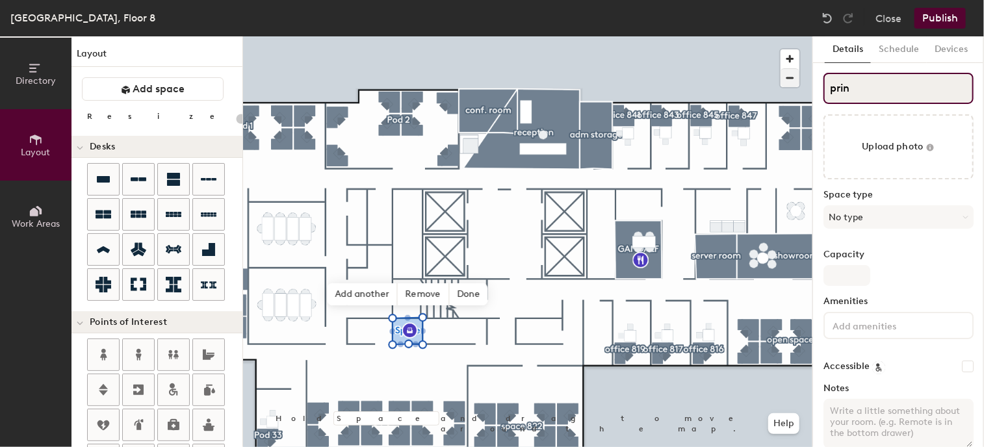
type input "print"
type input "20"
type input "print r"
type input "20"
type input "print roo"
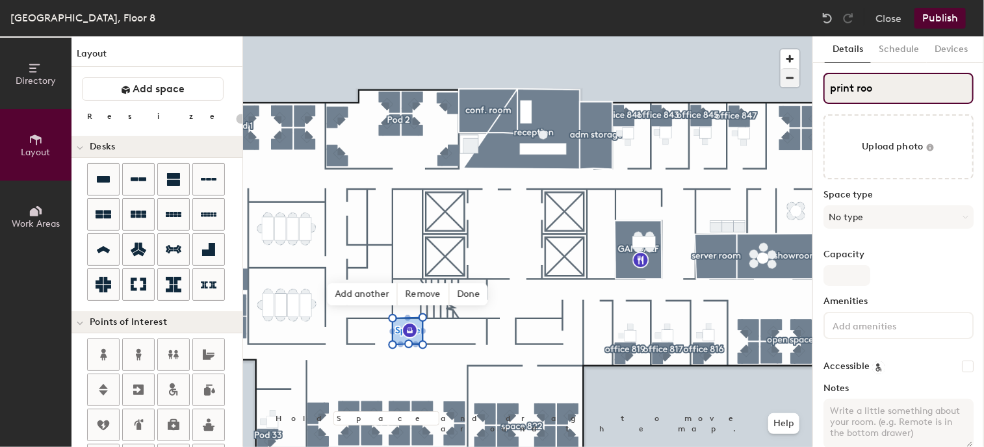
type input "20"
type input "print room"
type input "20"
type input "print room"
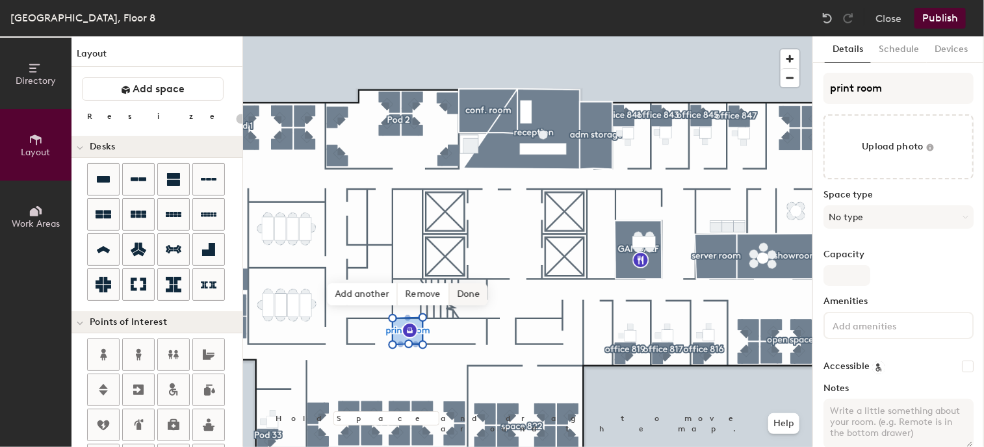
click at [465, 290] on span "Done" at bounding box center [468, 294] width 38 height 22
click at [669, 36] on div at bounding box center [527, 36] width 569 height 0
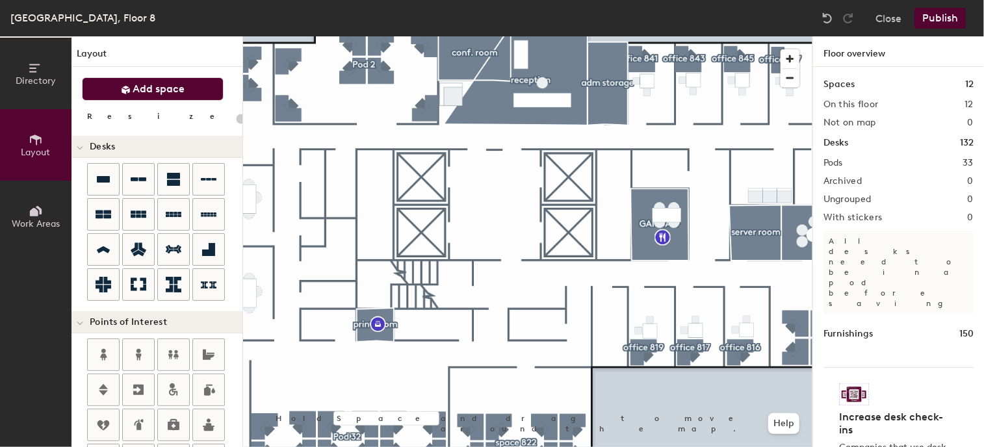
click at [136, 81] on button "Add space" at bounding box center [153, 88] width 142 height 23
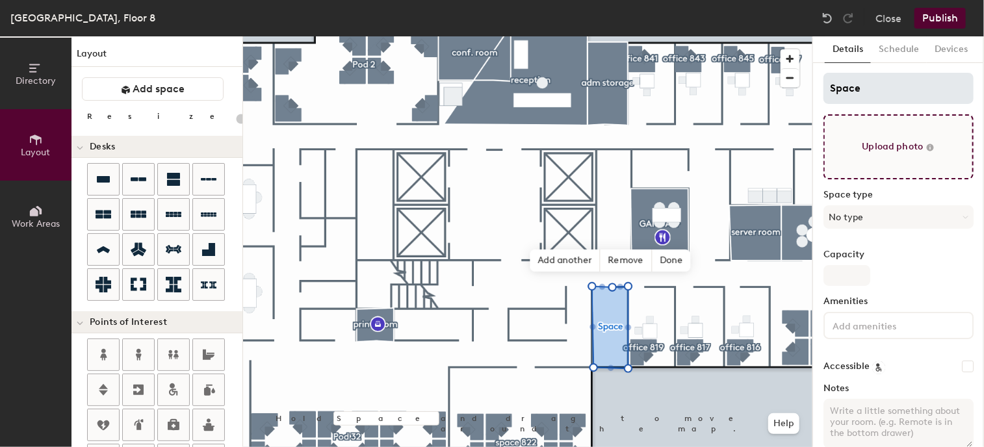
type input "20"
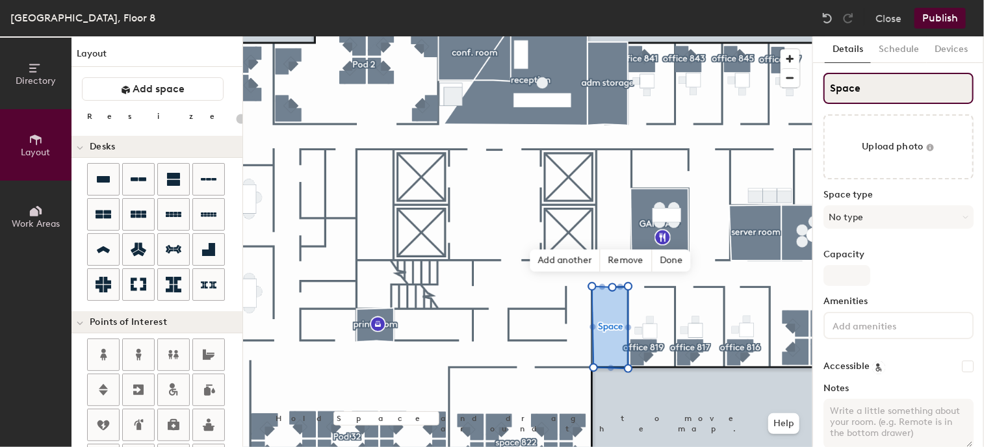
click at [869, 84] on input "Space" at bounding box center [898, 88] width 150 height 31
drag, startPoint x: 869, startPoint y: 84, endPoint x: 801, endPoint y: 81, distance: 67.7
click at [801, 81] on div "Directory Layout Work Areas Layout Add space Resize Desks Points of Interest Fu…" at bounding box center [492, 241] width 984 height 411
type input "P"
type input "20"
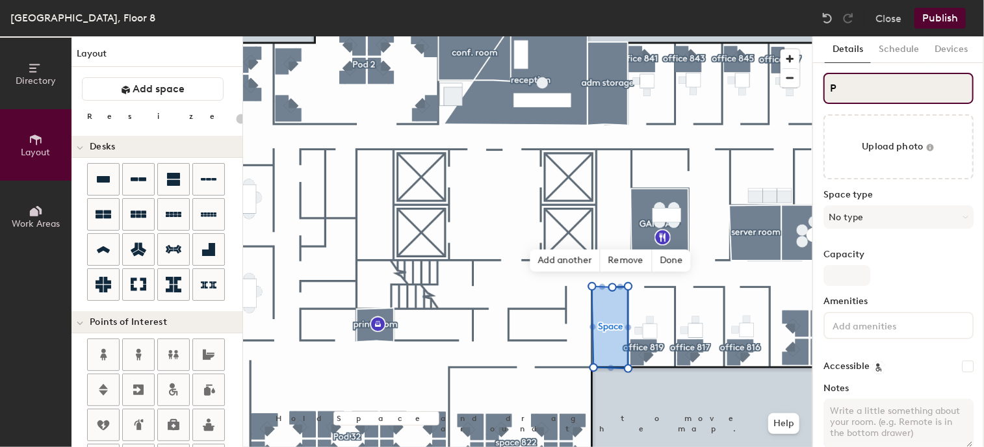
type input "P&"
type input "20"
type input "P&T"
type input "20"
type input "P&T"
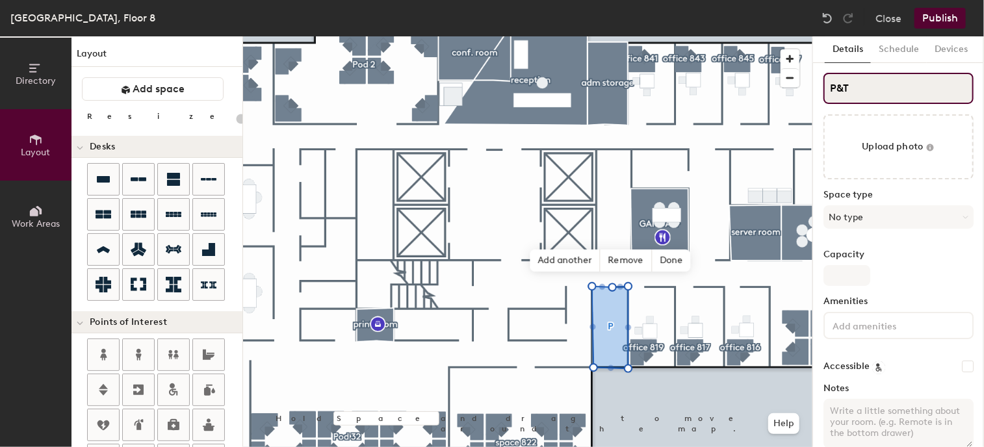
type input "20"
type input "P&T s"
type input "20"
type input "P&T sto"
type input "20"
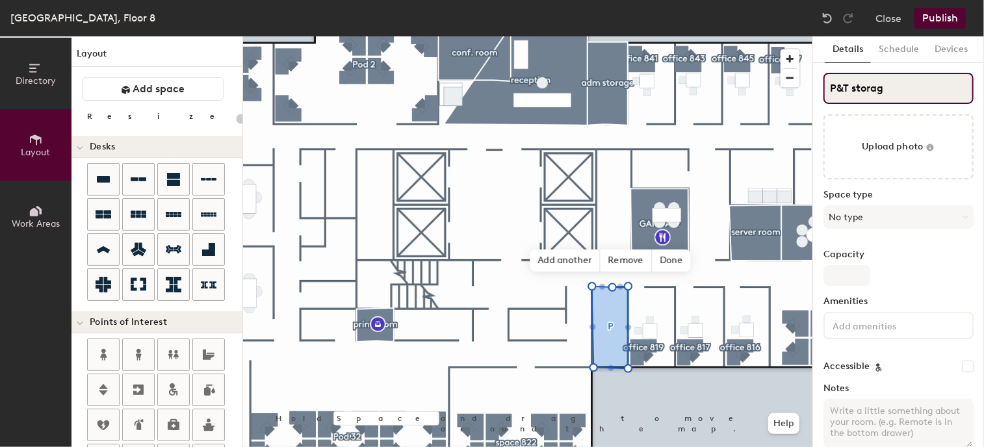
type input "P&T storage"
type input "20"
type input "P&T storage"
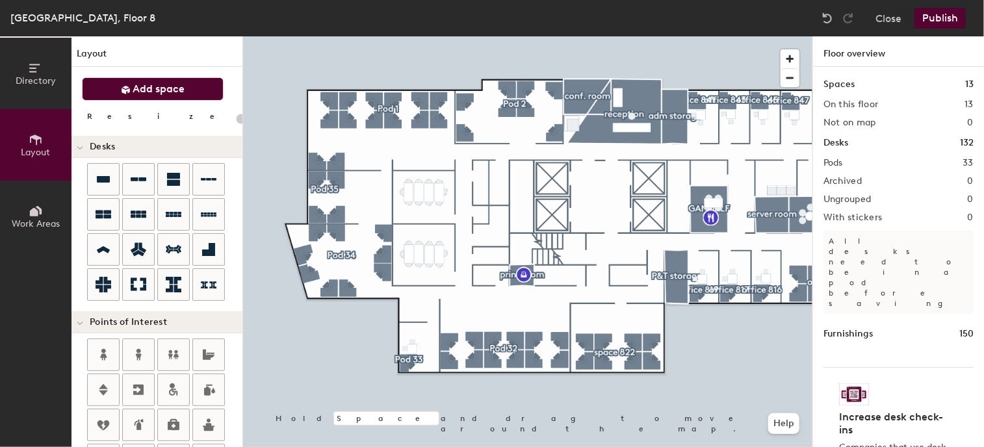
click at [166, 86] on span "Add space" at bounding box center [159, 89] width 52 height 13
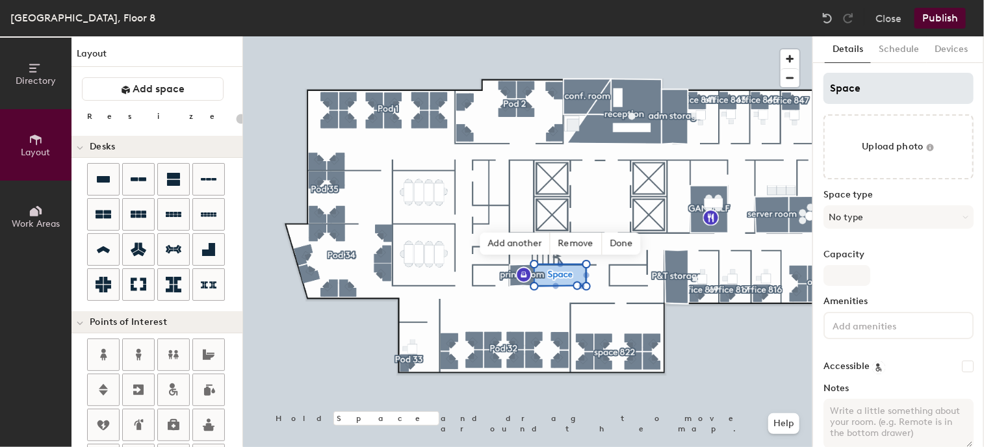
type input "20"
click at [865, 95] on input "Space" at bounding box center [898, 88] width 150 height 31
click at [772, 84] on div "Directory Layout Work Areas Layout Add space Resize Desks Points of Interest Fu…" at bounding box center [492, 241] width 984 height 411
type input "I"
type input "20"
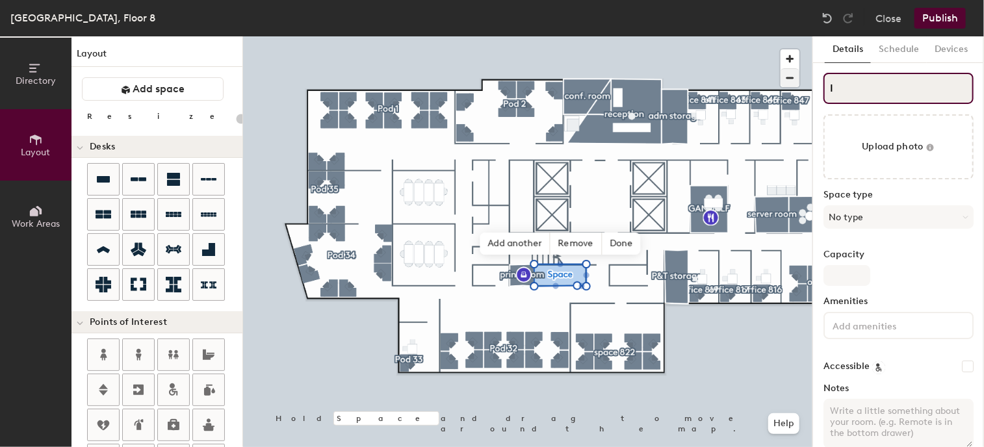
type input "IT"
type input "20"
type input "IT s"
type input "20"
type input "IT st"
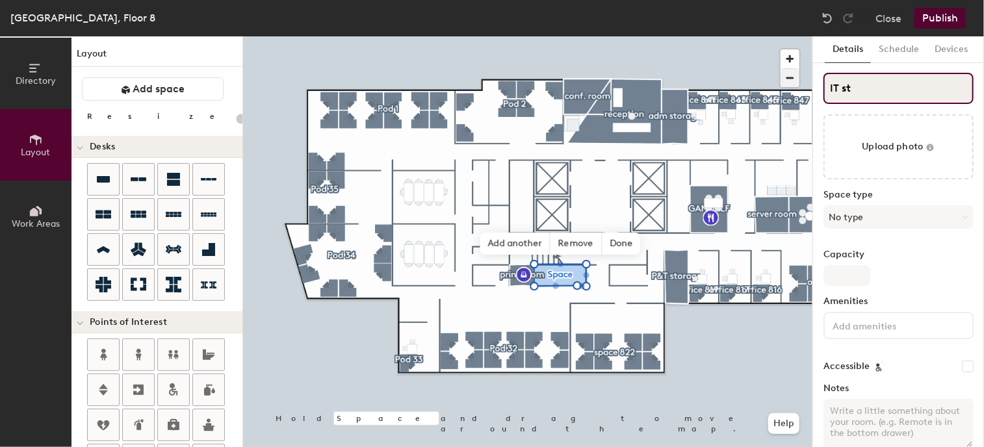
type input "20"
type input "IT sto"
type input "20"
type input "IT storage"
type input "20"
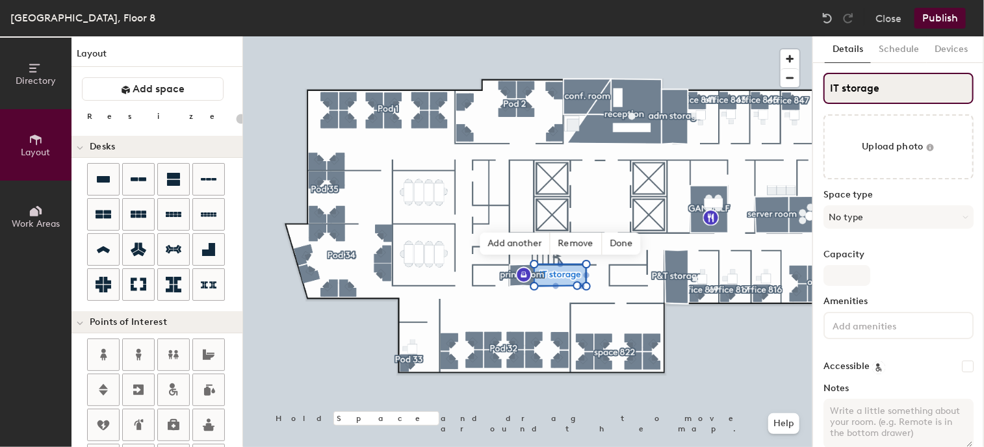
type input "IT storage"
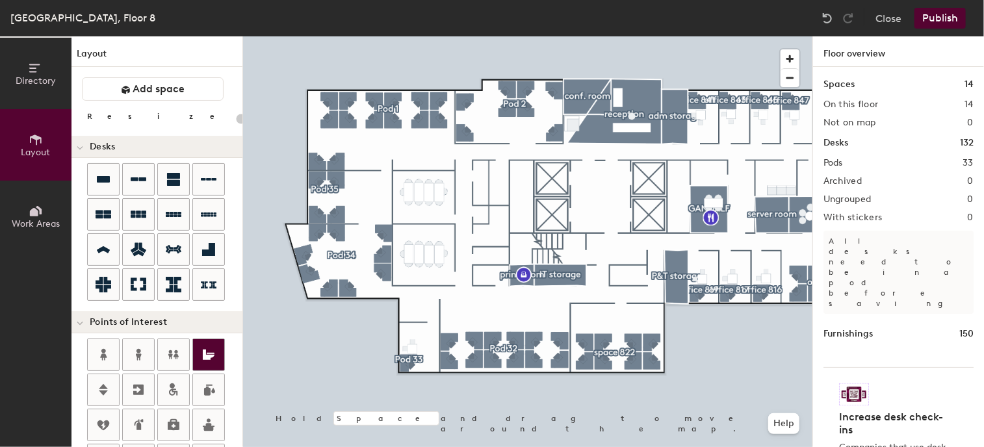
click at [490, 255] on div "Directory Layout Work Areas Layout Add space Resize Desks Points of Interest Fu…" at bounding box center [492, 241] width 984 height 411
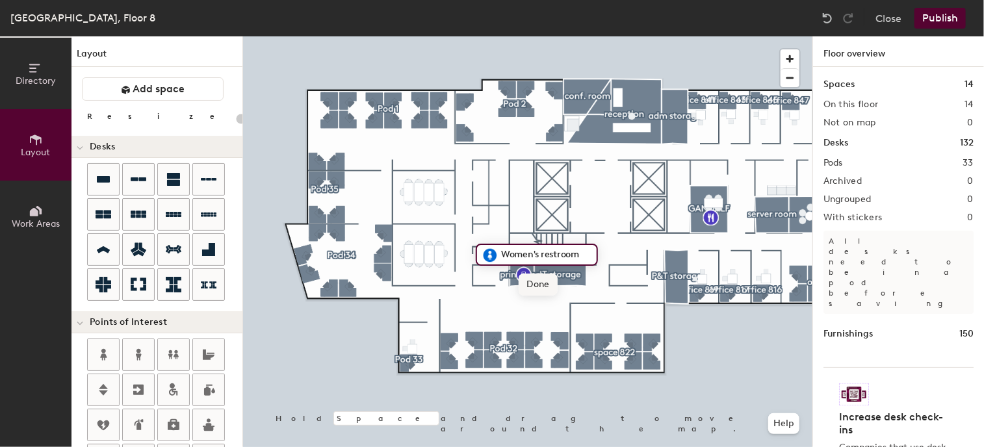
click at [533, 278] on span "Done" at bounding box center [538, 285] width 38 height 22
click at [495, 231] on div "Directory Layout Work Areas Layout Add space Resize Desks Points of Interest Fu…" at bounding box center [492, 241] width 984 height 411
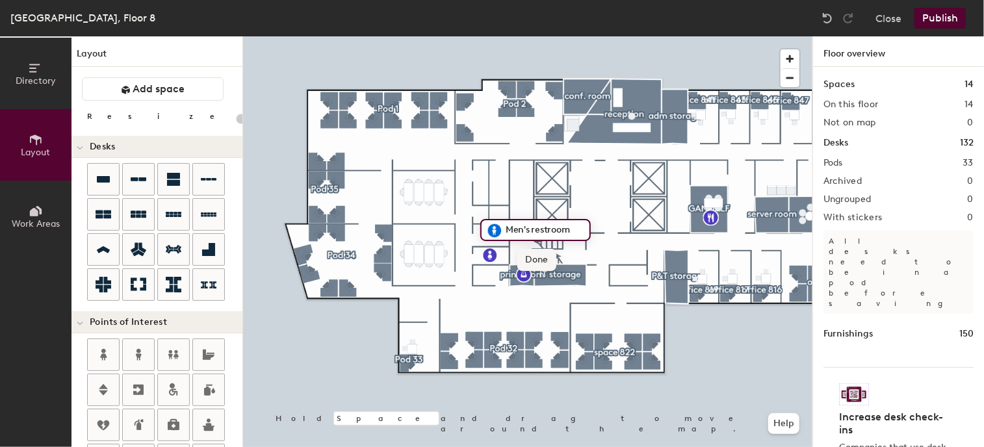
click at [529, 255] on span "Done" at bounding box center [536, 260] width 38 height 22
click at [481, 178] on div "Directory Layout Work Areas Layout Add space Resize Desks Points of Interest Fu…" at bounding box center [492, 241] width 984 height 411
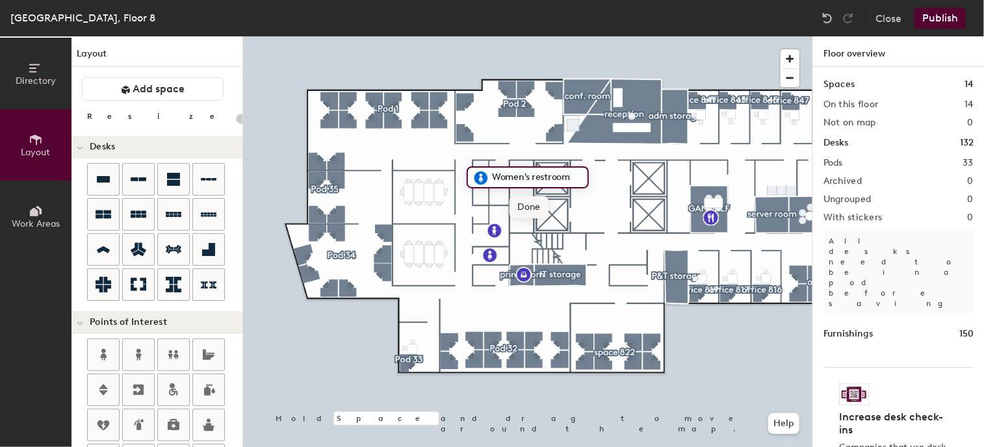
click at [524, 201] on span "Done" at bounding box center [529, 207] width 38 height 22
drag, startPoint x: 143, startPoint y: 349, endPoint x: 507, endPoint y: 216, distance: 387.3
click at [505, 214] on div "Directory Layout Work Areas Layout Add space Resize Desks Points of Interest Fu…" at bounding box center [492, 241] width 984 height 411
click at [500, 183] on div "Directory Layout Work Areas Layout Add space Resize Desks Points of Interest Fu…" at bounding box center [492, 241] width 984 height 411
click at [547, 211] on span "Done" at bounding box center [542, 212] width 38 height 22
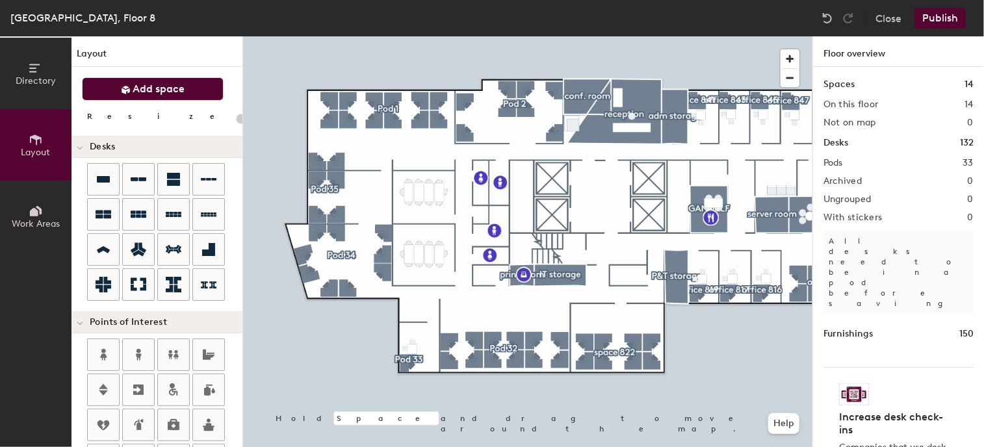
click at [185, 86] on button "Add space" at bounding box center [153, 88] width 142 height 23
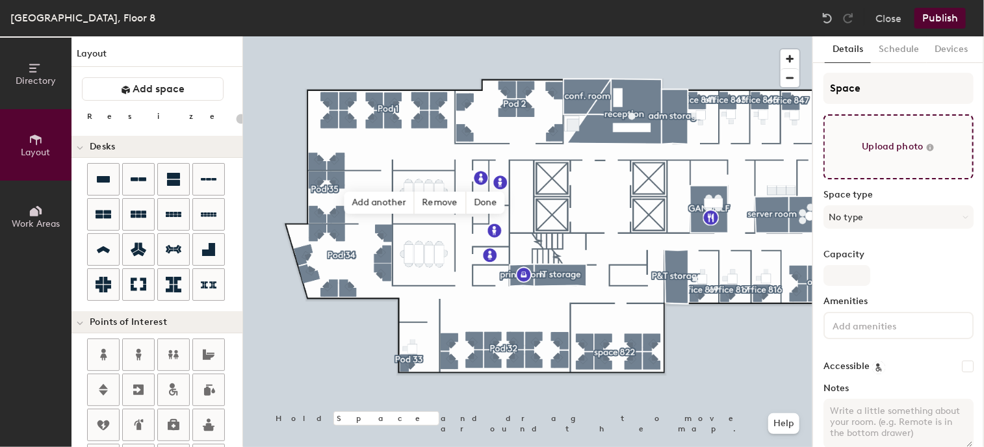
type input "20"
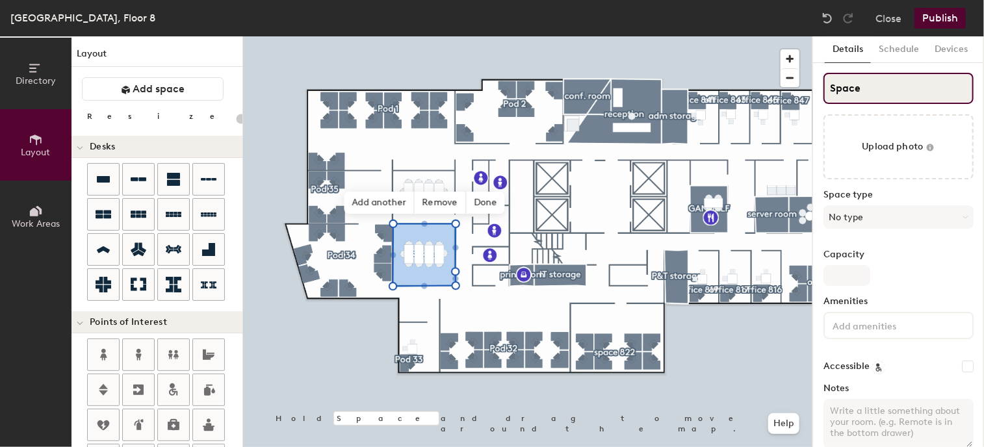
click at [898, 92] on input "Space" at bounding box center [898, 88] width 150 height 31
click at [758, 90] on div "Directory Layout Work Areas Layout Add space Resize Desks Points of Interest Fu…" at bounding box center [492, 241] width 984 height 411
type input "Y"
type input "20"
type input "YO"
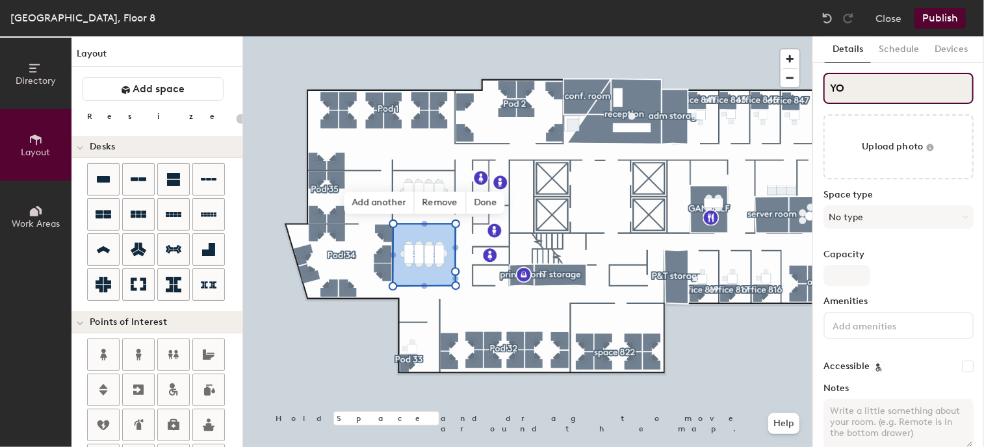
type input "20"
type input "YODA"
type input "20"
type input "YODA"
type input "20"
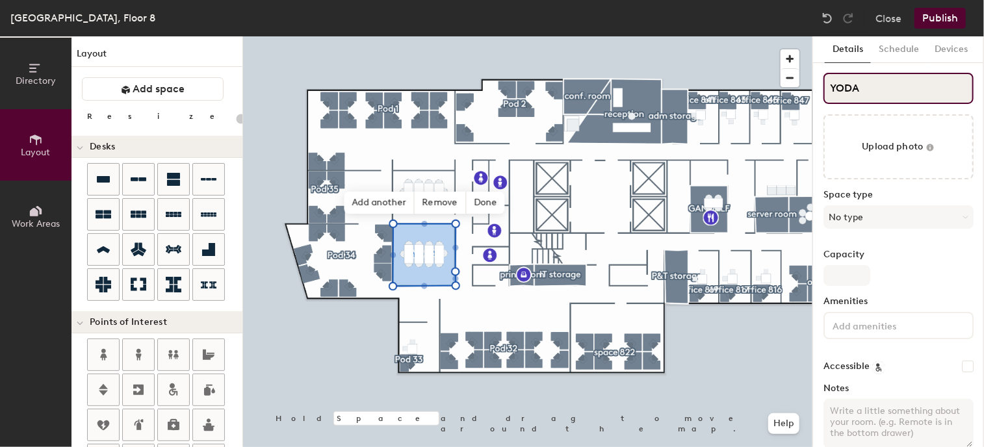
type input "YODA c"
type input "20"
type input "YODA co"
type input "20"
type input "YODA con"
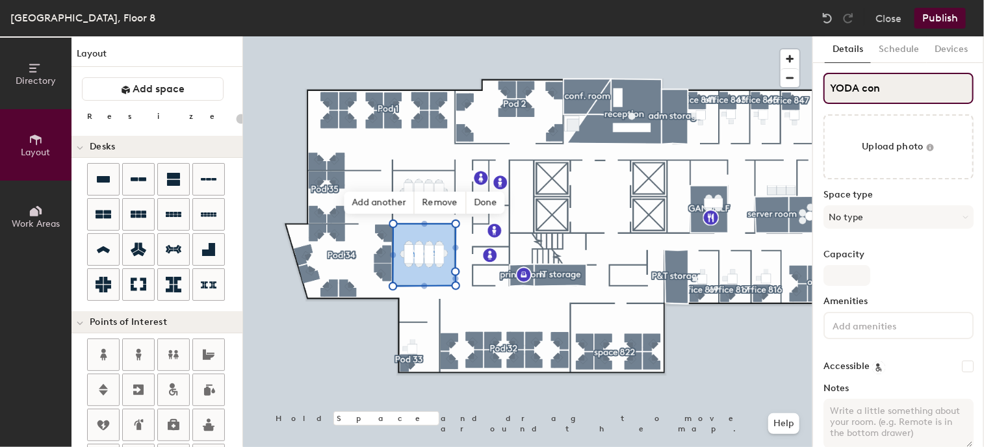
type input "20"
type input "YODA conf"
type input "20"
type input "YODA conf r"
type input "20"
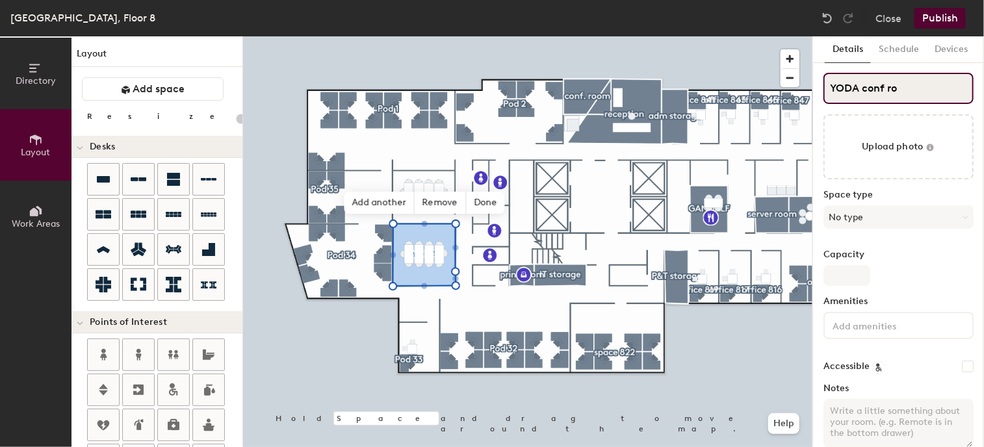
type input "YODA conf roo"
type input "20"
type input "YODA conf room"
type input "20"
type input "YODA conf"
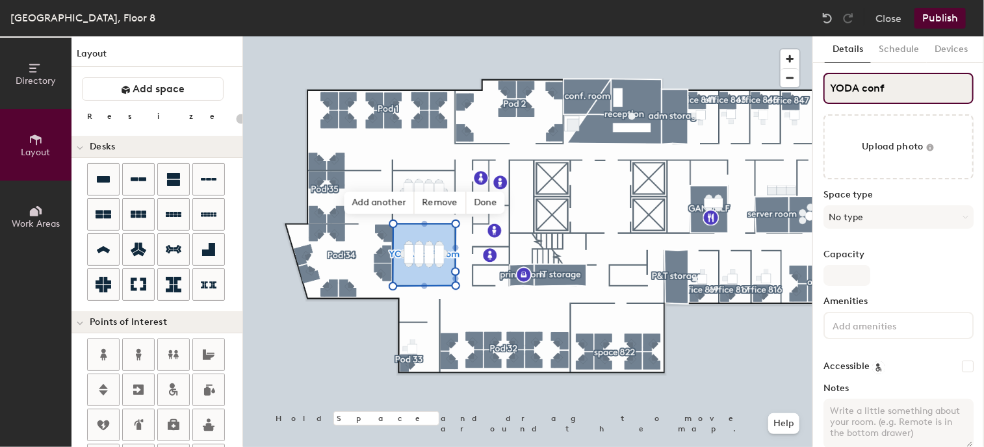
type input "20"
type input "YODA conf"
type input "20"
type input "YODA conf."
type input "20"
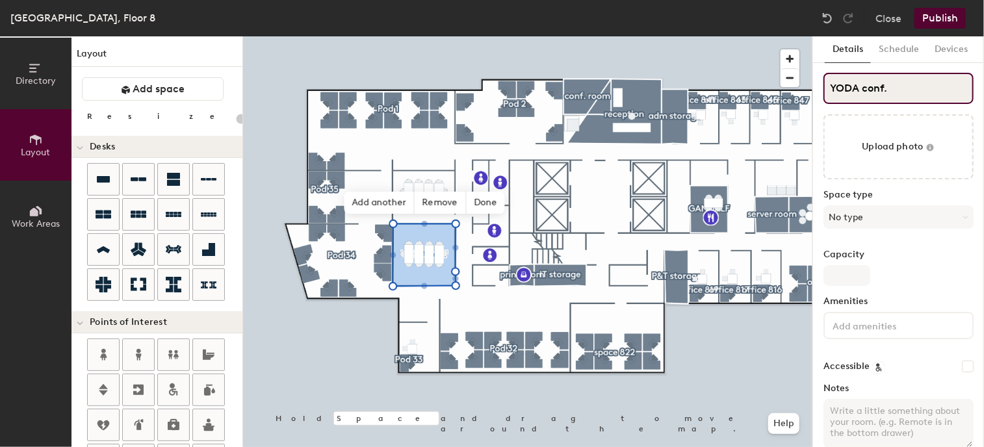
type input "YODA conf."
type input "20"
type input "YODA conf. r"
type input "20"
type input "YODA conf. rr"
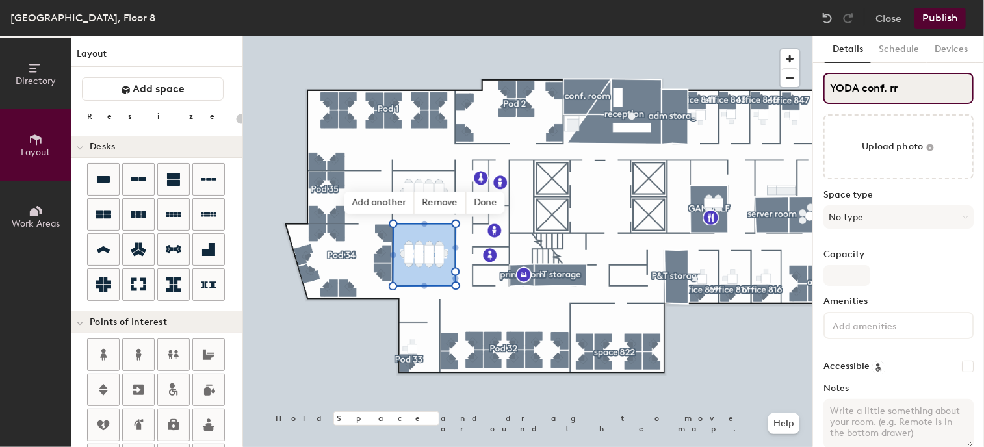
type input "20"
type input "YODA conf. rro"
type input "20"
type input "YODA conf. rrom"
type input "20"
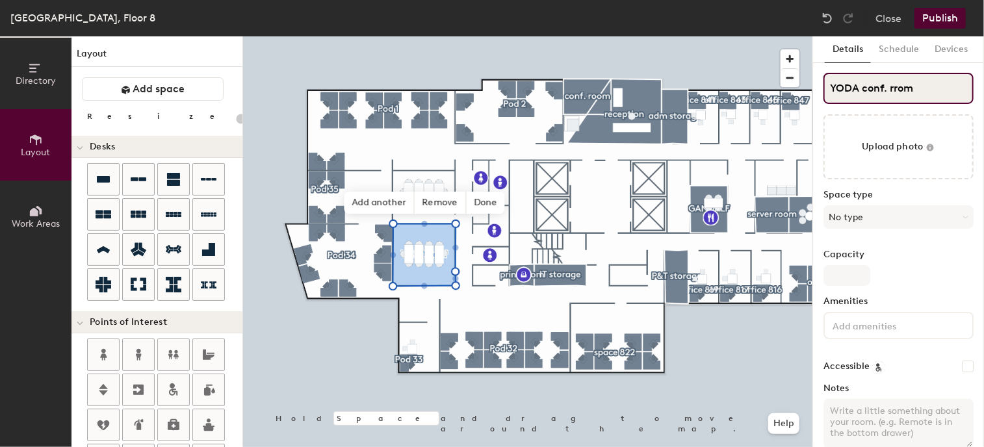
type input "YODA conf. rro"
type input "20"
type input "YODA conf. rr"
type input "20"
type input "YODA conf. r"
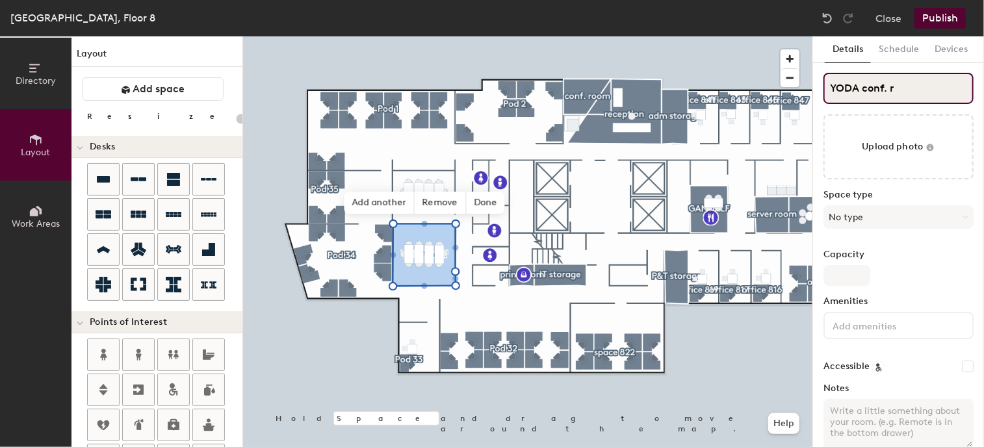
type input "20"
type input "YODA conf. roo"
type input "20"
type input "YODA conf. room"
type input "20"
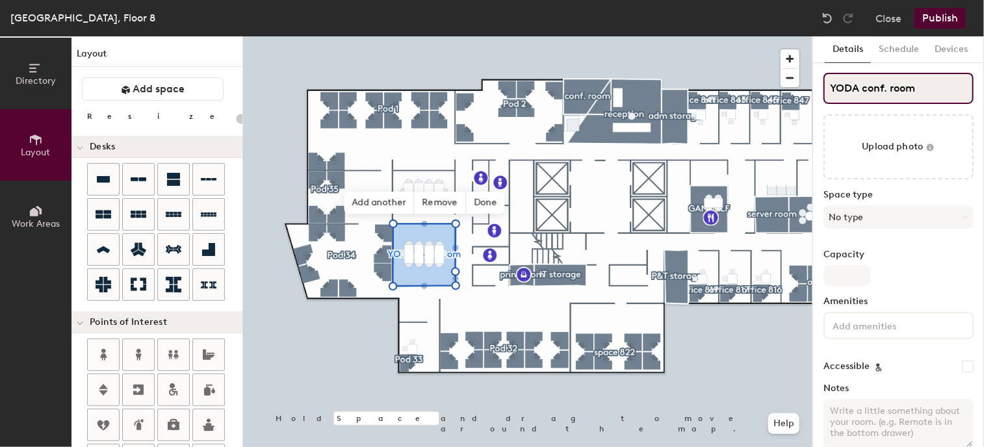
type input "YODA conf. room"
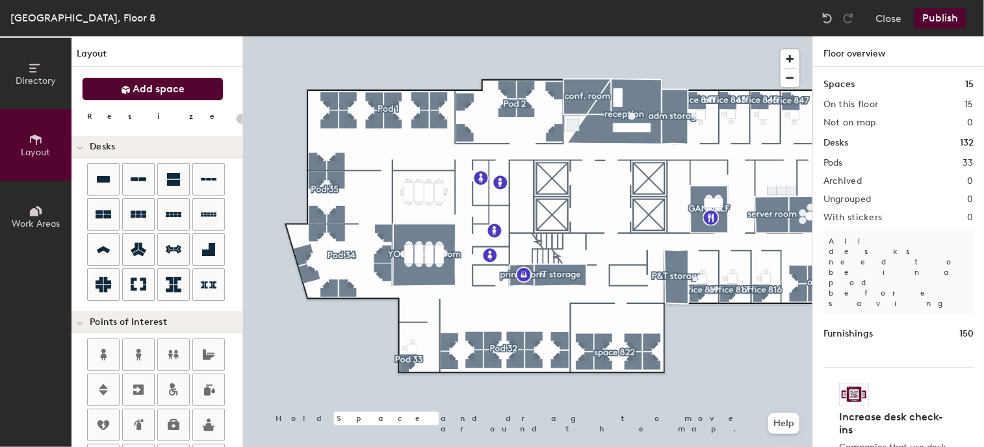
click at [184, 88] on button "Add space" at bounding box center [153, 88] width 142 height 23
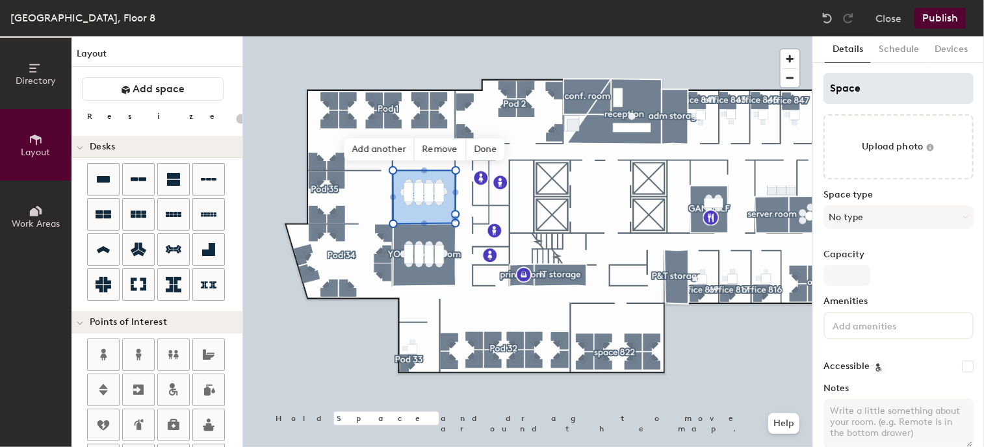
type input "20"
click at [866, 88] on input "Space" at bounding box center [898, 88] width 150 height 31
drag, startPoint x: 863, startPoint y: 89, endPoint x: 786, endPoint y: 86, distance: 76.8
click at [786, 86] on div "Directory Layout Work Areas Layout Add space Resize Desks Points of Interest Fu…" at bounding box center [492, 241] width 984 height 411
type input "V"
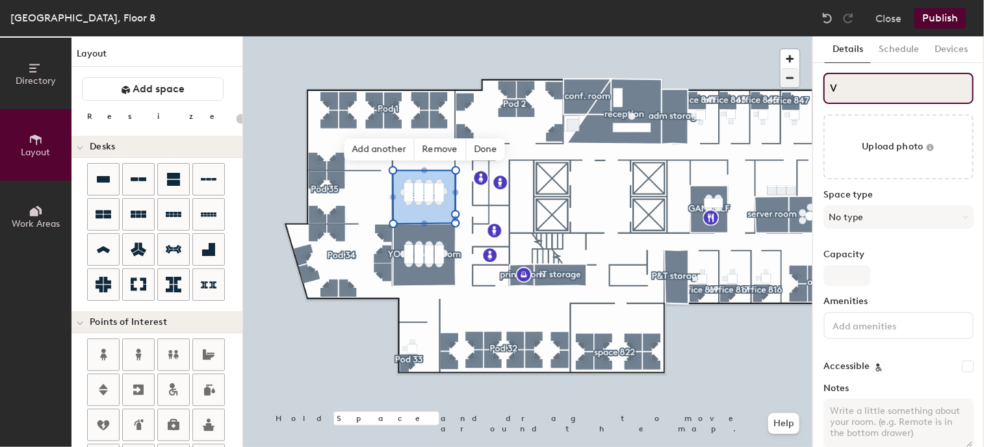
type input "20"
type input "VADER"
type input "20"
type input "VADER"
type input "20"
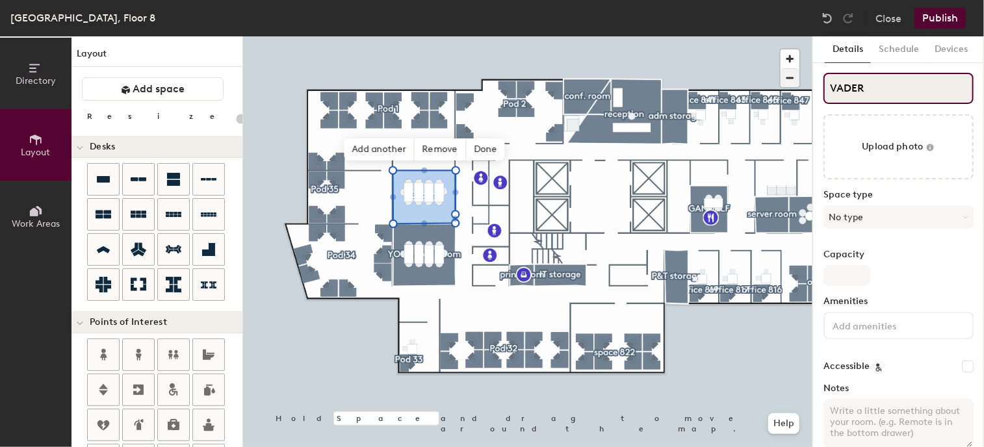
type input "VADER c"
type input "20"
type input "VADER co"
type input "20"
type input "VADER con"
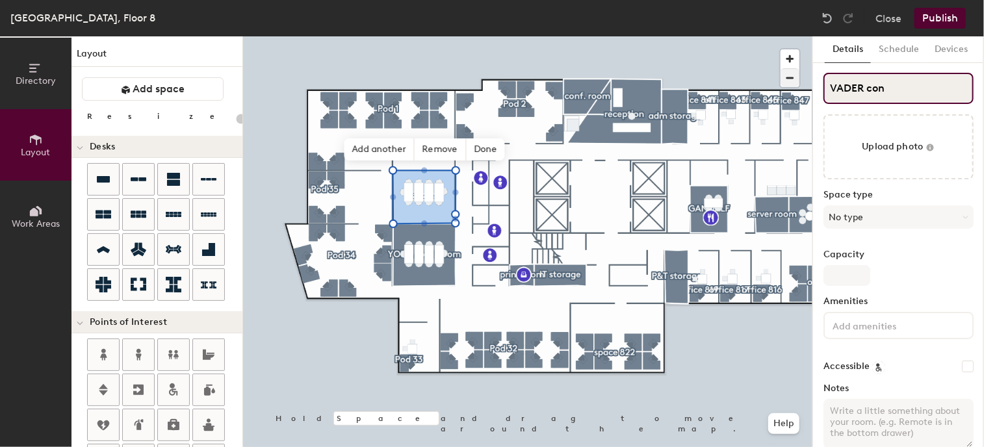
type input "20"
type input "VADER conf"
type input "20"
type input "VADER conf."
type input "20"
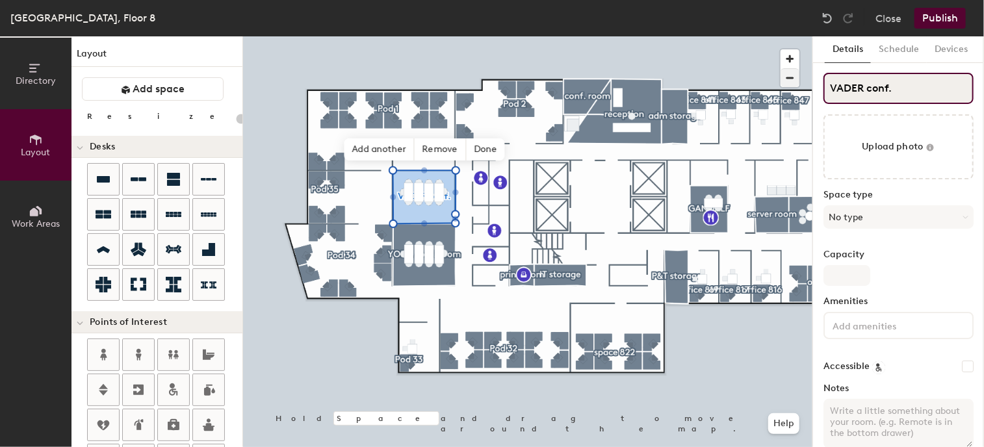
type input "VADER conf."
type input "20"
type input "VADER conf. r"
type input "20"
type input "VADER conf. ro"
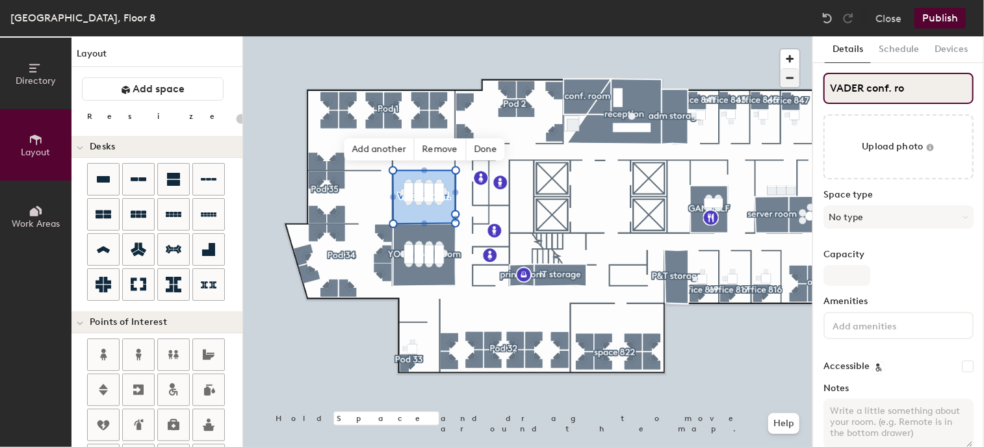
type input "20"
type input "VADER conf. rok"
type input "20"
type input "VADER conf. ro"
type input "20"
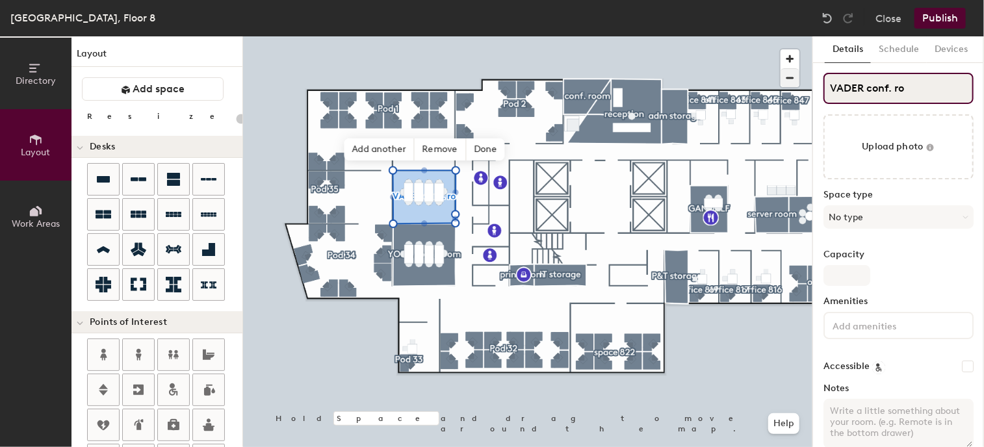
type input "VADER conf. roo"
type input "20"
type input "VADER conf. room"
type input "20"
type input "VADER conf. room"
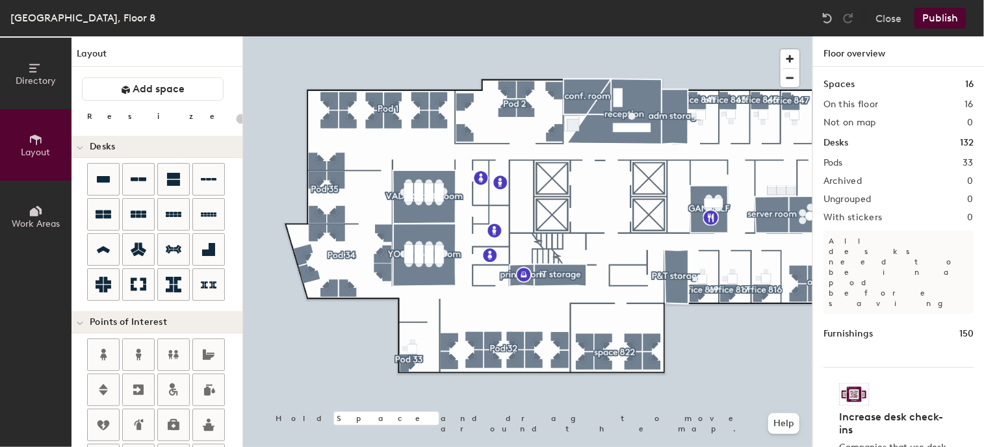
click at [932, 19] on button "Publish" at bounding box center [939, 18] width 51 height 21
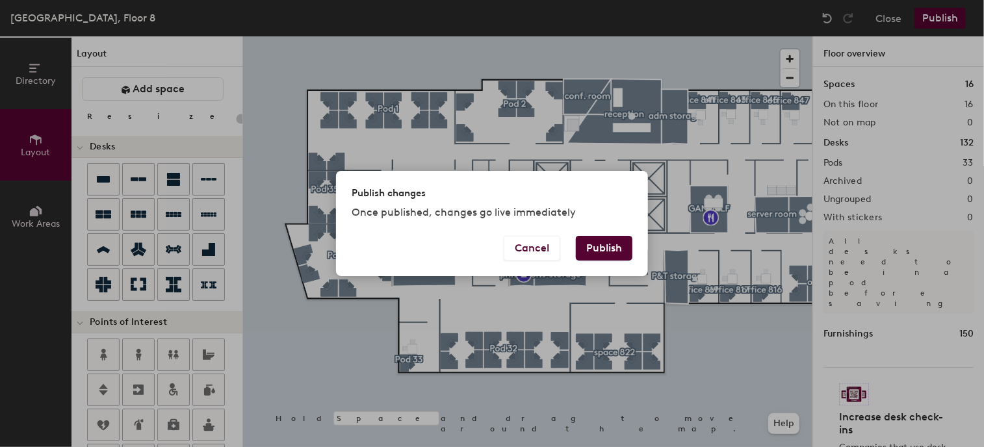
click at [608, 247] on button "Publish" at bounding box center [604, 248] width 57 height 25
type input "20"
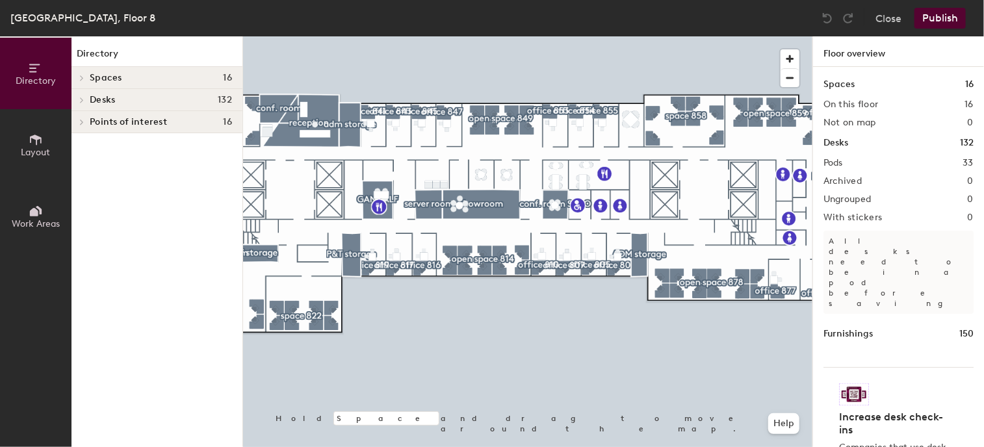
click at [723, 446] on html "Skip navigation Schedule Office People Analytics Visits Deliveries Services Man…" at bounding box center [492, 223] width 984 height 447
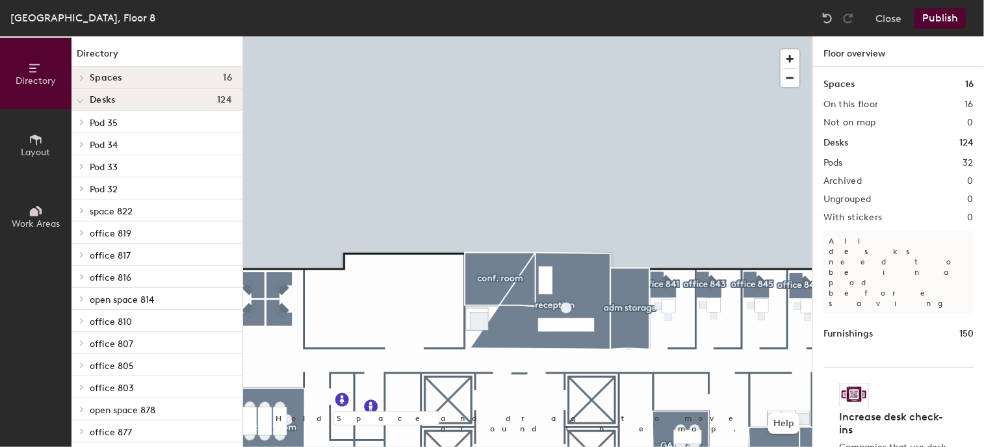
click at [26, 143] on button "Layout" at bounding box center [35, 144] width 71 height 71
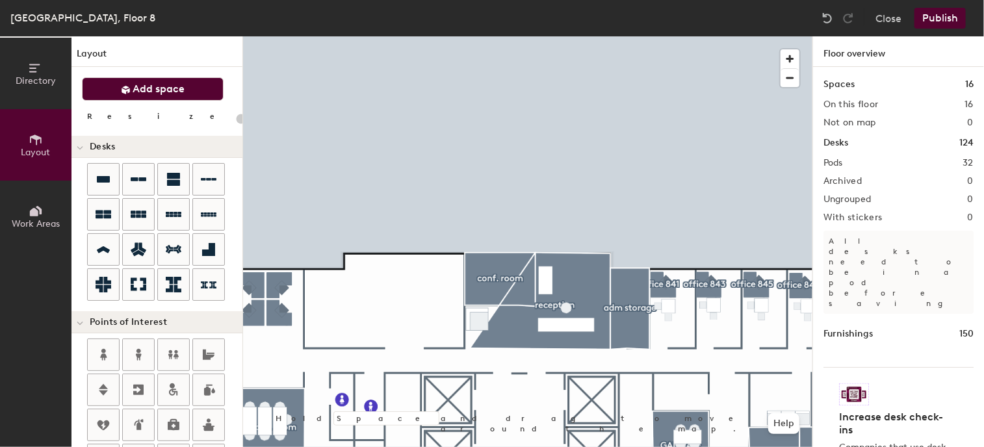
click at [149, 95] on span "Add space" at bounding box center [159, 89] width 52 height 13
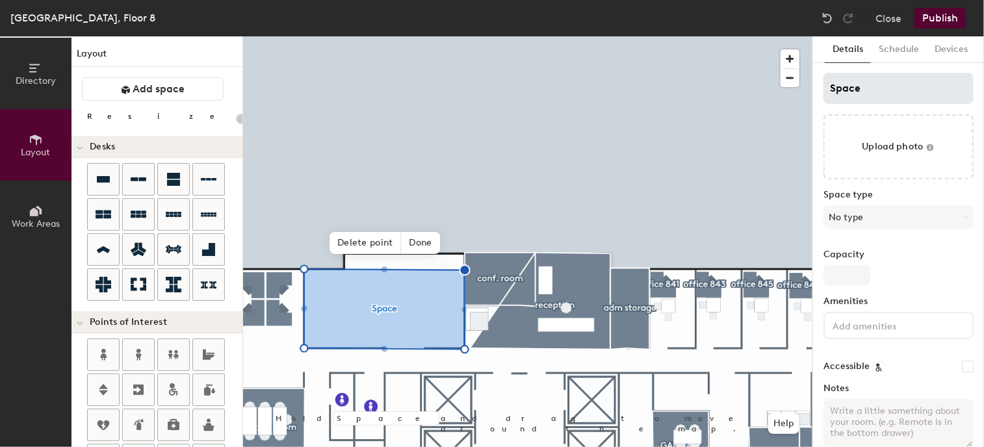
type input "20"
click at [889, 89] on input "Space" at bounding box center [898, 88] width 150 height 31
drag, startPoint x: 814, startPoint y: 88, endPoint x: 782, endPoint y: 86, distance: 31.3
click at [782, 86] on div "Directory Layout Work Areas Layout Add space Resize Desks Points of Interest Fu…" at bounding box center [492, 241] width 984 height 411
type input "c"
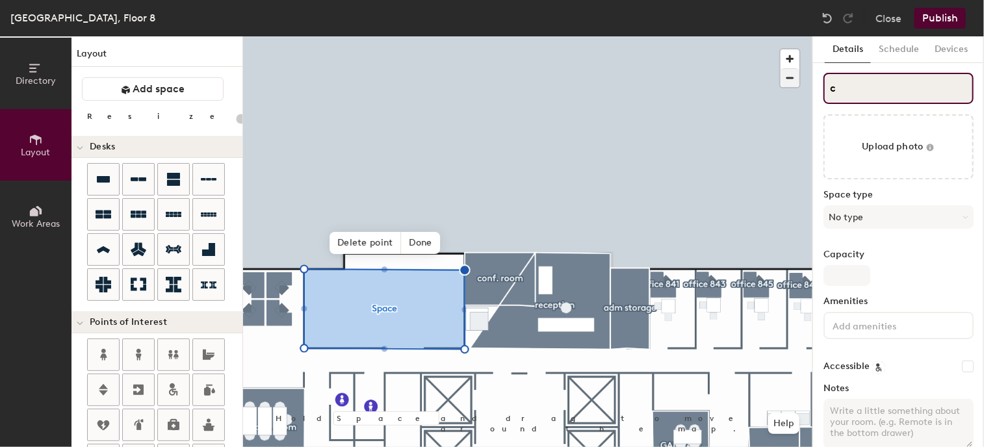
type input "20"
type input "co"
type input "20"
type input "con"
type input "20"
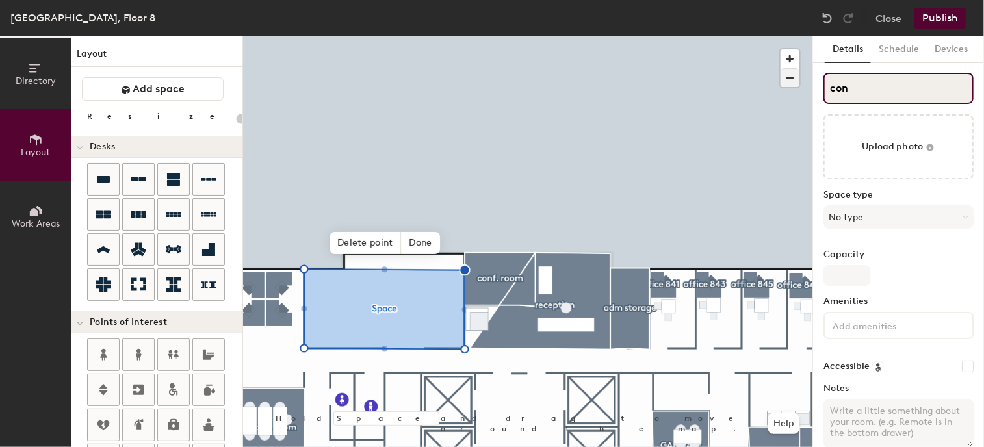
type input "conf"
type input "20"
type input "conf."
type input "20"
type input "conf."
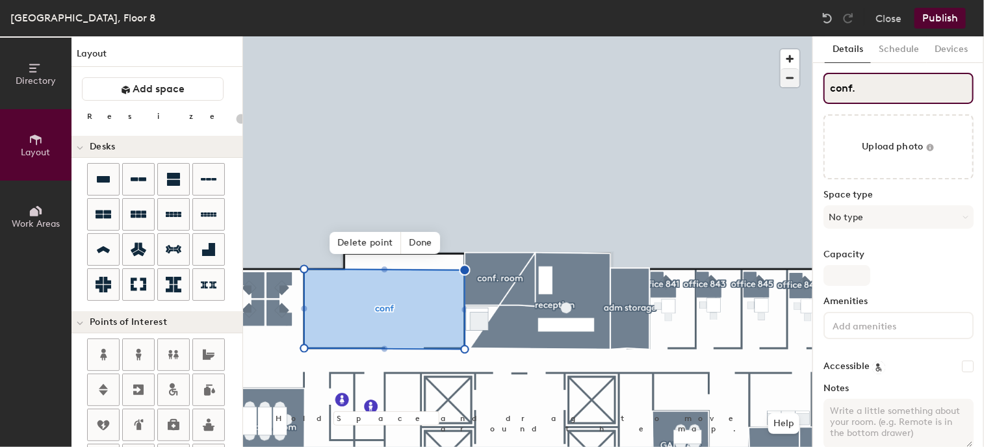
type input "20"
type input "conf. roo"
type input "20"
type input "conf. room"
type input "20"
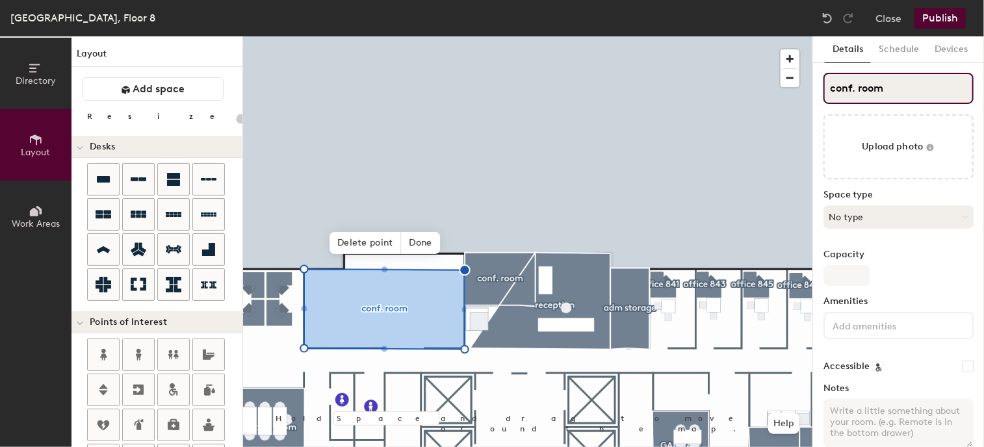
type input "conf. room"
click at [895, 220] on button "No type" at bounding box center [898, 216] width 150 height 23
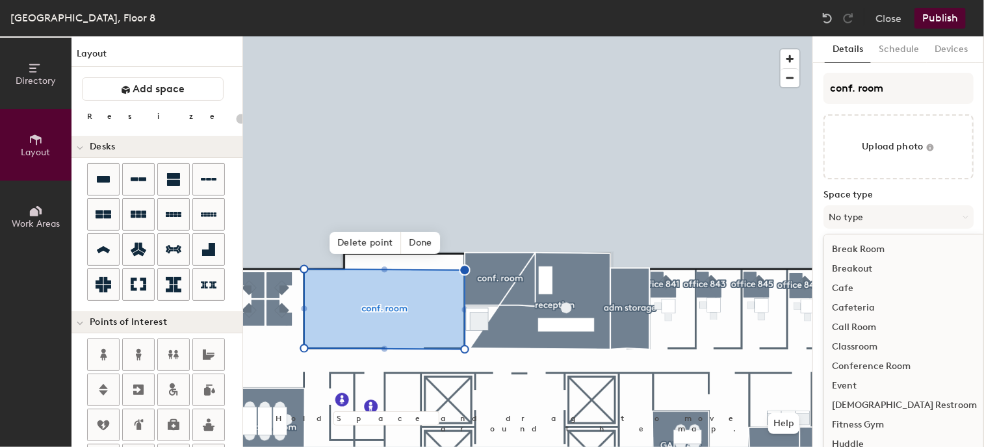
click at [877, 365] on div "Conference Room" at bounding box center [904, 366] width 161 height 19
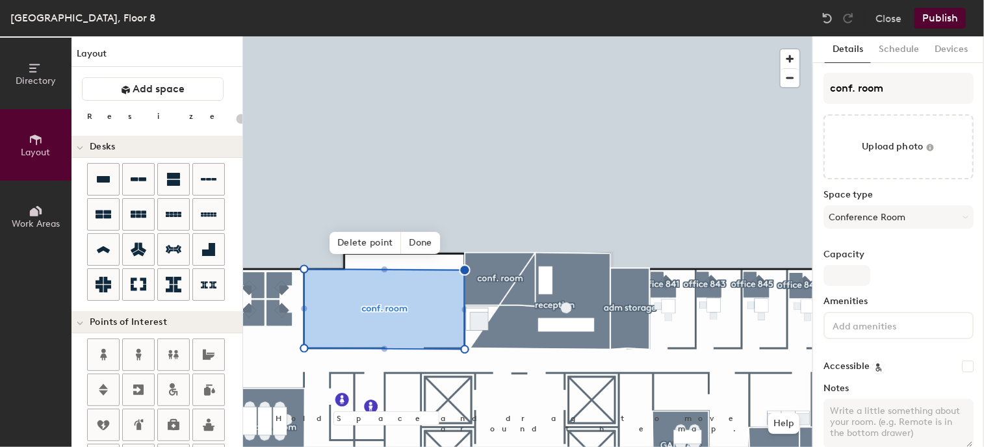
scroll to position [21, 0]
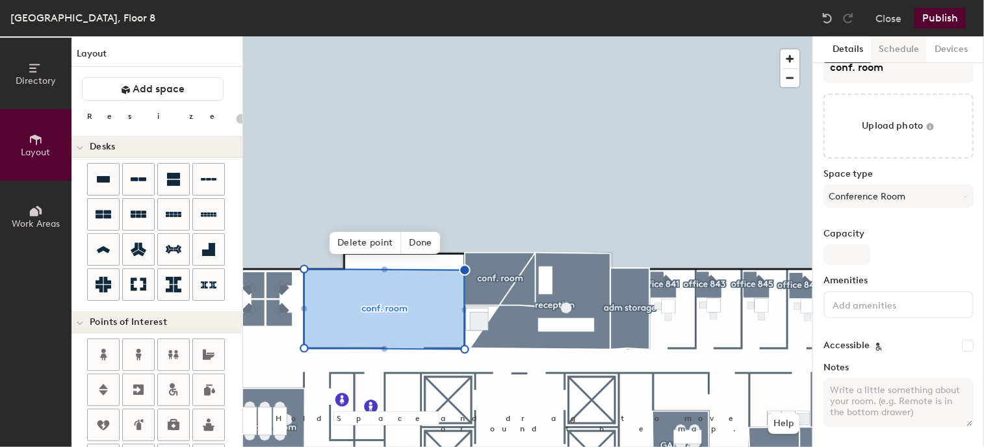
click at [901, 45] on button "Schedule" at bounding box center [899, 49] width 56 height 27
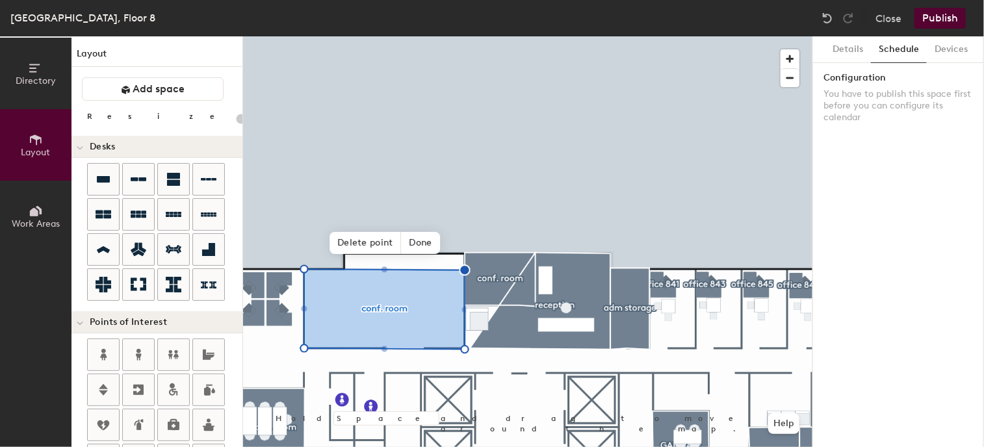
scroll to position [0, 0]
click at [946, 47] on button "Devices" at bounding box center [951, 49] width 49 height 27
click at [845, 47] on button "Details" at bounding box center [848, 49] width 46 height 27
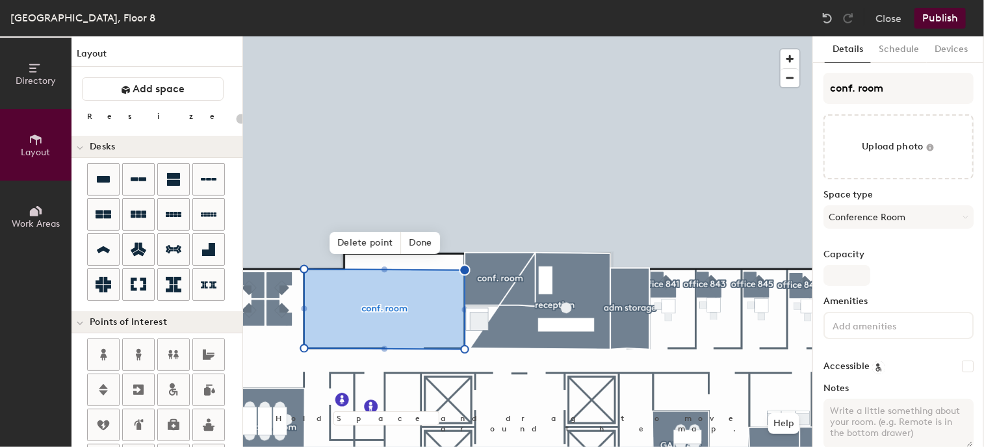
click at [944, 13] on button "Publish" at bounding box center [939, 18] width 51 height 21
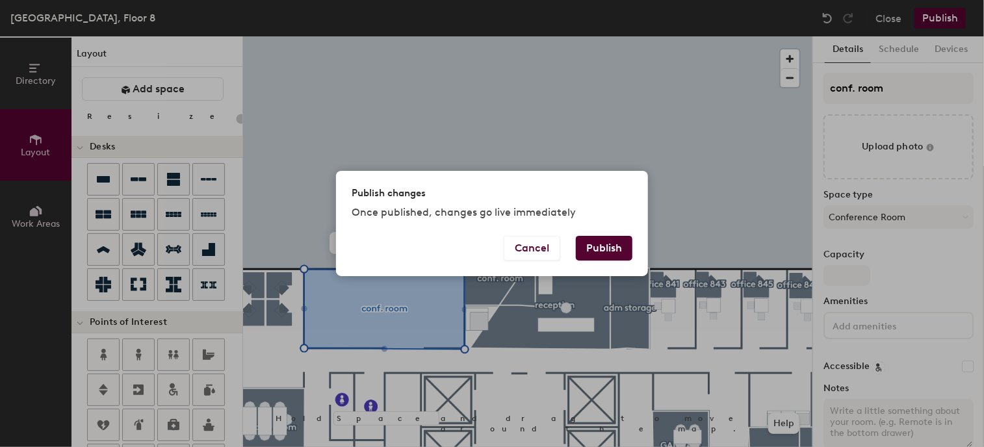
click at [597, 242] on button "Publish" at bounding box center [604, 248] width 57 height 25
type input "20"
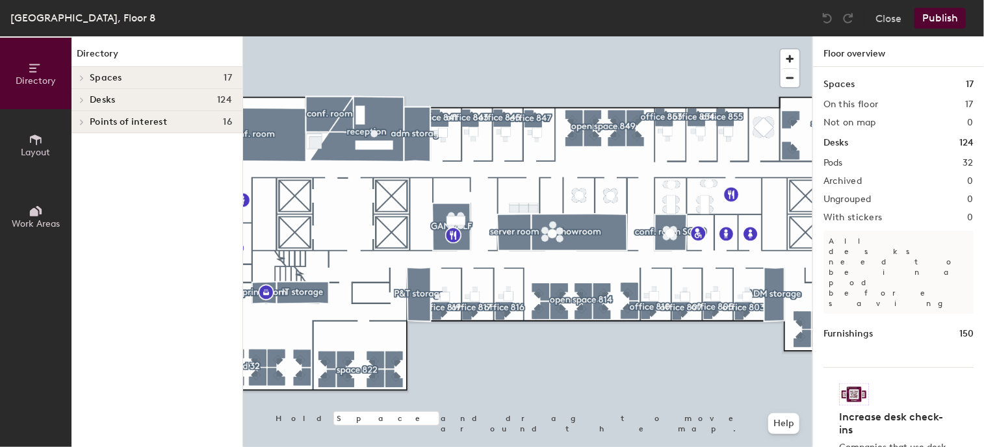
click at [42, 144] on icon at bounding box center [36, 140] width 14 height 14
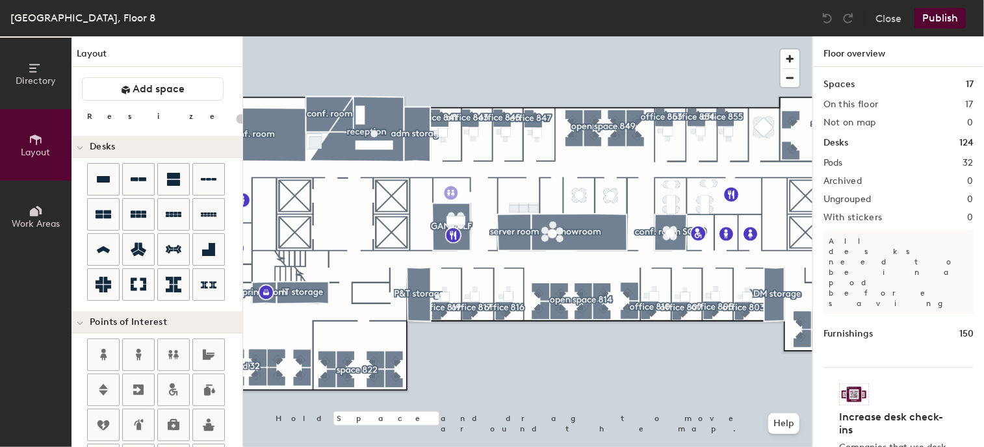
click at [451, 193] on div "Directory Layout Work Areas Layout Add space Resize Desks Points of Interest Fu…" at bounding box center [492, 241] width 984 height 411
click at [482, 225] on span "Done" at bounding box center [475, 222] width 38 height 22
click at [936, 17] on button "Publish" at bounding box center [939, 18] width 51 height 21
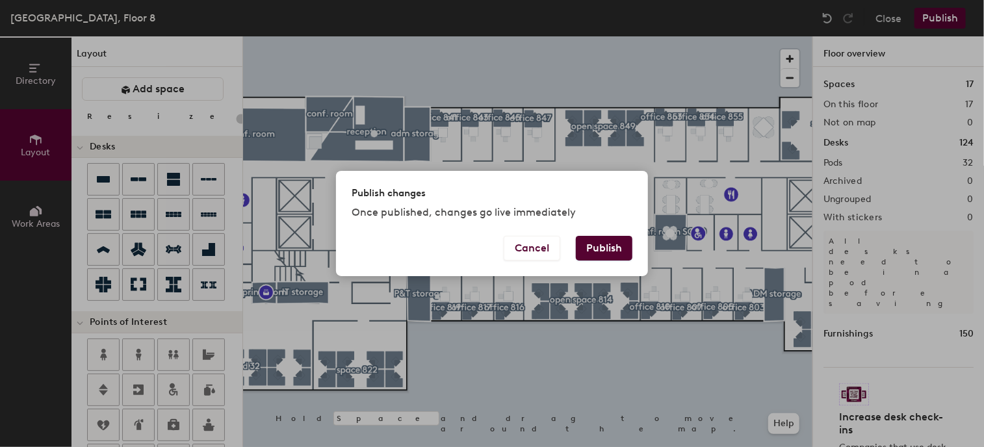
click at [616, 242] on button "Publish" at bounding box center [604, 248] width 57 height 25
type input "20"
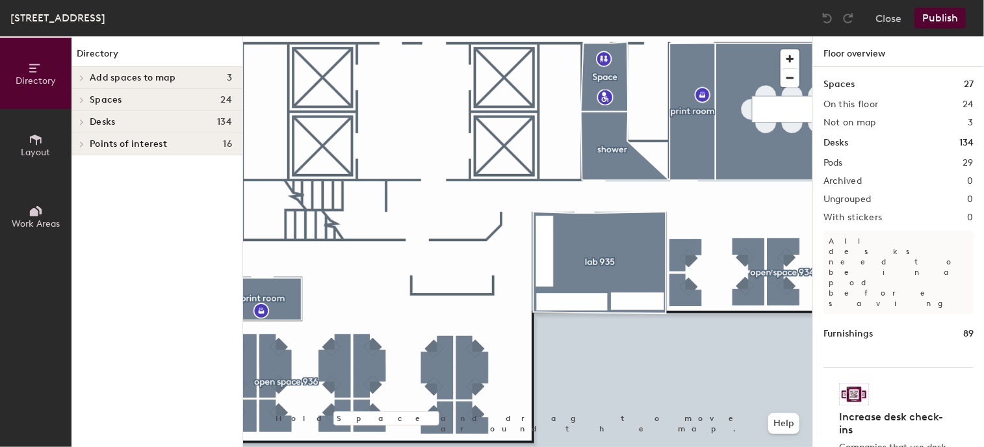
click at [31, 136] on icon at bounding box center [36, 140] width 12 height 10
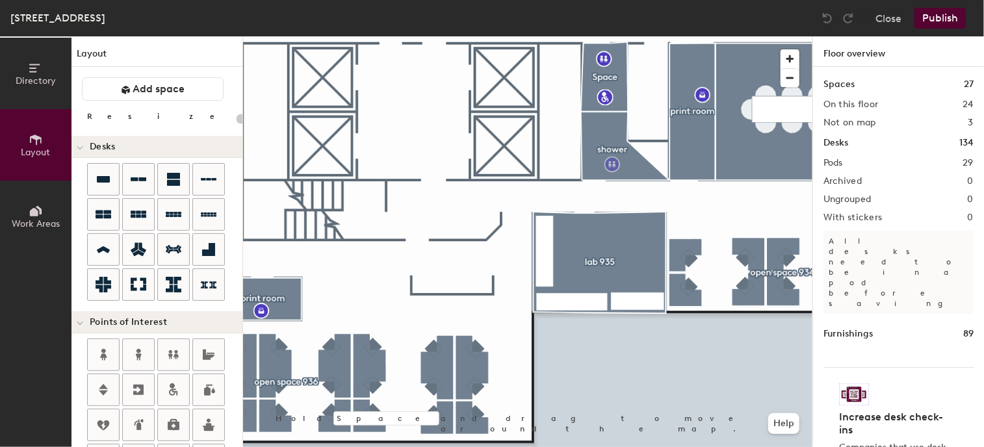
click at [612, 164] on div "Directory Layout Work Areas Layout Add space Resize Desks Points of Interest Fu…" at bounding box center [492, 241] width 984 height 411
click at [635, 190] on span "Done" at bounding box center [636, 194] width 38 height 22
click at [940, 16] on button "Publish" at bounding box center [939, 18] width 51 height 21
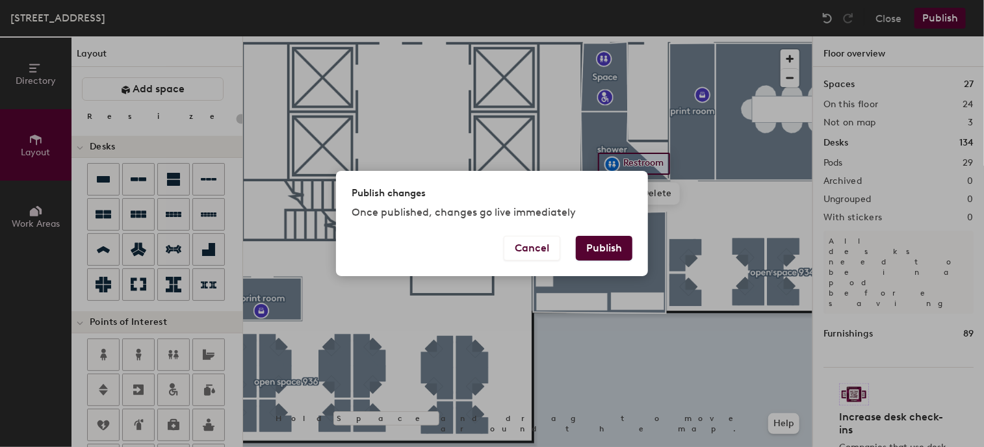
click at [614, 248] on button "Publish" at bounding box center [604, 248] width 57 height 25
type input "20"
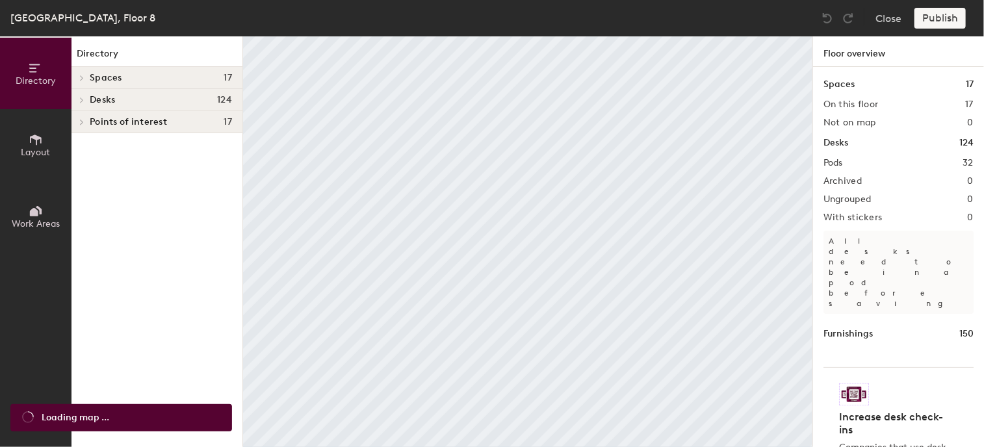
click at [31, 136] on icon at bounding box center [36, 140] width 14 height 14
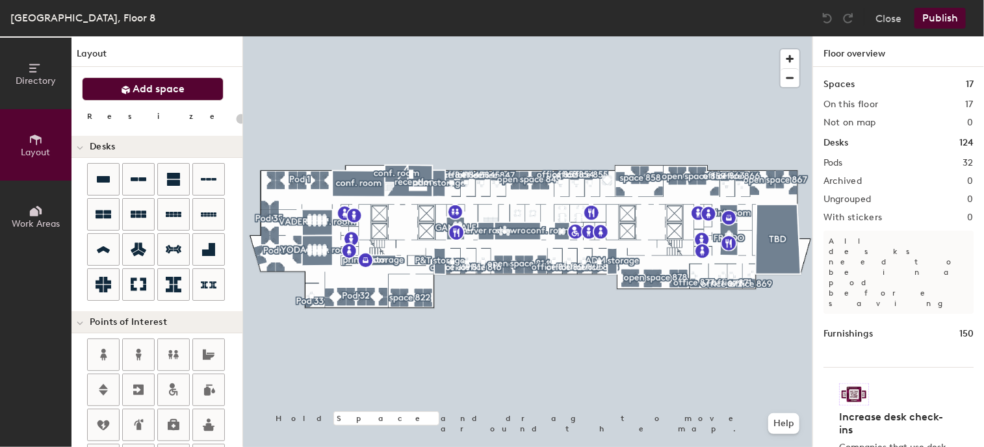
click at [140, 89] on span "Add space" at bounding box center [159, 89] width 52 height 13
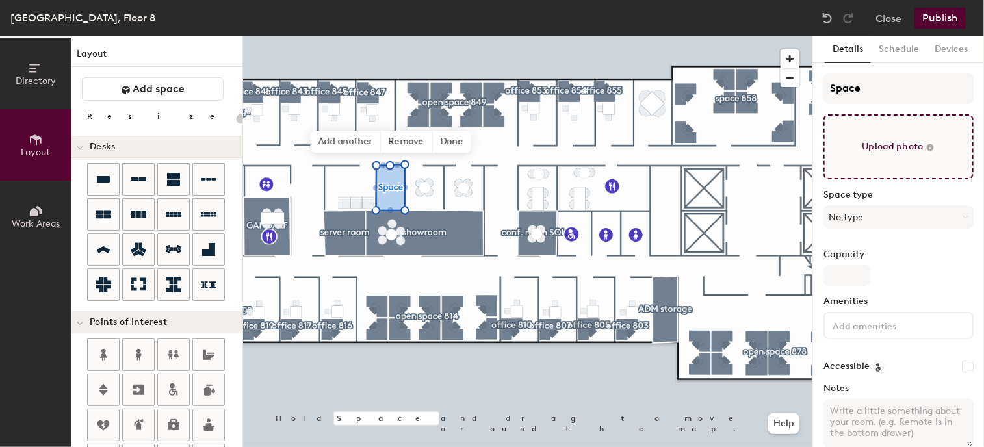
type input "20"
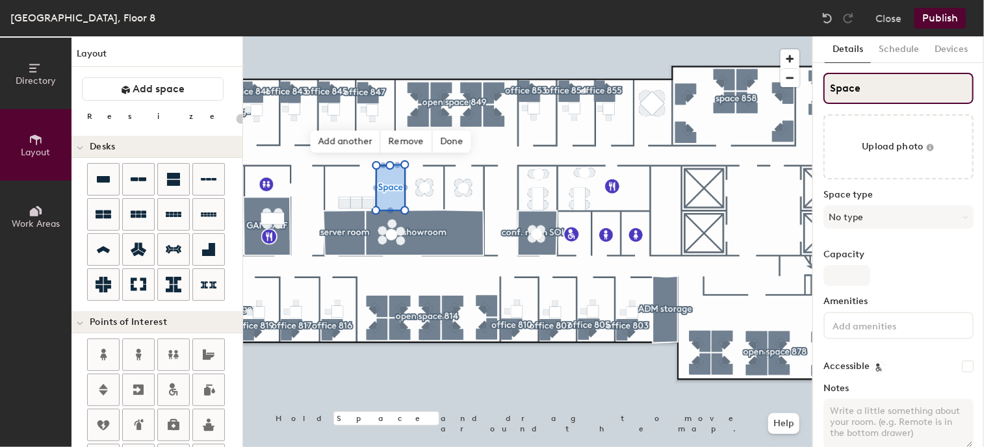
click at [894, 94] on input "Space" at bounding box center [898, 88] width 150 height 31
click at [786, 92] on div "Directory Layout Work Areas Layout Add space Resize Desks Points of Interest Fu…" at bounding box center [492, 241] width 984 height 411
type input "p"
type input "20"
type input "pr"
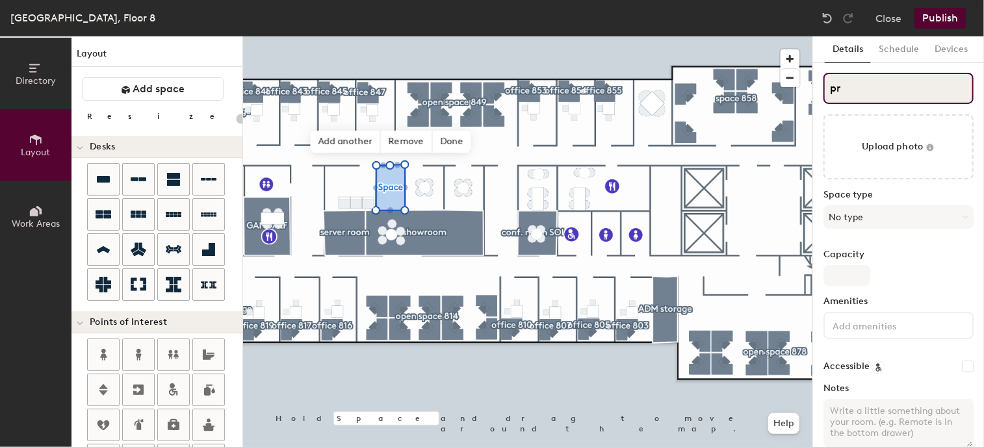
type input "20"
type input "pri"
type input "20"
type input "prin"
type input "20"
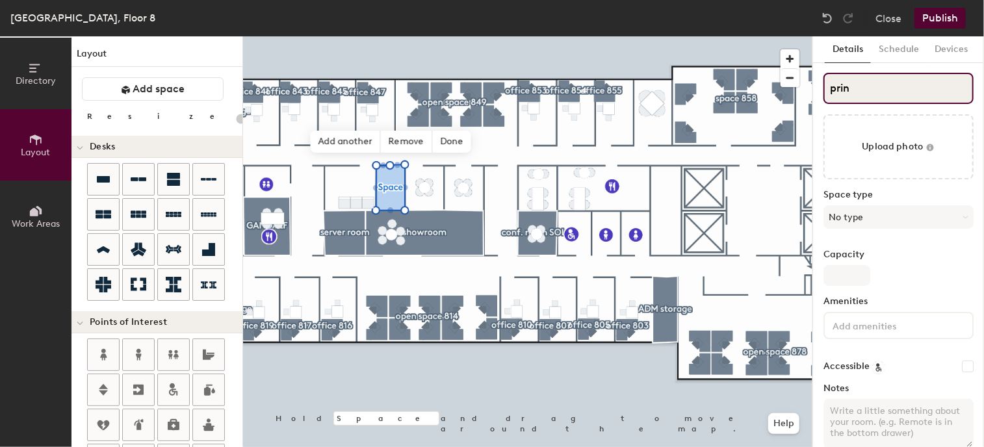
type input "print"
type input "20"
type input "print"
type input "20"
type input "print r"
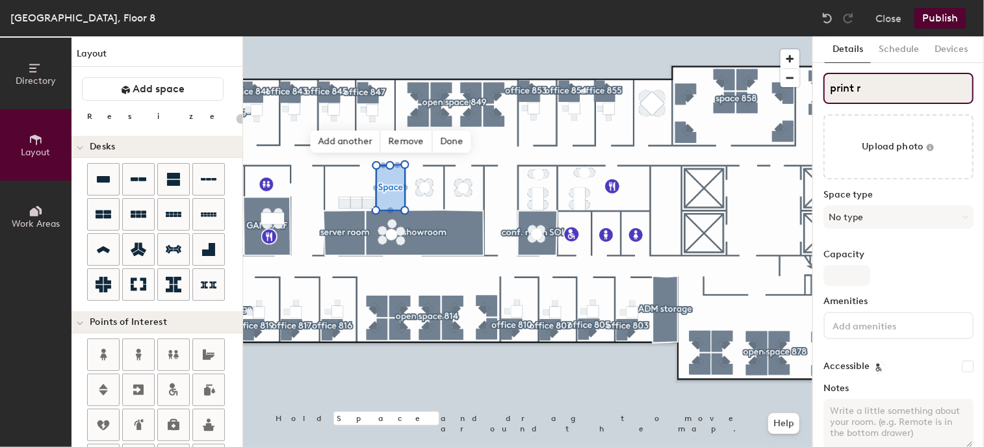
type input "20"
type input "print roo"
type input "20"
type input "print room"
type input "20"
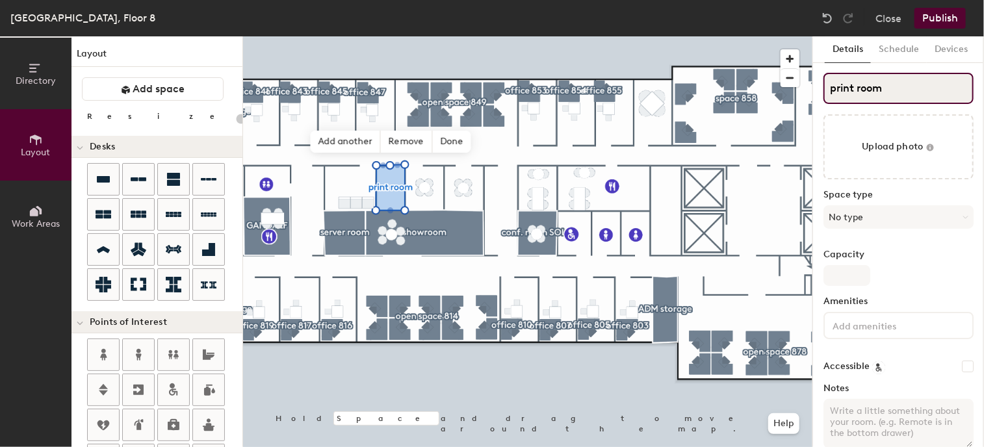
type input "print room"
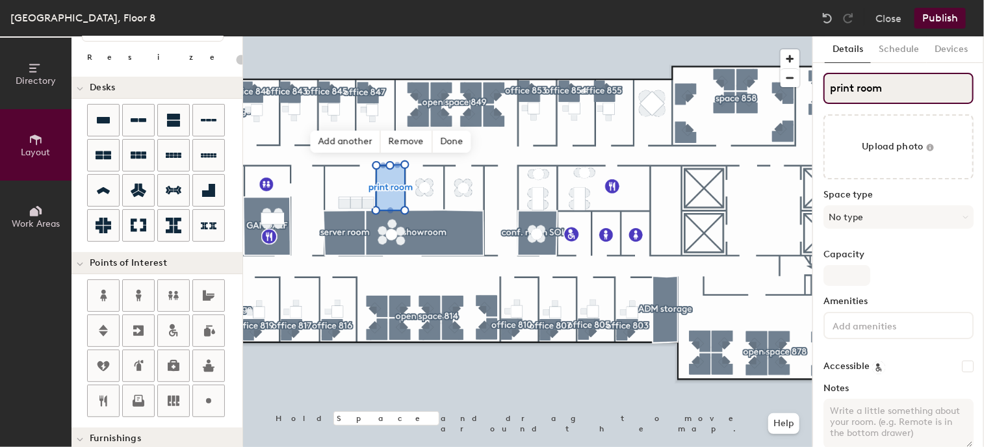
scroll to position [195, 0]
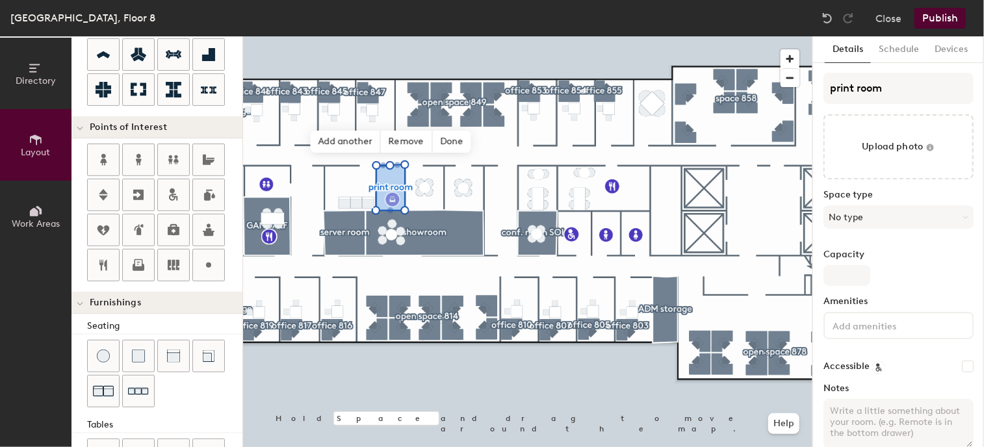
click at [393, 200] on div "Directory Layout Work Areas Layout Add space Resize Desks Points of Interest Fu…" at bounding box center [492, 241] width 984 height 411
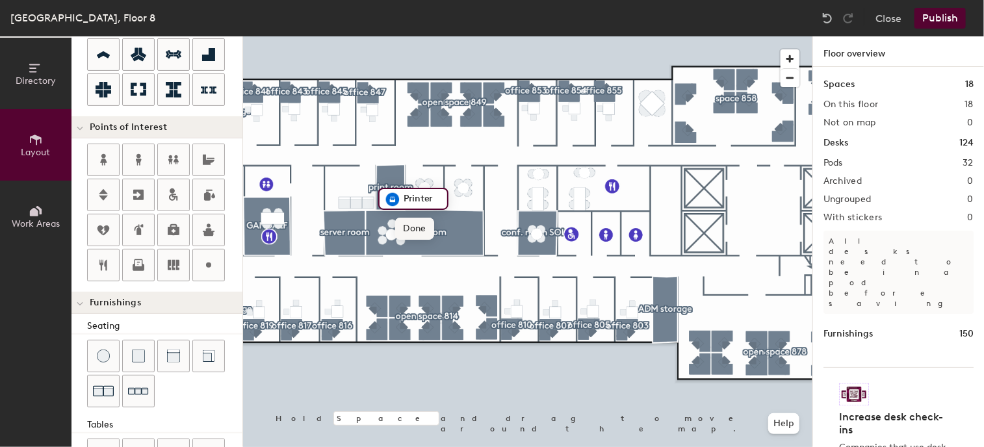
click at [417, 231] on span "Done" at bounding box center [414, 229] width 38 height 22
click at [522, 36] on div at bounding box center [527, 36] width 569 height 0
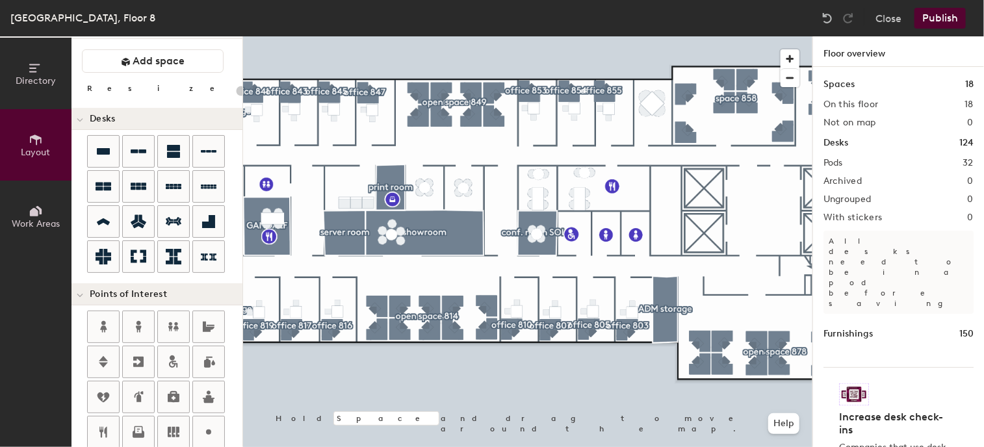
scroll to position [0, 0]
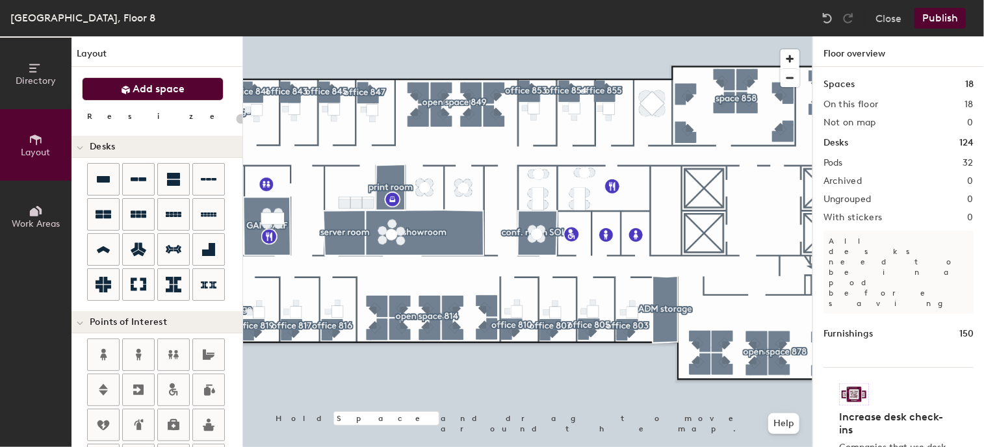
click at [179, 84] on span "Add space" at bounding box center [159, 89] width 52 height 13
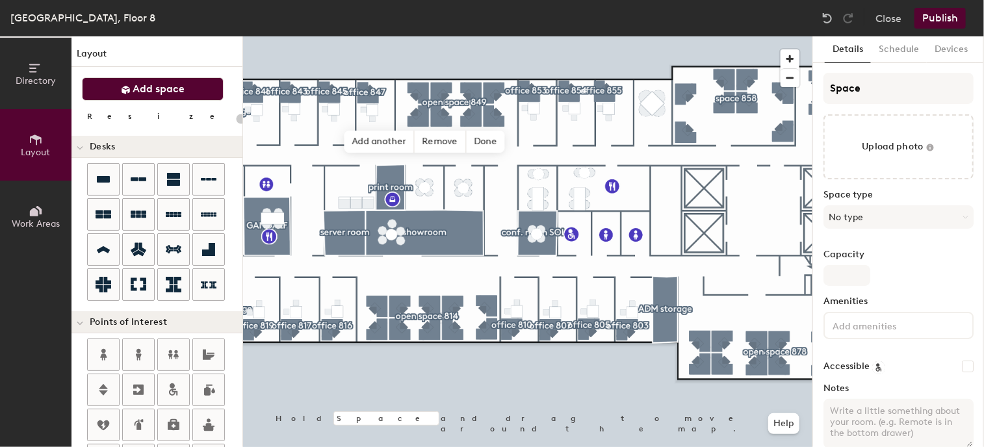
type input "20"
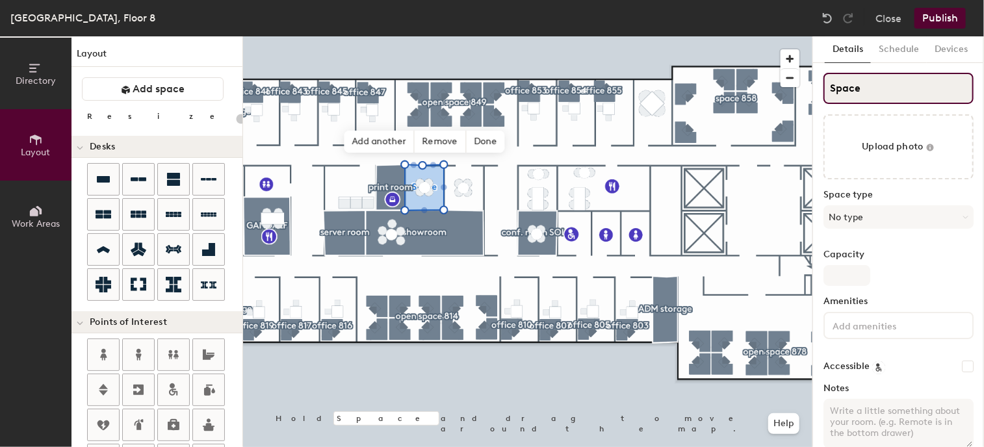
click at [868, 94] on input "Space" at bounding box center [898, 88] width 150 height 31
click at [777, 89] on div "Directory Layout Work Areas Layout Add space Resize Desks Points of Interest Fu…" at bounding box center [492, 241] width 984 height 411
type input "c"
type input "20"
type input "co"
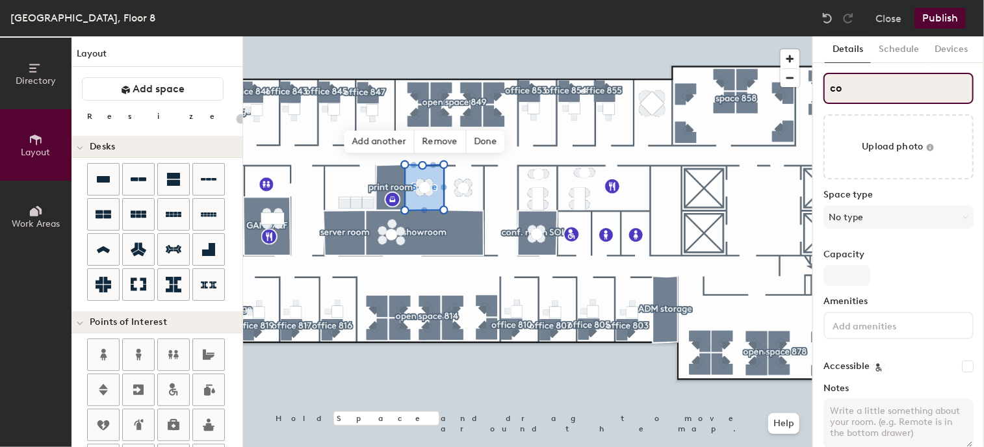
type input "20"
type input "con"
type input "20"
type input "conf"
type input "20"
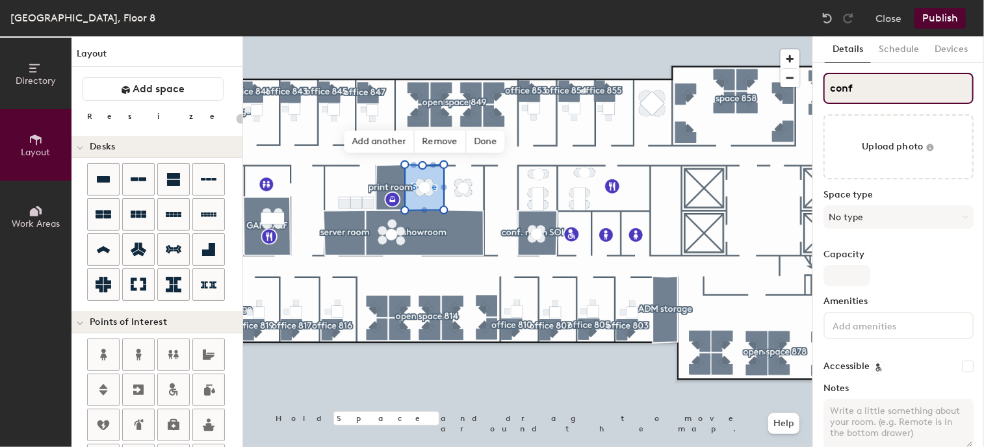
type input "conf."
type input "20"
type input "conf. r"
type input "20"
type input "conf. roo"
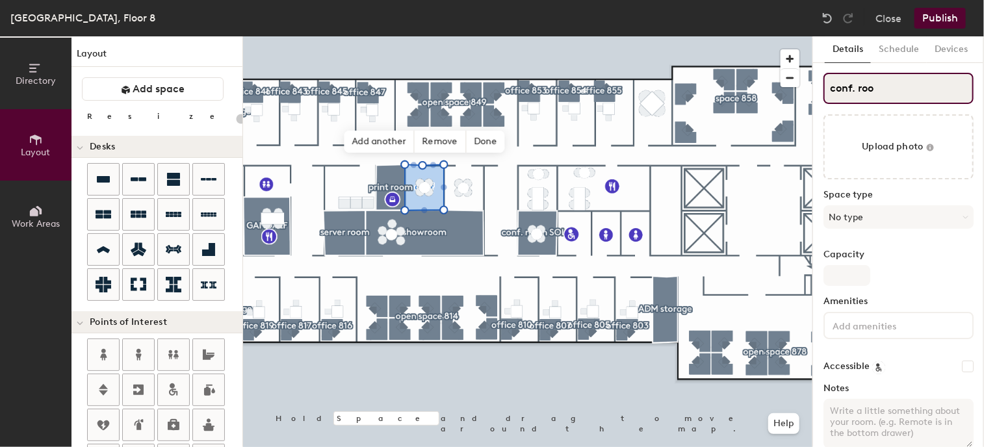
type input "20"
type input "conf. room"
type input "20"
type input "conf. room"
type input "20"
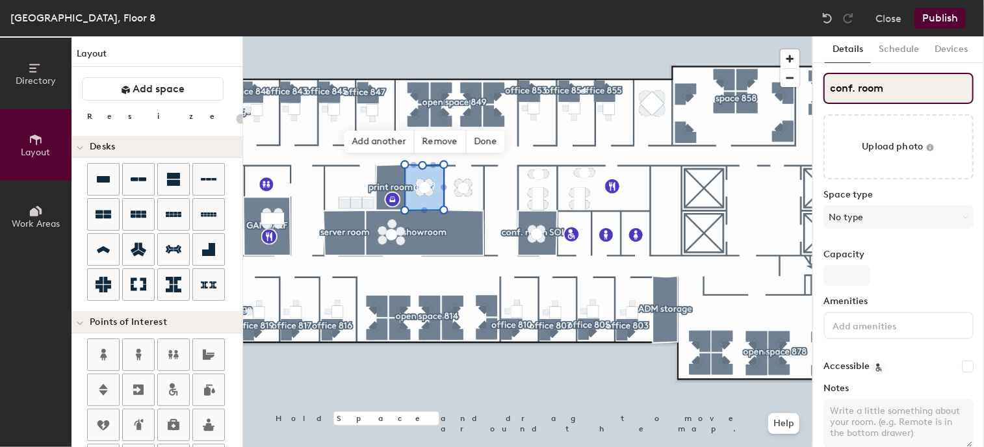
type input "conf. room L"
type input "20"
type input "conf. room LE"
type input "20"
type input "conf. room LEI"
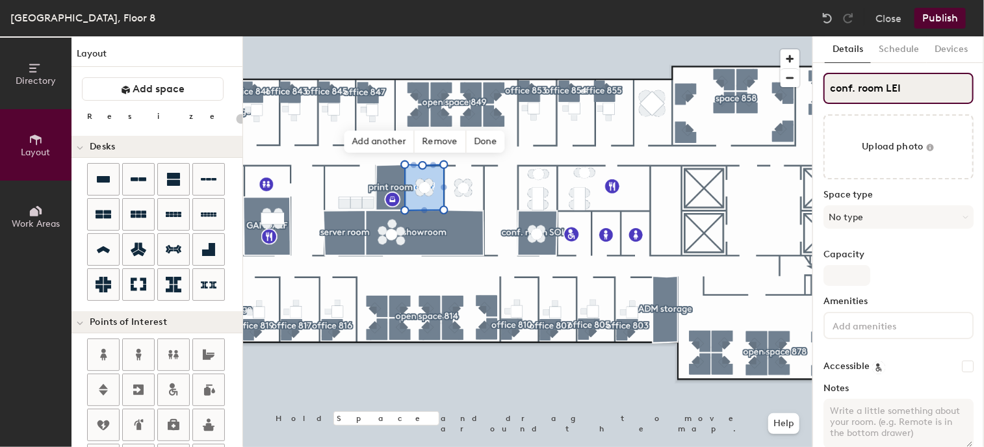
type input "20"
type input "conf. room LEIA"
type input "20"
type input "conf. room LEIA"
type input "20"
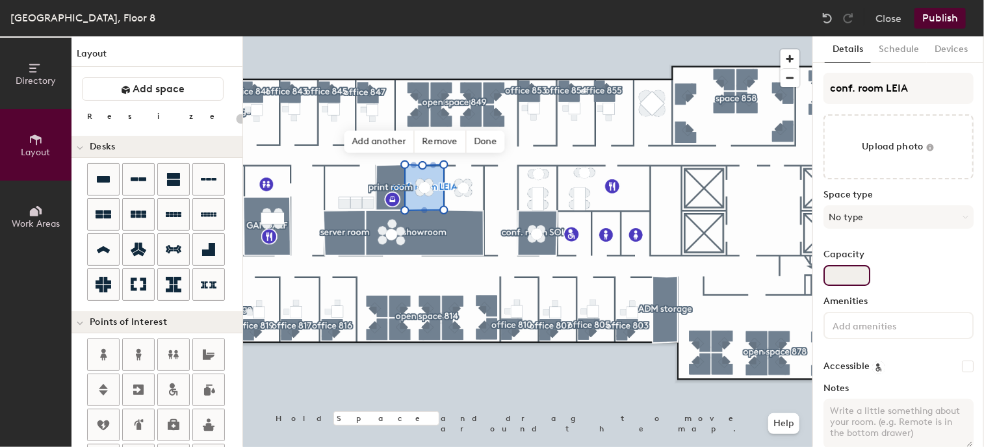
click at [849, 283] on input "Capacity" at bounding box center [846, 275] width 47 height 21
type input "4"
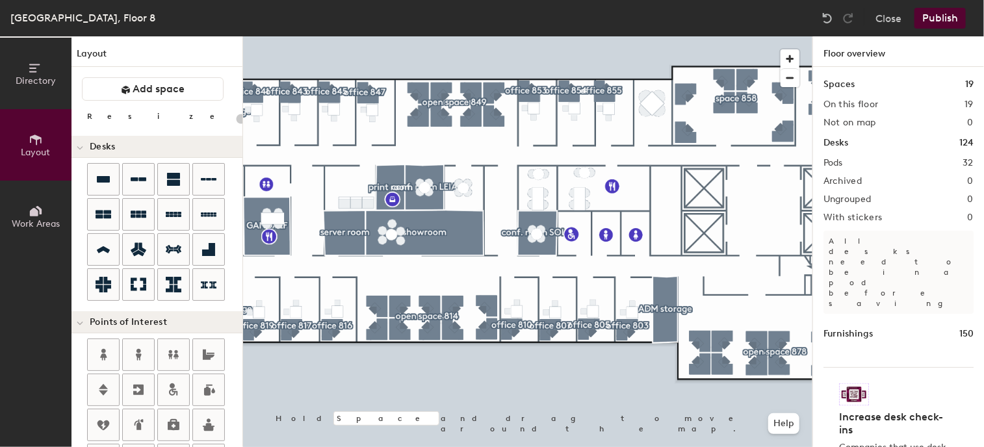
click at [946, 21] on button "Publish" at bounding box center [939, 18] width 51 height 21
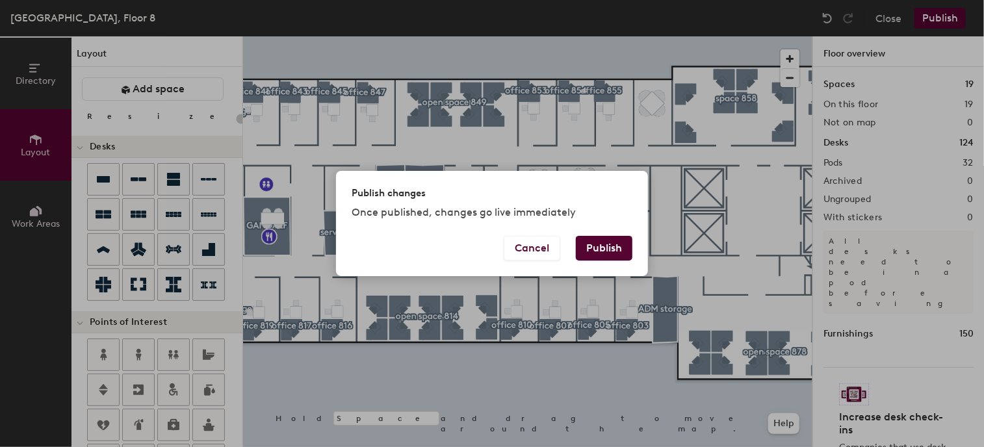
click at [611, 244] on button "Publish" at bounding box center [604, 248] width 57 height 25
type input "20"
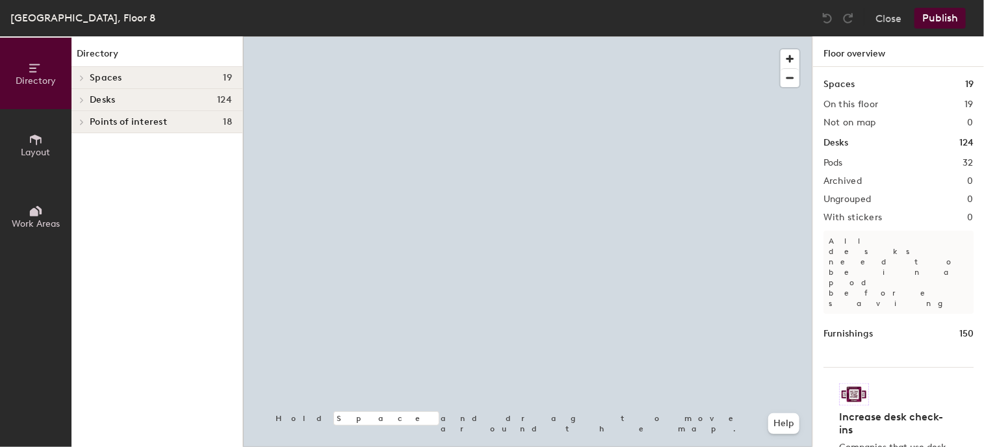
click at [32, 134] on icon at bounding box center [36, 140] width 14 height 14
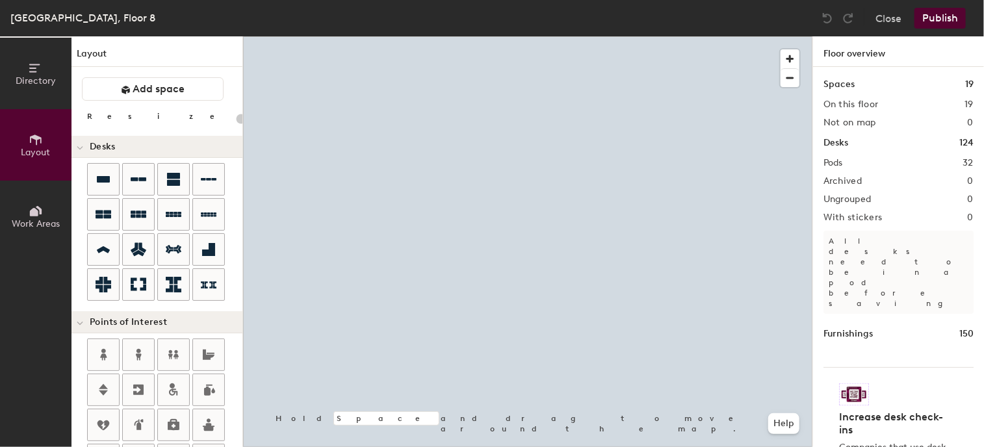
type input "20"
click at [637, 446] on html "Skip navigation Schedule Office People Analytics Visits Deliveries Services Man…" at bounding box center [492, 223] width 984 height 447
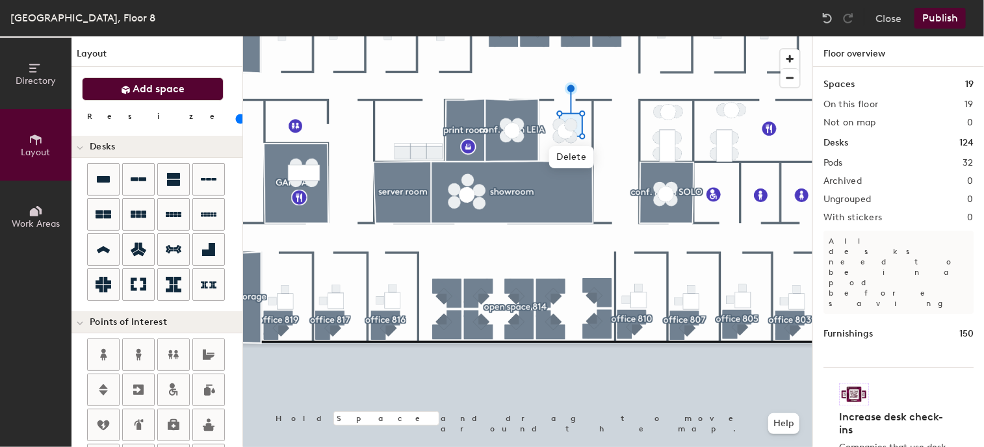
drag, startPoint x: 164, startPoint y: 82, endPoint x: 173, endPoint y: 81, distance: 9.1
click at [165, 81] on button "Add space" at bounding box center [153, 88] width 142 height 23
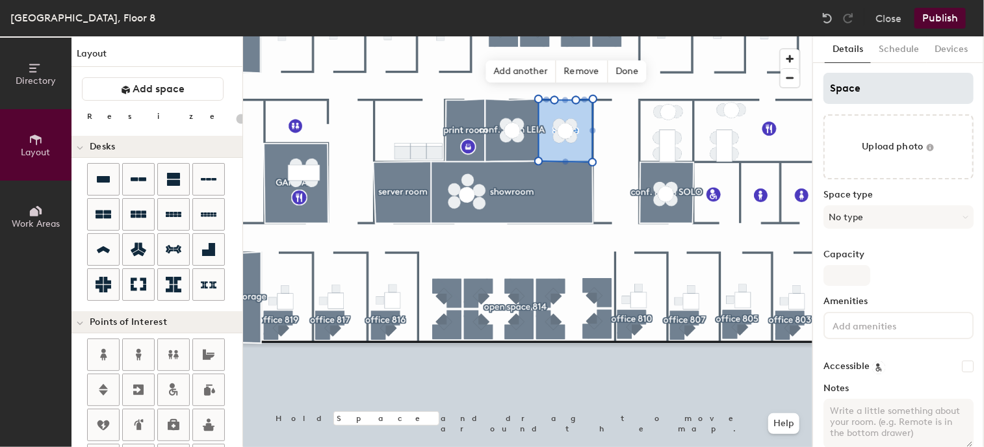
type input "20"
click at [866, 83] on input "Space" at bounding box center [898, 88] width 150 height 31
click at [807, 90] on div "Directory Layout Work Areas Layout Add space Resize Desks Points of Interest Fu…" at bounding box center [492, 241] width 984 height 411
type input "c"
type input "20"
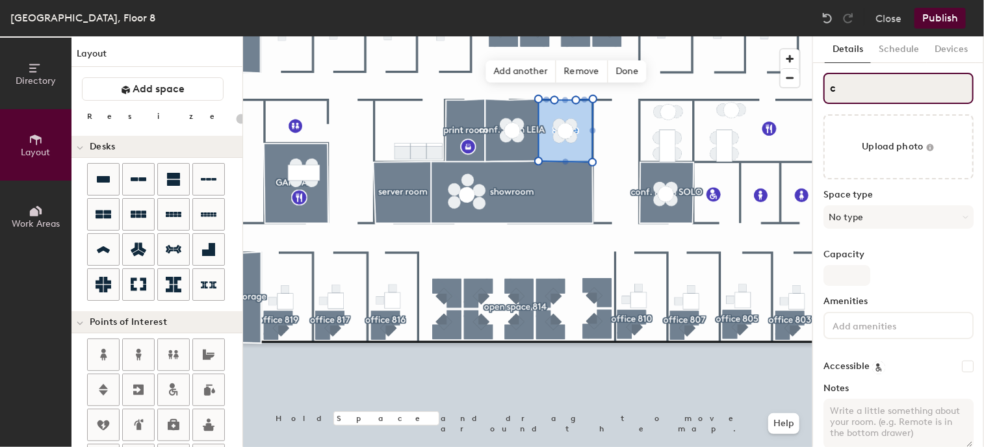
type input "co"
type input "20"
type input "con"
type input "20"
type input "conf"
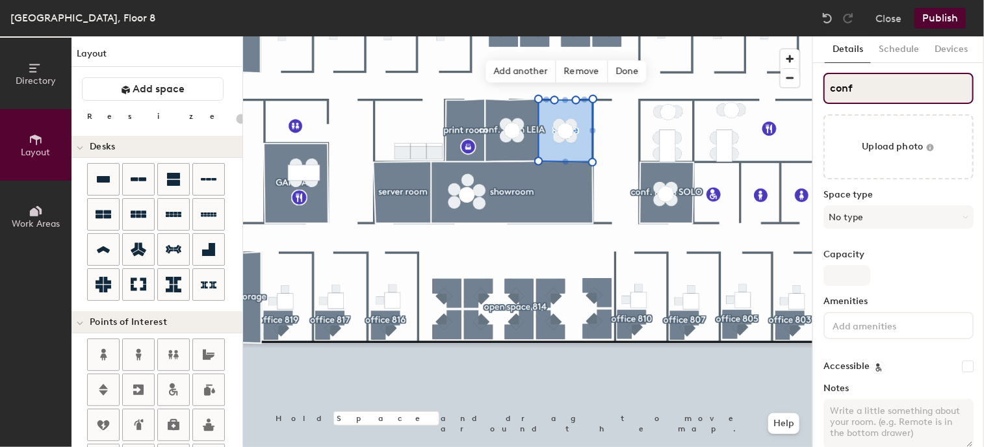
type input "20"
type input "conf."
type input "20"
type input "conf. r"
type input "20"
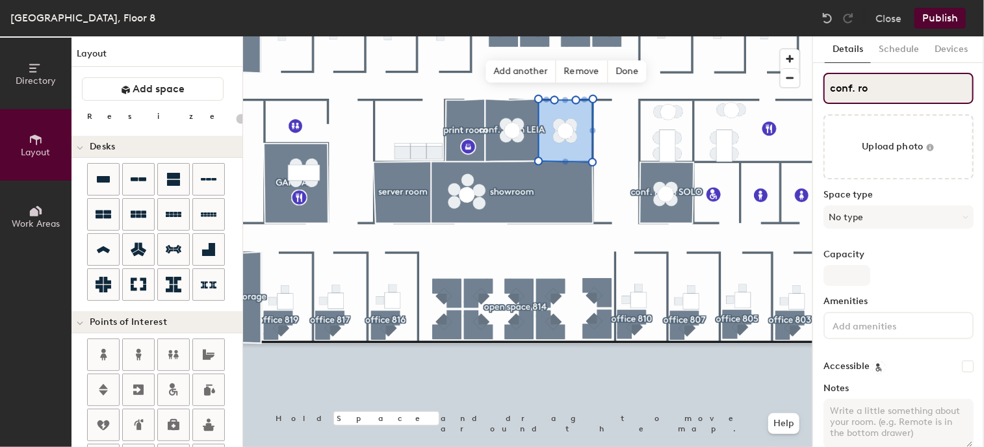
type input "conf. roo"
type input "20"
type input "conf. room"
type input "20"
type input "conf. room S"
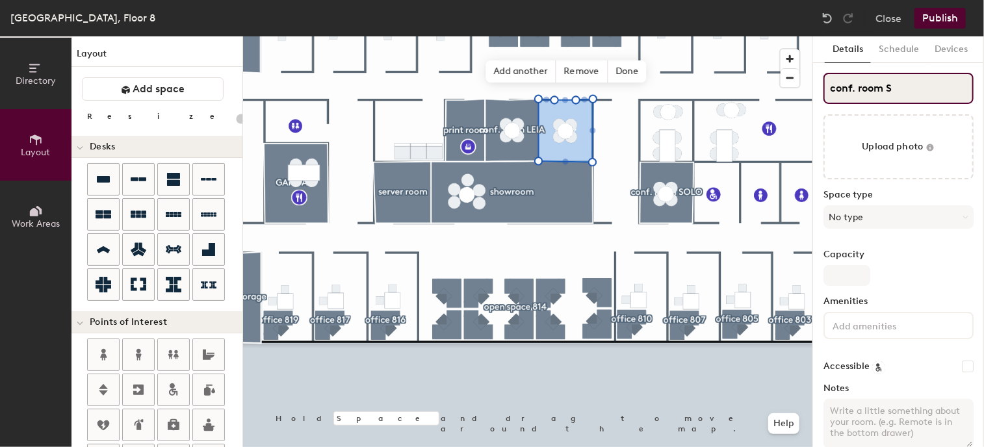
type input "20"
type input "conf. room SK"
type input "20"
type input "conf. room SKY"
type input "20"
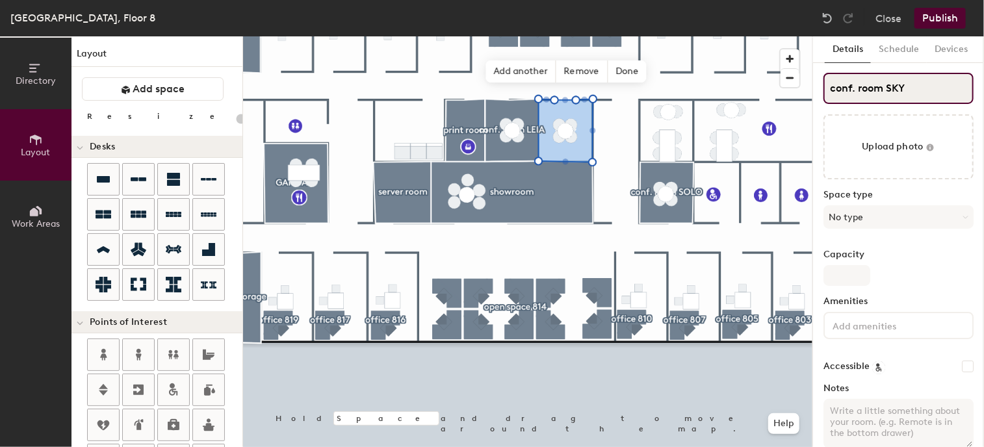
type input "conf. room SKYW"
type input "20"
type input "conf. room SKYWA"
type input "20"
type input "conf. room SKYWALK"
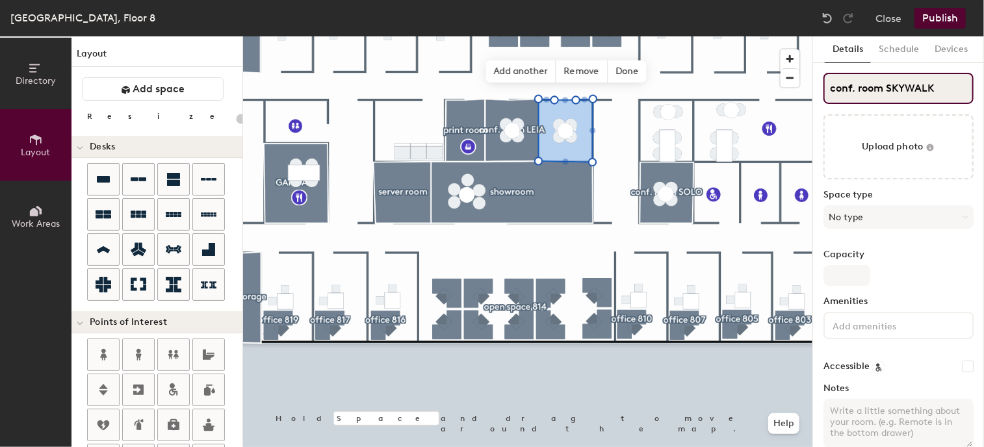
type input "20"
type input "conf. room SKYWALKER"
type input "20"
type input "conf. room SKYWALKER"
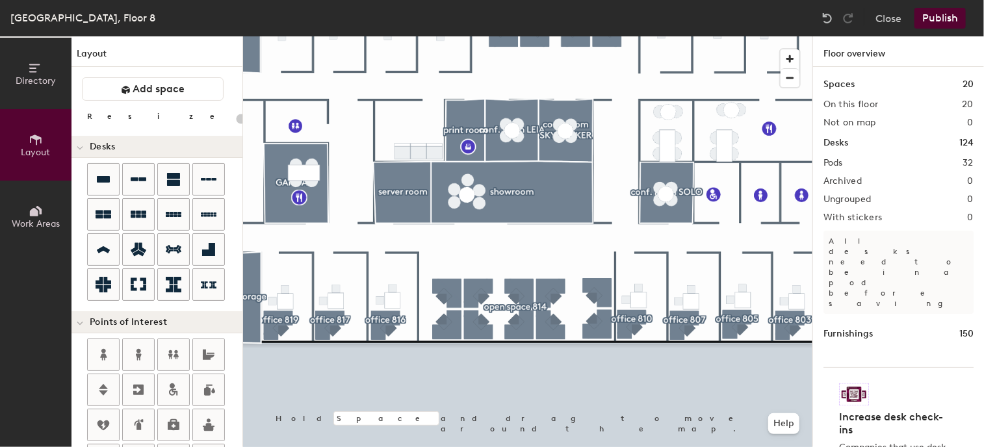
click at [572, 36] on div at bounding box center [527, 36] width 569 height 0
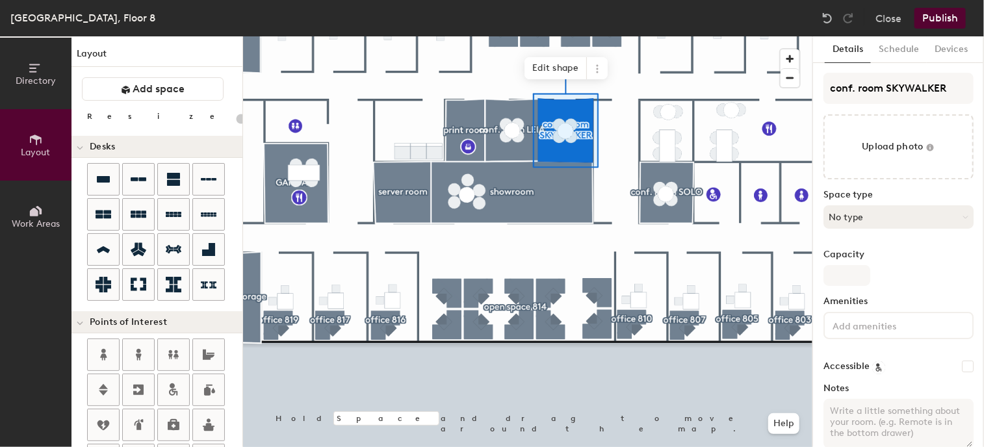
click at [870, 216] on button "No type" at bounding box center [898, 216] width 150 height 23
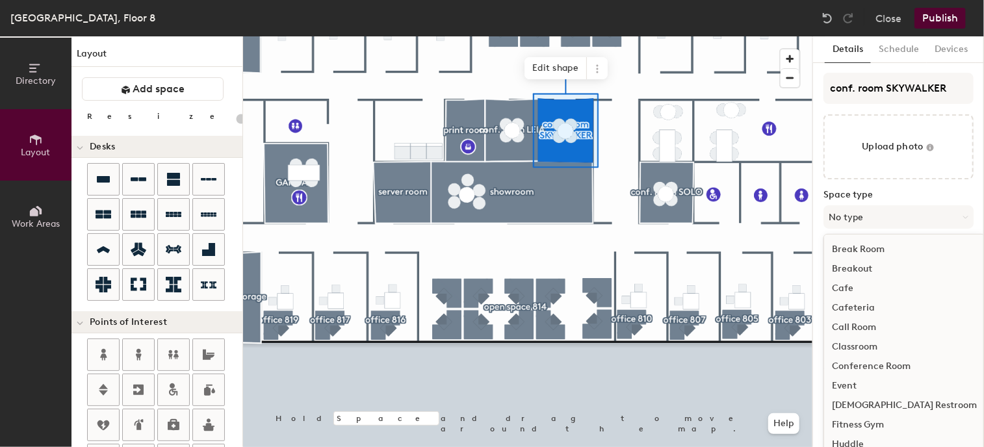
click at [868, 363] on div "Conference Room" at bounding box center [904, 366] width 161 height 19
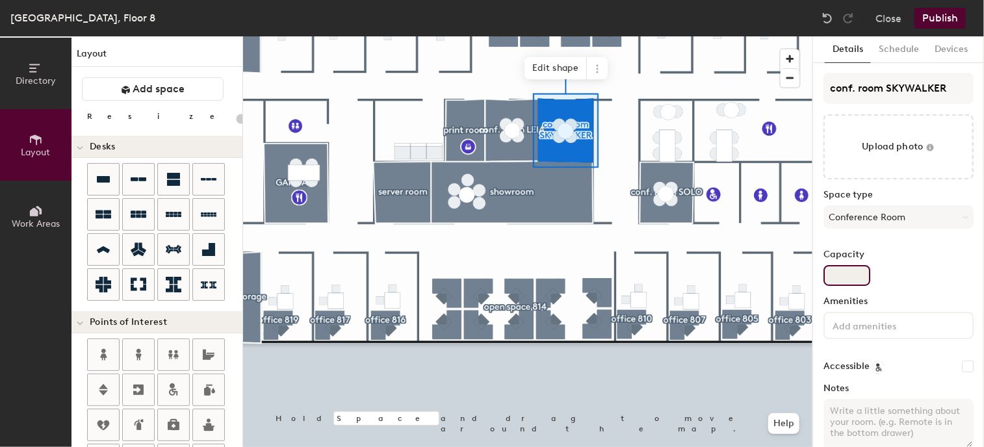
click at [850, 279] on input "Capacity" at bounding box center [846, 275] width 47 height 21
type input "20"
type input "4"
type input "20"
type input "4"
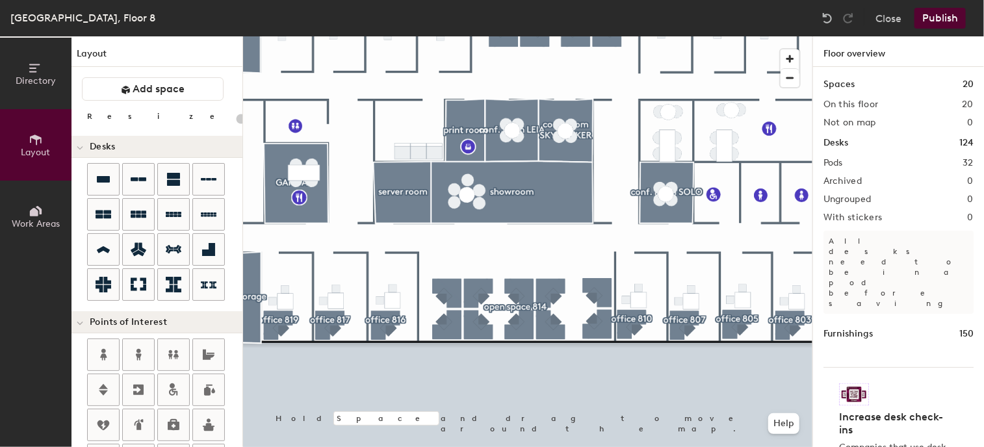
click at [645, 446] on html "Skip navigation Schedule Office People Analytics Visits Deliveries Services Man…" at bounding box center [492, 223] width 984 height 447
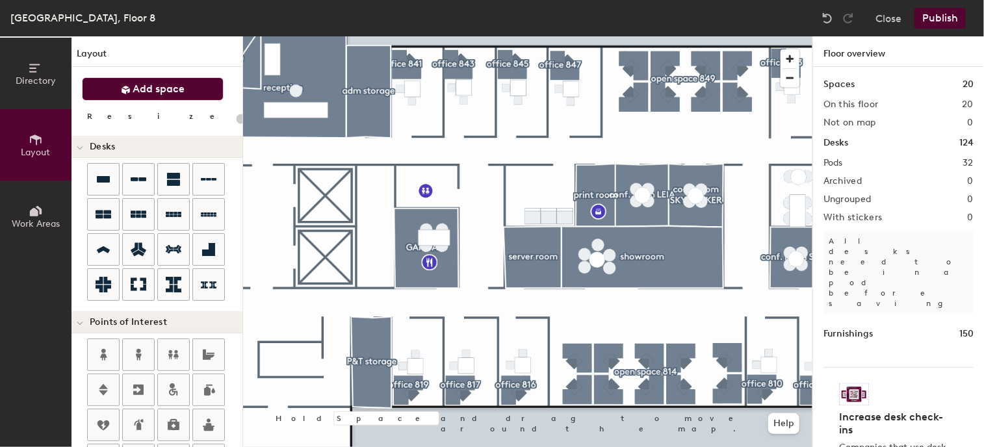
click at [183, 87] on span "Add space" at bounding box center [159, 89] width 52 height 13
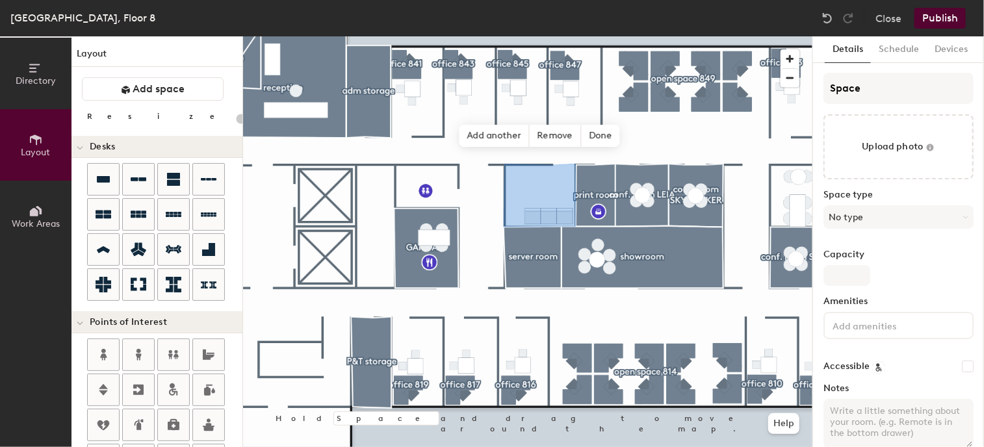
type input "20"
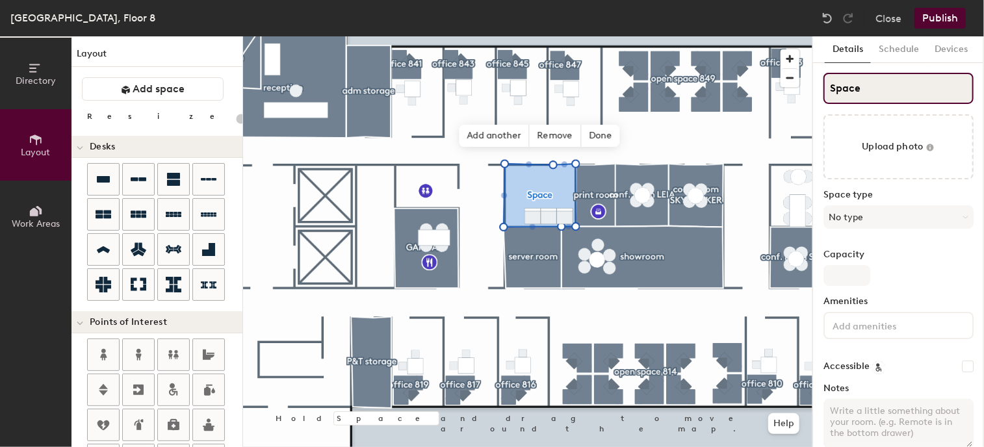
click at [888, 86] on input "Space" at bounding box center [898, 88] width 150 height 31
drag, startPoint x: 845, startPoint y: 86, endPoint x: 798, endPoint y: 86, distance: 46.8
click at [798, 86] on div "Directory Layout Work Areas Layout Add space Resize Desks Points of Interest Fu…" at bounding box center [492, 241] width 984 height 411
type input "W"
type input "20"
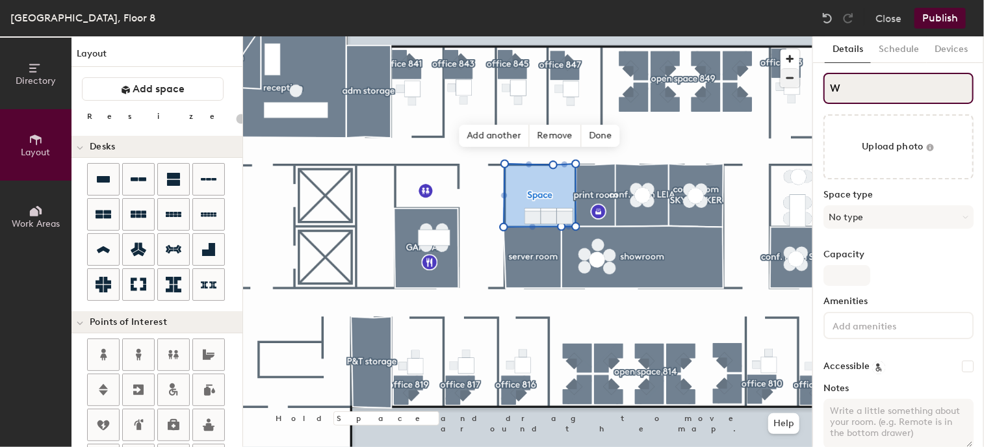
type input "Wo"
type input "20"
type input "Wom"
type input "20"
type input "Wome"
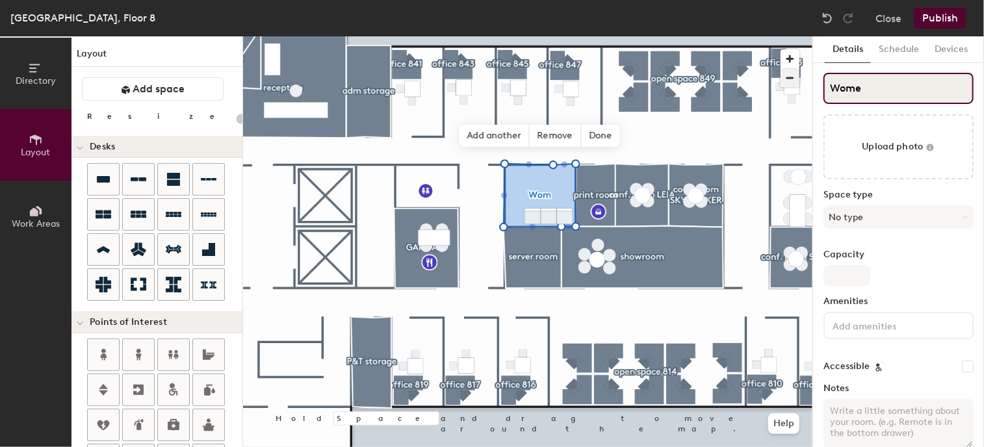
type input "20"
type input "Women"
type input "20"
type input "Women'"
type input "20"
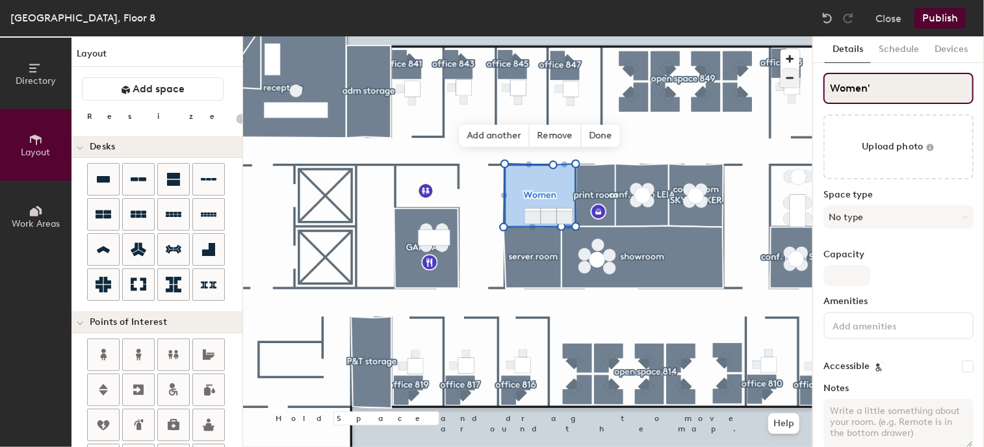
type input "Women's"
type input "20"
type input "Women's r"
type input "20"
type input "Women's roo"
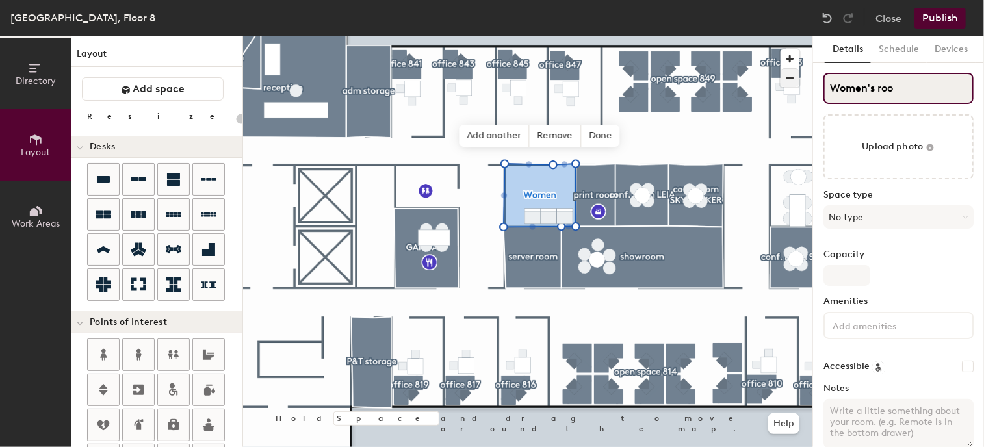
type input "20"
type input "Women's room"
type input "20"
type input "Women's room"
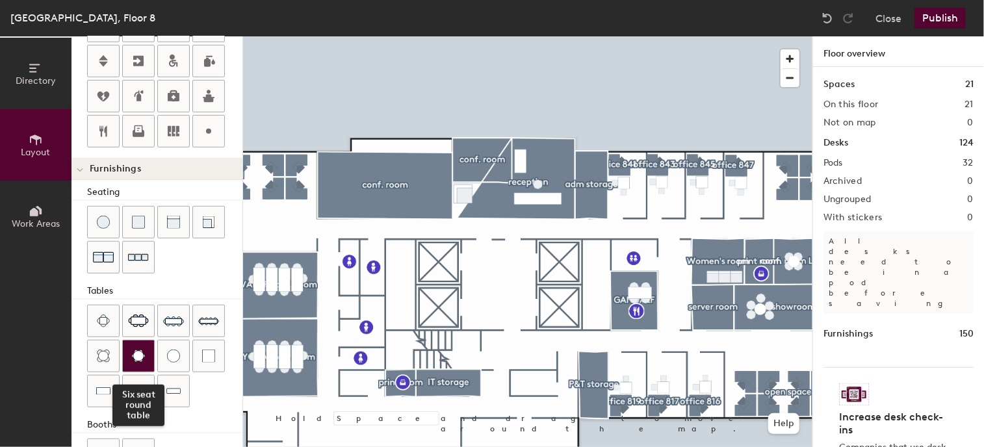
scroll to position [369, 0]
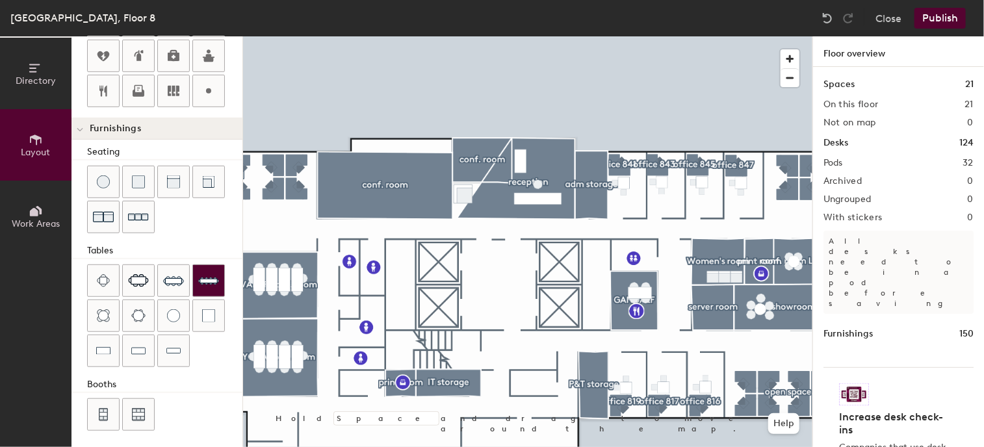
click at [209, 283] on img at bounding box center [208, 280] width 21 height 21
click at [383, 184] on div "Directory Layout Work Areas Layout Add space Resize Desks Points of Interest Fu…" at bounding box center [492, 241] width 984 height 411
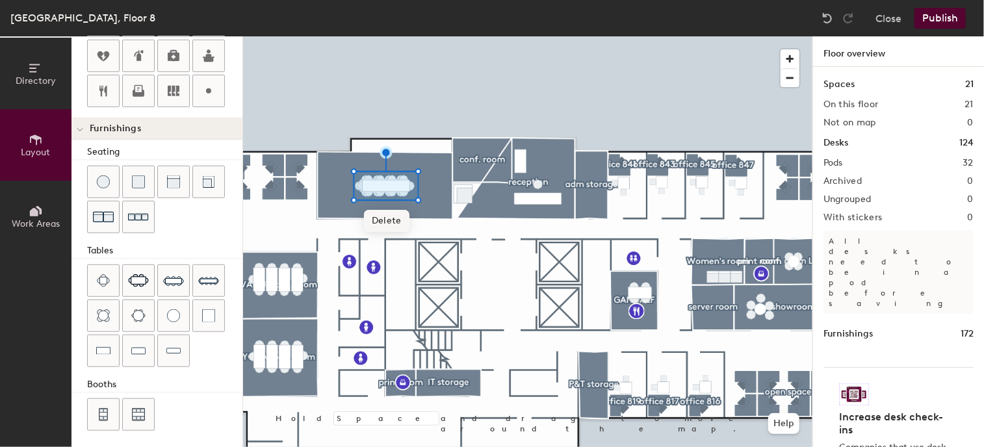
click at [386, 217] on span "Delete" at bounding box center [386, 221] width 45 height 22
click at [933, 16] on button "Publish" at bounding box center [939, 18] width 51 height 21
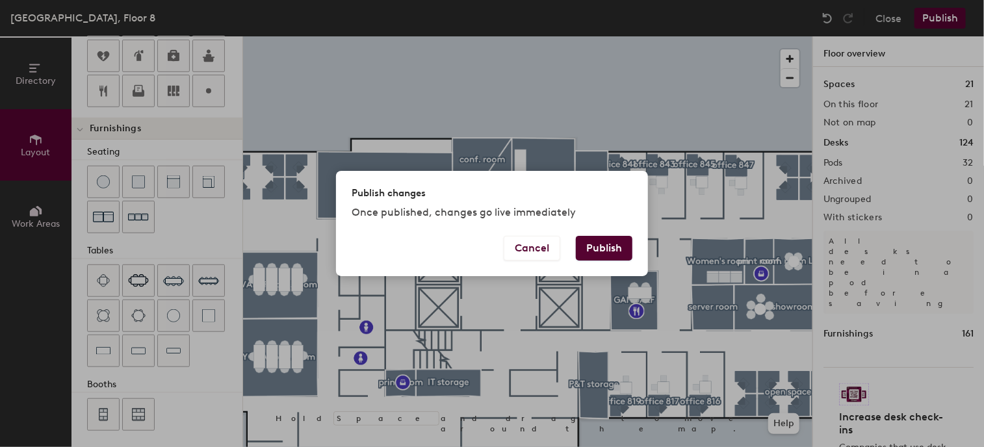
click at [606, 253] on button "Publish" at bounding box center [604, 248] width 57 height 25
type input "20"
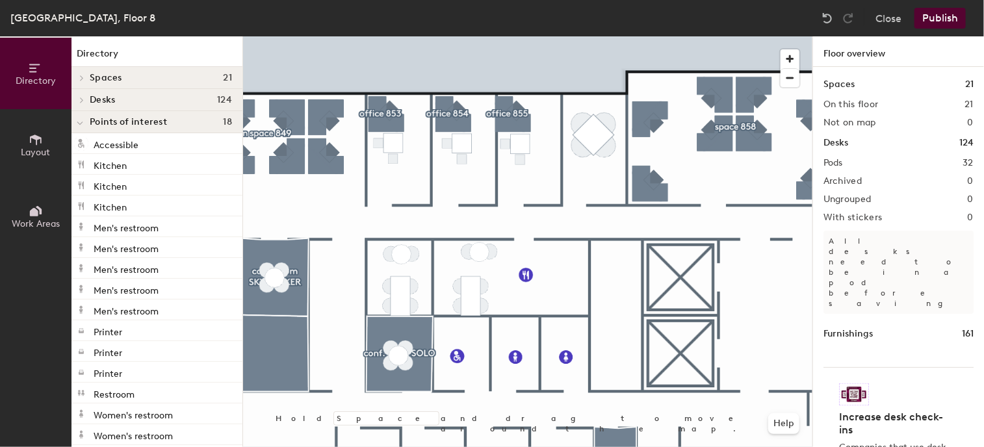
click at [29, 131] on button "Layout" at bounding box center [35, 144] width 71 height 71
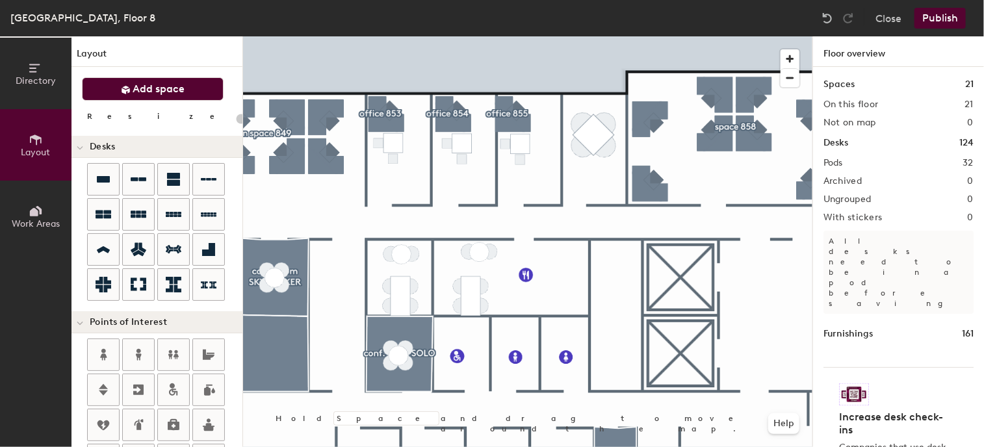
click at [125, 92] on icon at bounding box center [126, 90] width 8 height 8
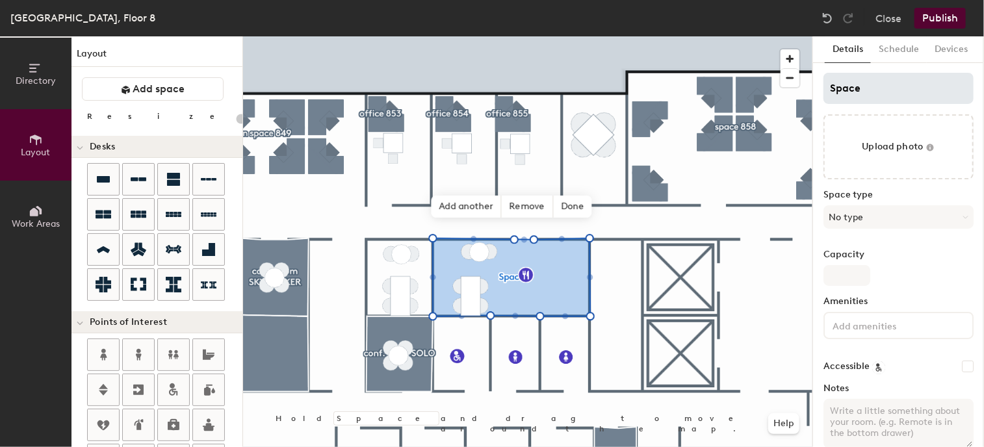
type input "20"
click at [886, 90] on input "Space" at bounding box center [898, 88] width 150 height 31
drag, startPoint x: 875, startPoint y: 90, endPoint x: 782, endPoint y: 86, distance: 93.0
click at [782, 86] on div "Directory Layout Work Areas Layout Add space Resize Desks Points of Interest Fu…" at bounding box center [492, 241] width 984 height 411
type input "20"
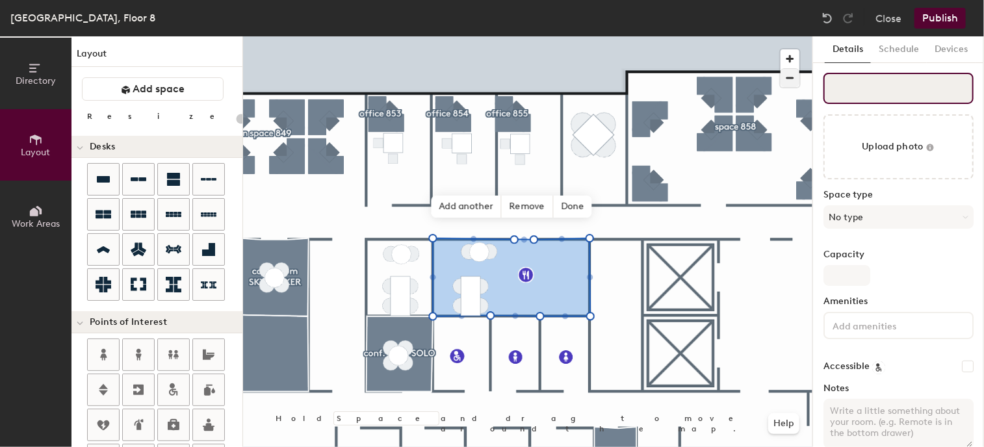
type input "20"
type input "G"
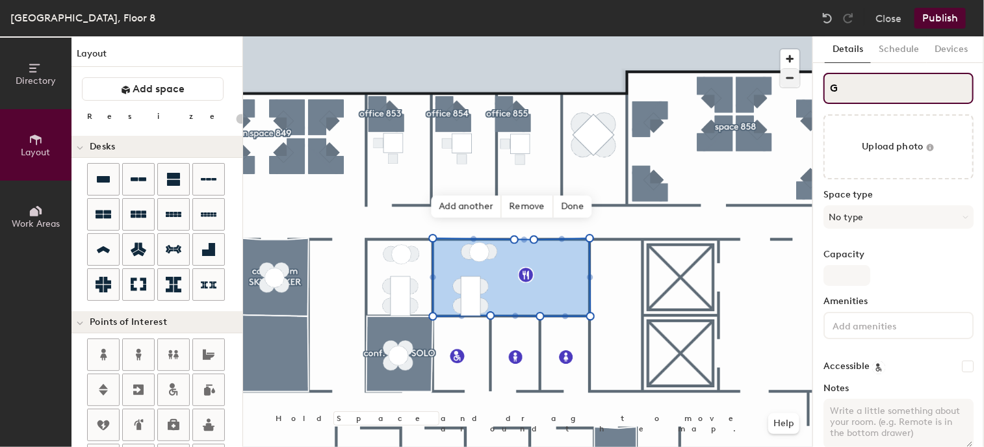
type input "20"
type input "GO"
type input "20"
type input "[PERSON_NAME]"
type input "20"
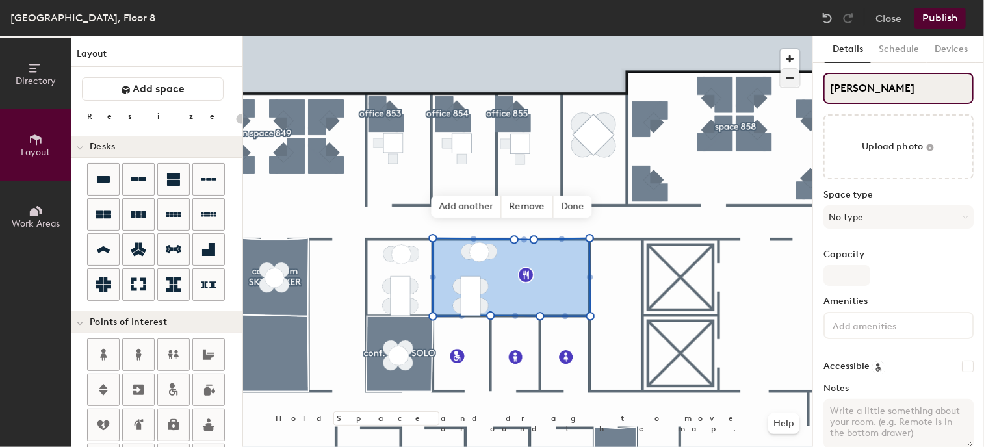
type input "GOLLU"
type input "20"
type input "GOLLUM"
type input "20"
type input "GOLLUM"
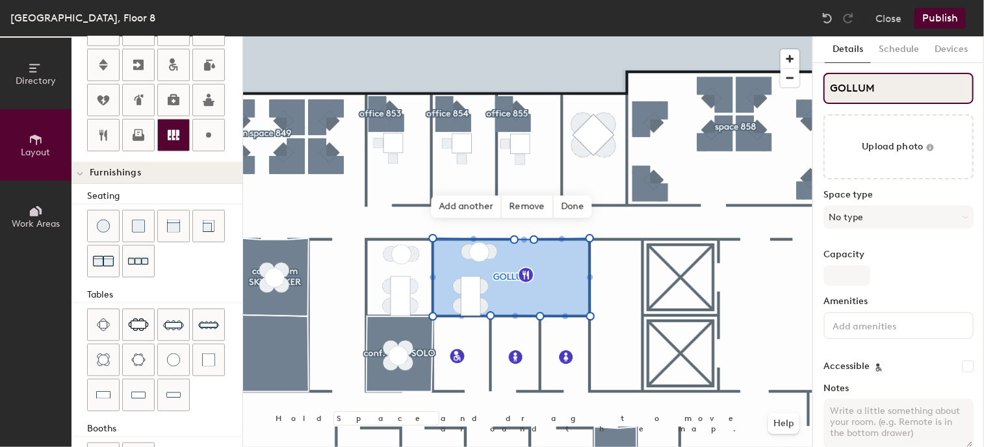
scroll to position [369, 0]
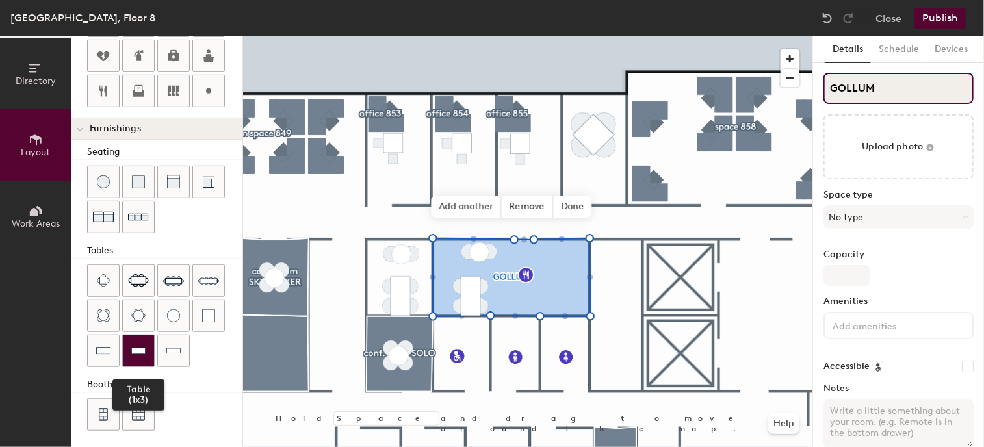
click at [142, 349] on img at bounding box center [138, 350] width 14 height 13
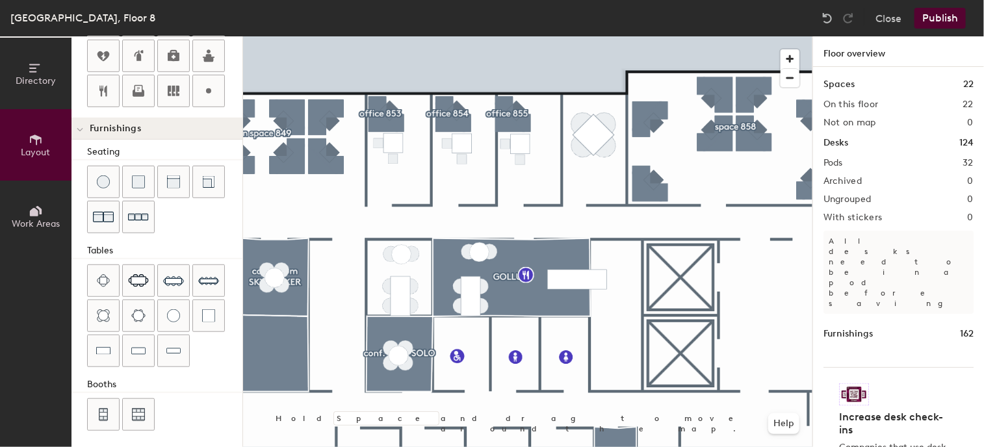
click at [940, 18] on button "Publish" at bounding box center [939, 18] width 51 height 21
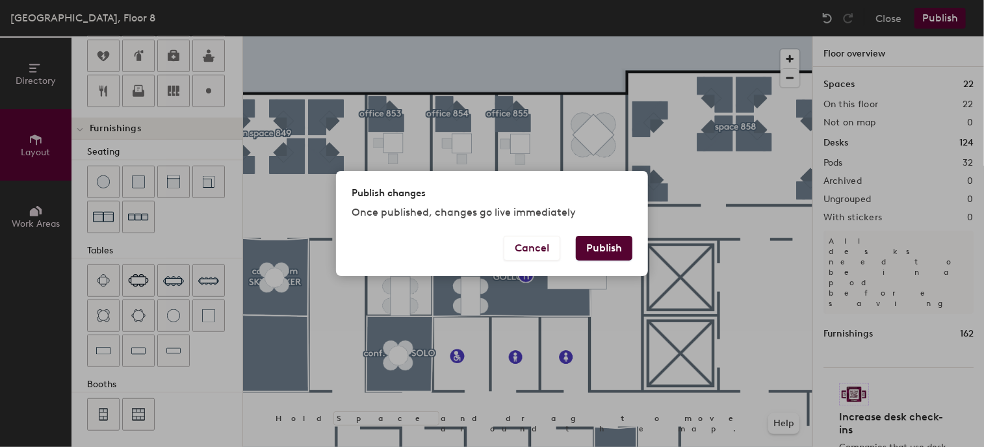
click at [601, 248] on button "Publish" at bounding box center [604, 248] width 57 height 25
type input "20"
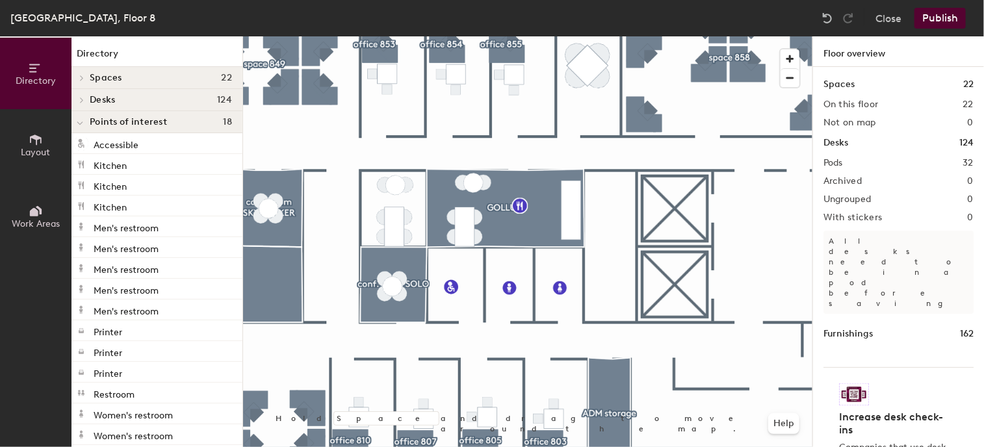
click at [40, 148] on span "Layout" at bounding box center [35, 152] width 29 height 11
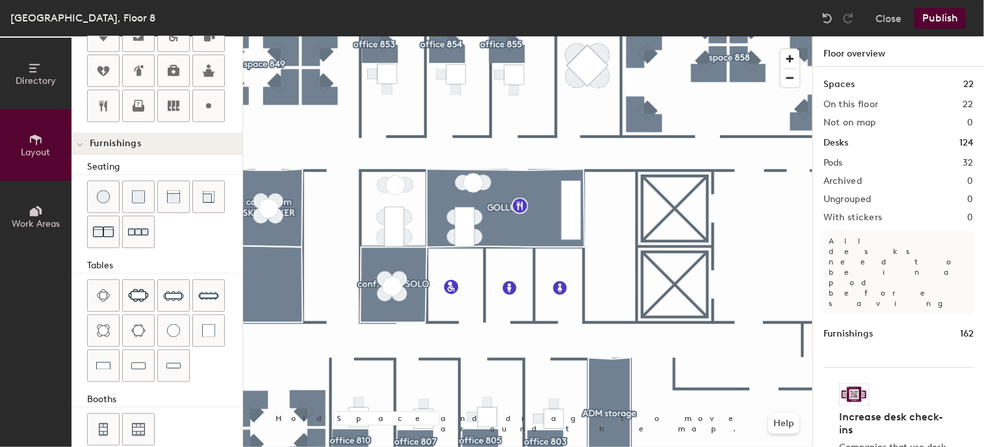
scroll to position [369, 0]
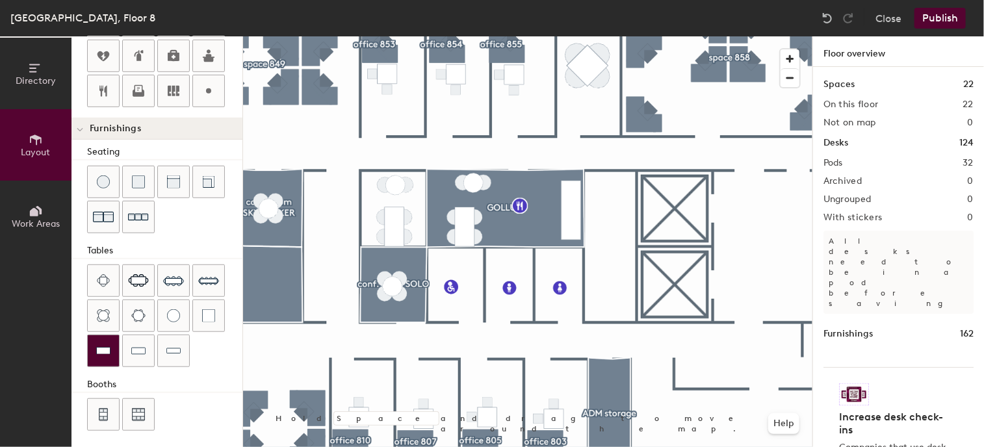
click at [110, 352] on img at bounding box center [103, 350] width 14 height 13
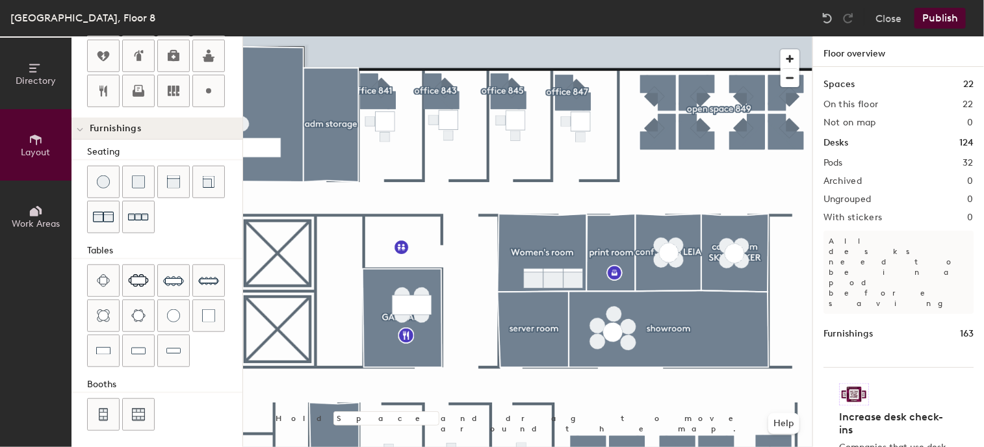
click at [983, 442] on html "Skip navigation Schedule Office People Analytics Visits Deliveries Services Man…" at bounding box center [492, 223] width 984 height 447
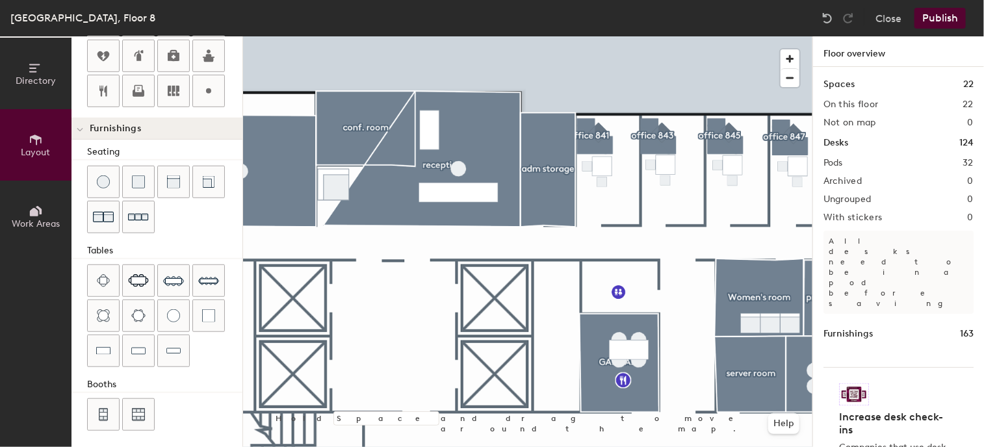
click at [917, 259] on div "Directory Layout Work Areas Layout Add space Resize Desks Points of Interest Fu…" at bounding box center [492, 241] width 984 height 411
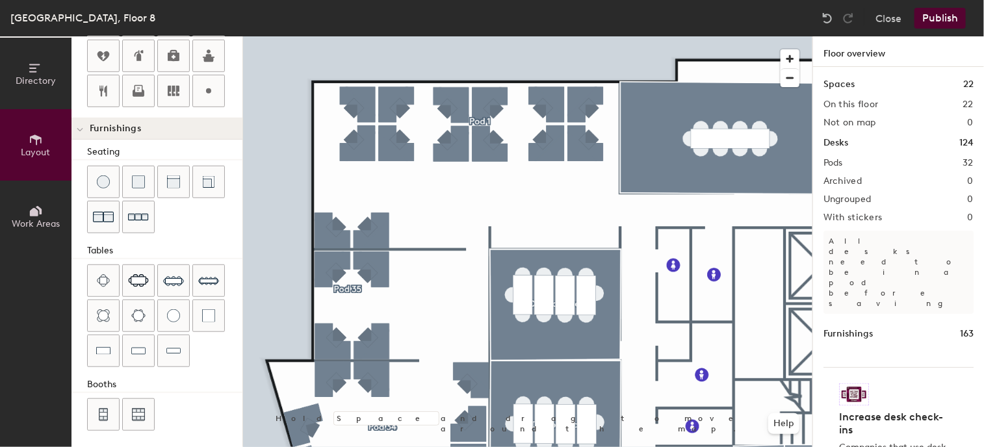
type input "100"
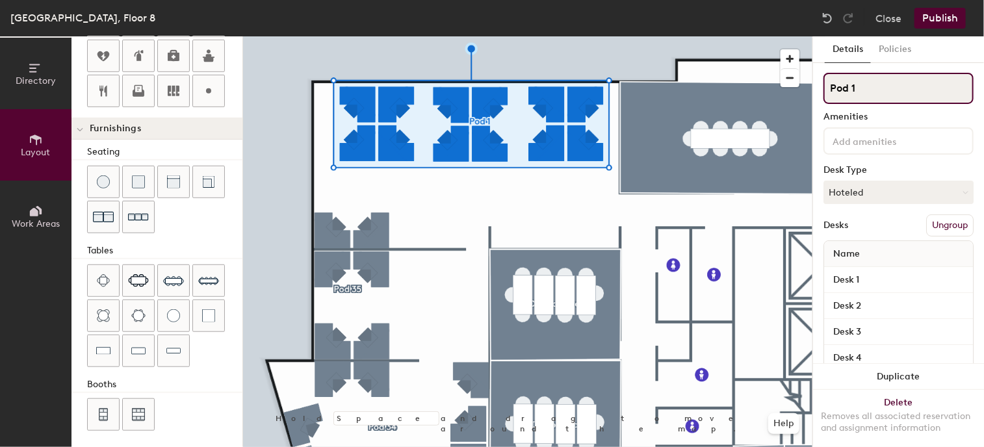
click at [777, 90] on div "Directory Layout Work Areas Layout Add space Resize Desks Points of Interest Fu…" at bounding box center [492, 241] width 984 height 411
type input "open space 834"
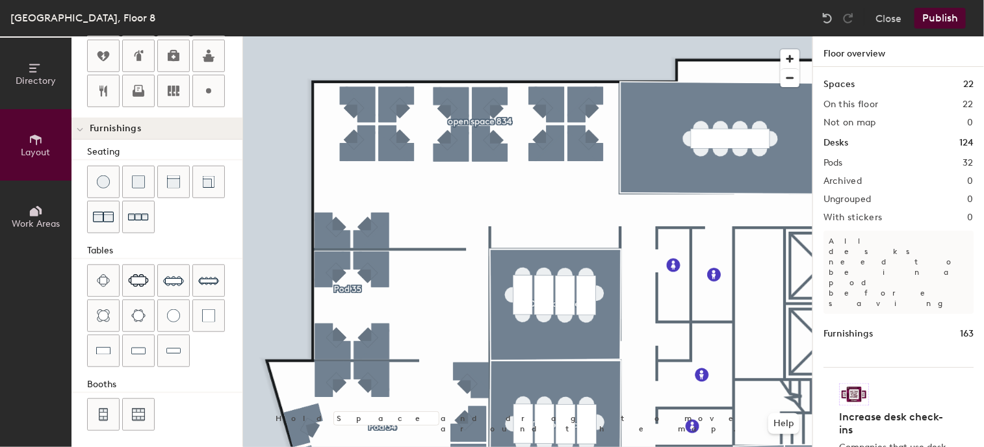
type input "20"
